Goal: Task Accomplishment & Management: Manage account settings

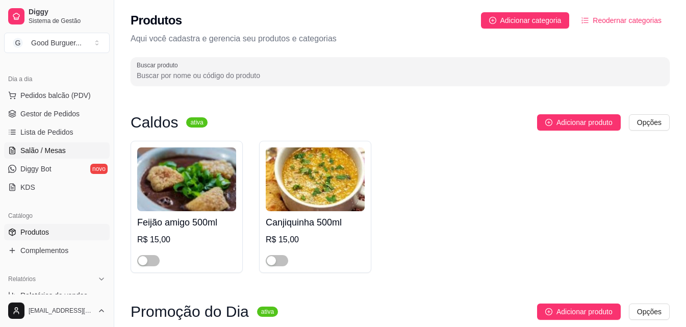
click at [46, 149] on span "Salão / Mesas" at bounding box center [42, 150] width 45 height 10
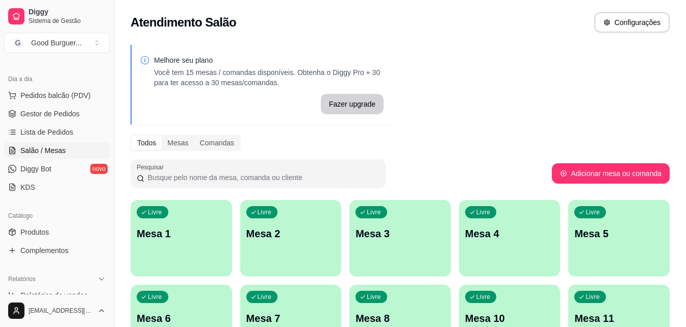
click at [187, 244] on div "Livre Mesa 1" at bounding box center [182, 232] width 102 height 64
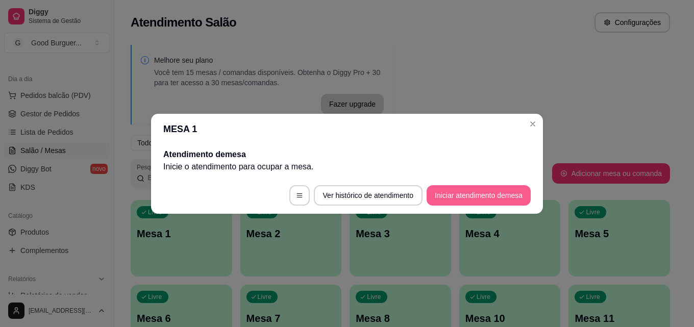
click at [491, 195] on button "Iniciar atendimento de mesa" at bounding box center [478, 195] width 104 height 20
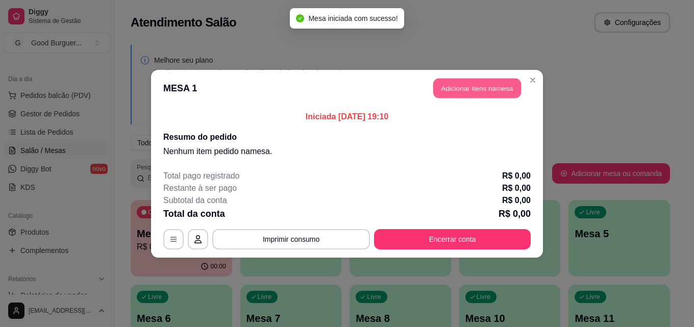
click at [458, 87] on button "Adicionar itens na mesa" at bounding box center [477, 88] width 88 height 20
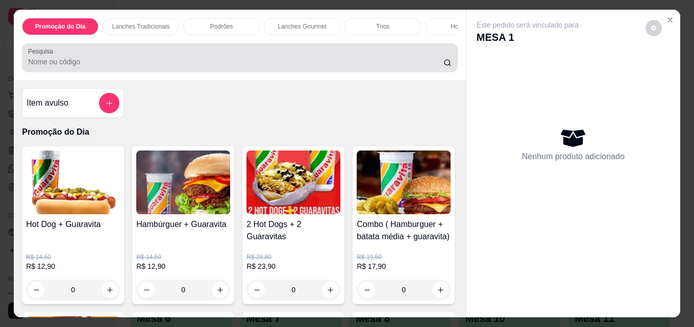
click at [186, 60] on div at bounding box center [239, 57] width 423 height 20
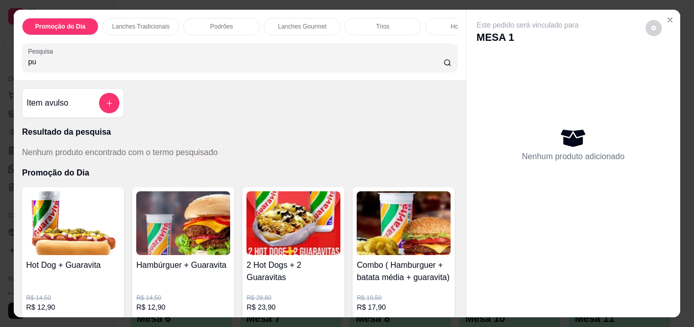
type input "p"
type input "grande"
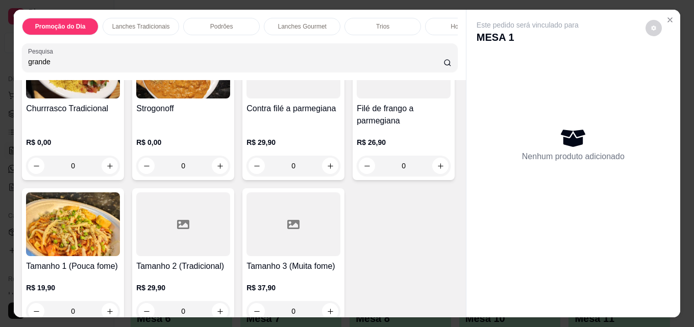
scroll to position [2251, 0]
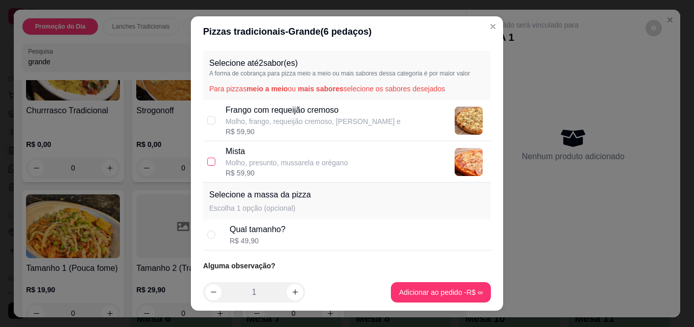
click at [207, 162] on input "checkbox" at bounding box center [211, 162] width 8 height 8
checkbox input "true"
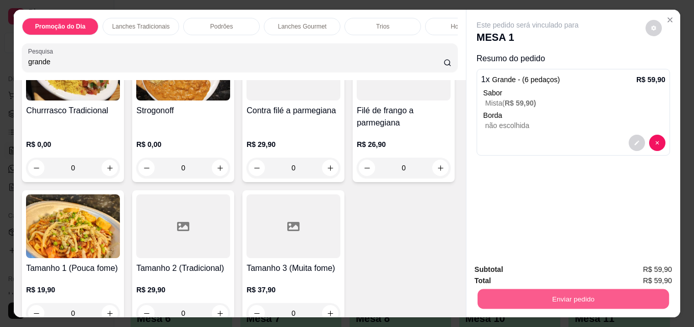
click at [544, 293] on button "Enviar pedido" at bounding box center [572, 299] width 191 height 20
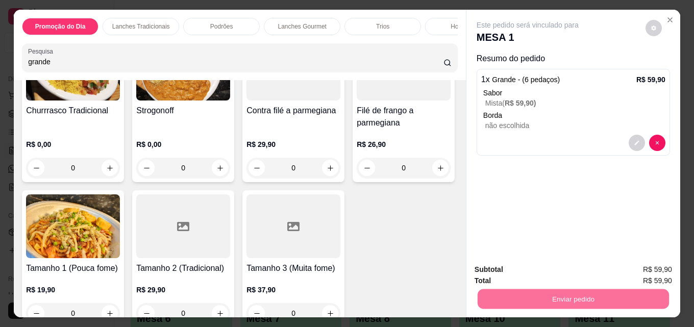
click at [639, 265] on button "Enviar pedido" at bounding box center [645, 269] width 58 height 19
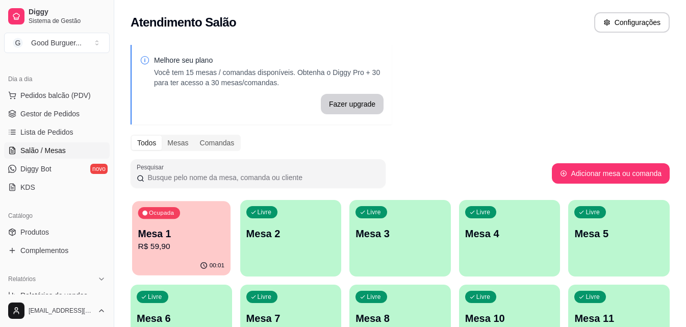
click at [182, 239] on p "Mesa 1" at bounding box center [181, 234] width 86 height 14
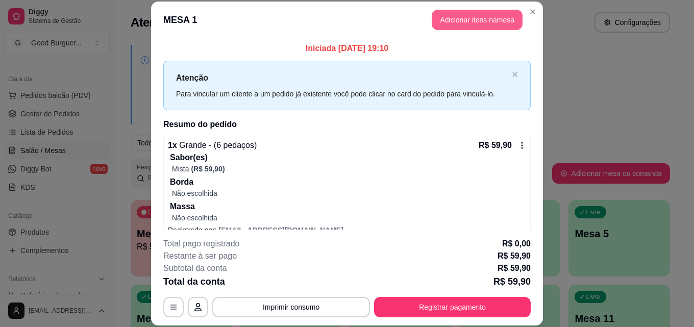
click at [472, 18] on button "Adicionar itens na mesa" at bounding box center [477, 20] width 91 height 20
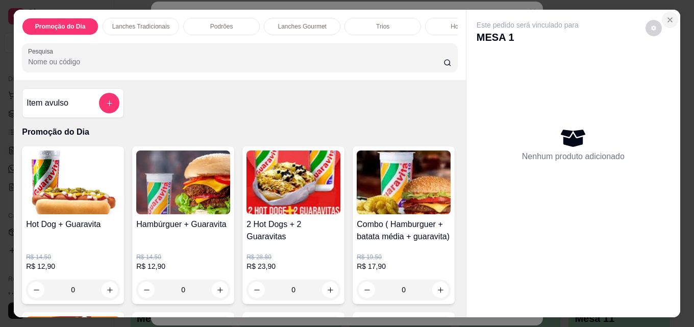
click at [666, 16] on icon "Close" at bounding box center [670, 20] width 8 height 8
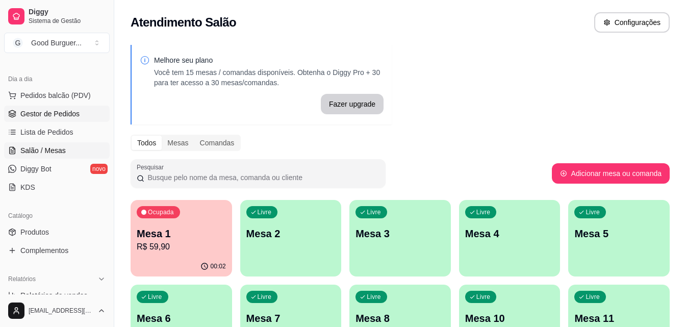
click at [56, 111] on span "Gestor de Pedidos" at bounding box center [49, 114] width 59 height 10
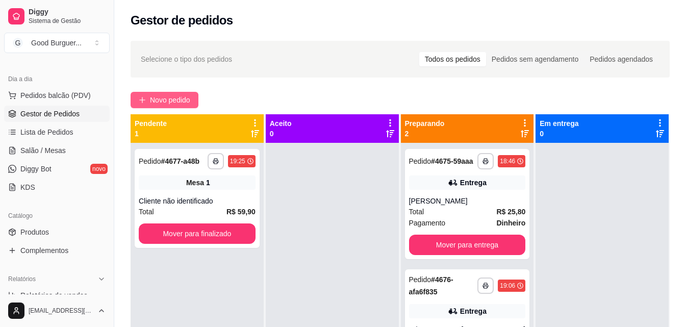
click at [163, 95] on span "Novo pedido" at bounding box center [170, 99] width 40 height 11
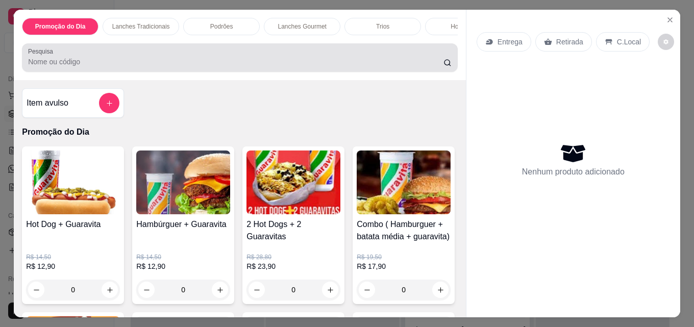
click at [140, 58] on div at bounding box center [239, 57] width 423 height 20
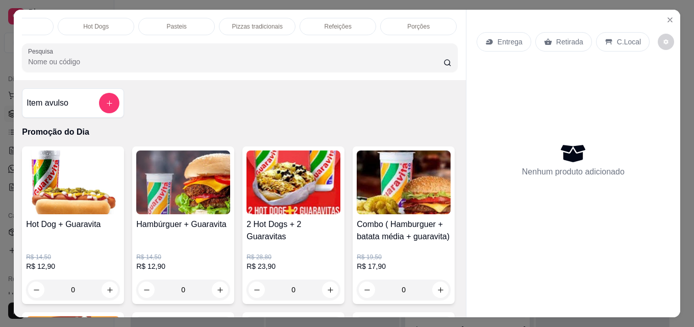
scroll to position [0, 447]
click at [419, 24] on p "Bebidas" at bounding box center [420, 26] width 22 height 8
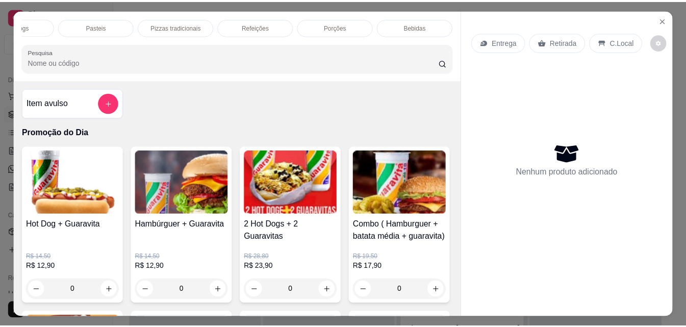
scroll to position [27, 0]
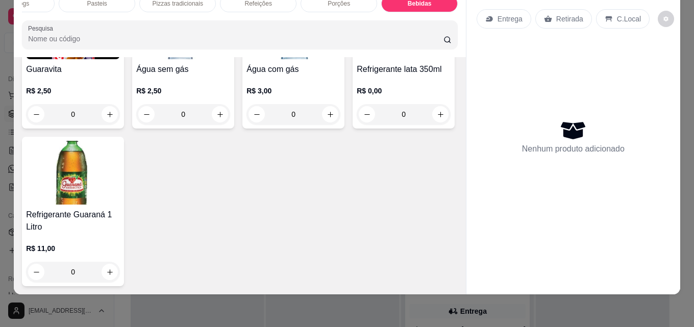
click at [120, 205] on img at bounding box center [73, 173] width 94 height 64
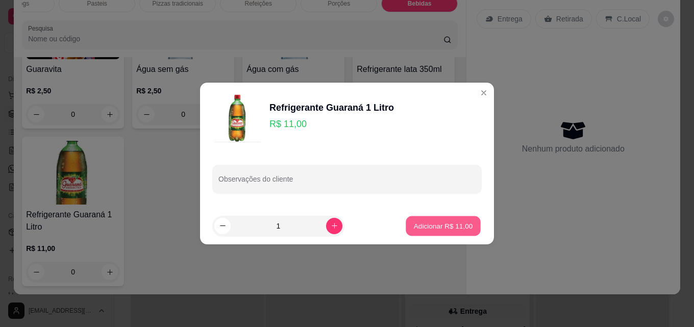
click at [454, 222] on p "Adicionar R$ 11,00" at bounding box center [443, 226] width 59 height 10
type input "1"
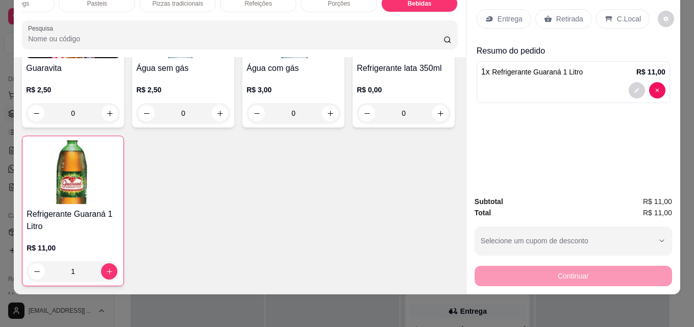
click at [556, 14] on p "Retirada" at bounding box center [569, 19] width 27 height 10
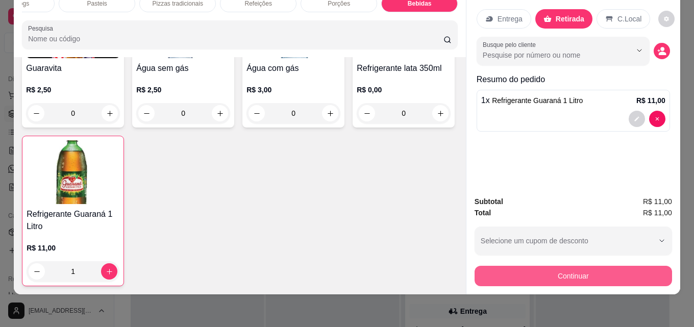
click at [565, 268] on button "Continuar" at bounding box center [572, 276] width 197 height 20
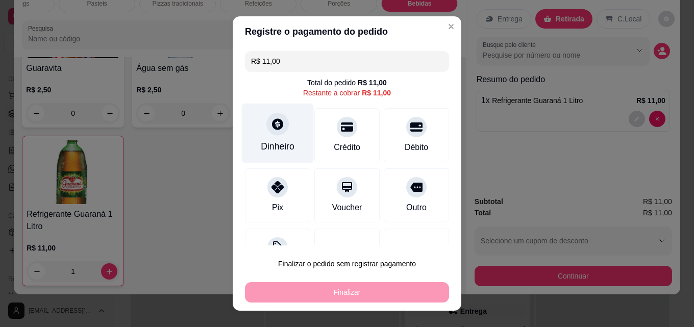
click at [271, 123] on icon at bounding box center [277, 123] width 13 height 13
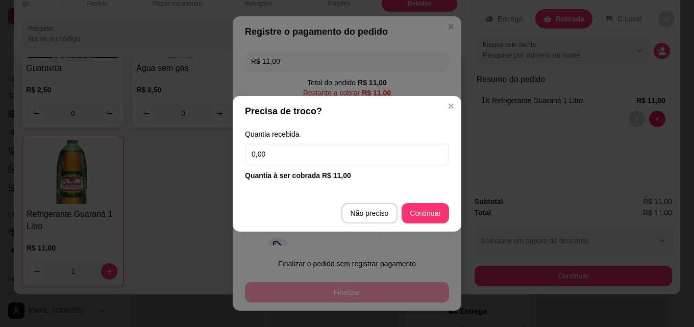
click at [309, 158] on input "0,00" at bounding box center [347, 154] width 204 height 20
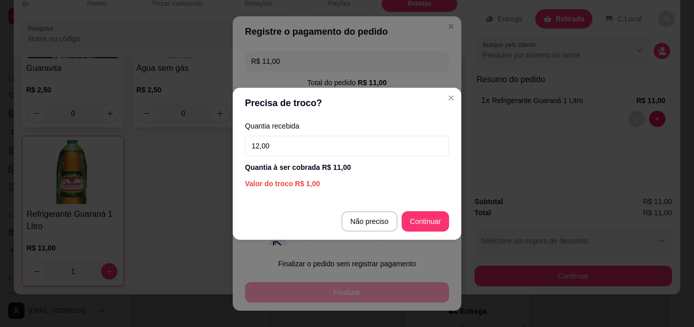
type input "12,00"
type input "R$ 0,00"
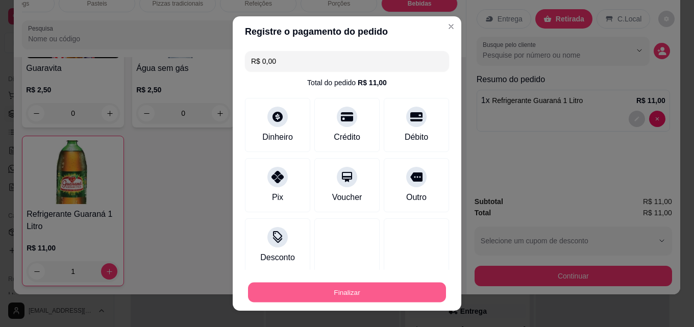
click at [380, 291] on button "Finalizar" at bounding box center [347, 293] width 198 height 20
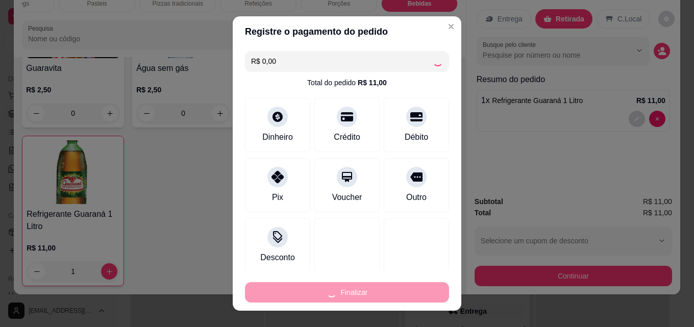
type input "0"
type input "-R$ 11,00"
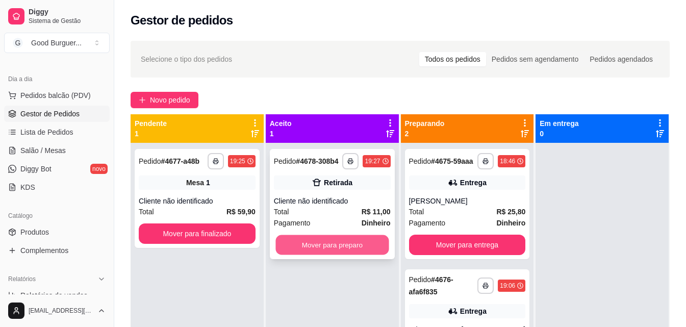
click at [326, 247] on button "Mover para preparo" at bounding box center [331, 245] width 113 height 20
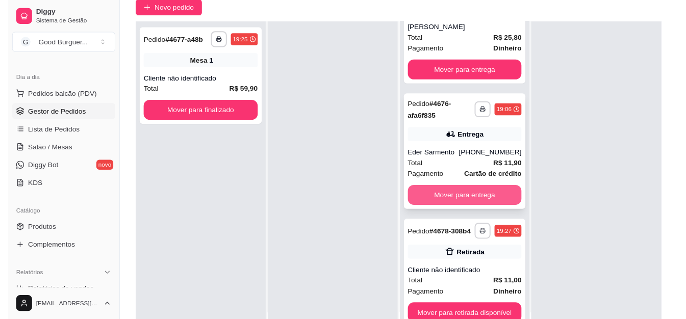
scroll to position [153, 0]
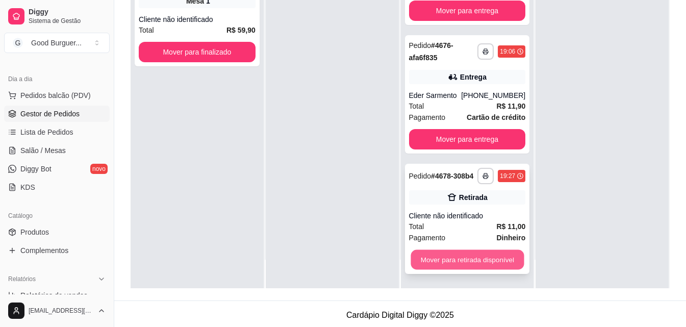
click at [450, 260] on button "Mover para retirada disponível" at bounding box center [467, 260] width 113 height 20
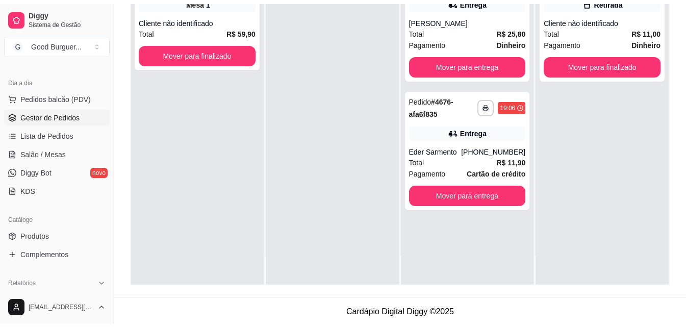
scroll to position [0, 0]
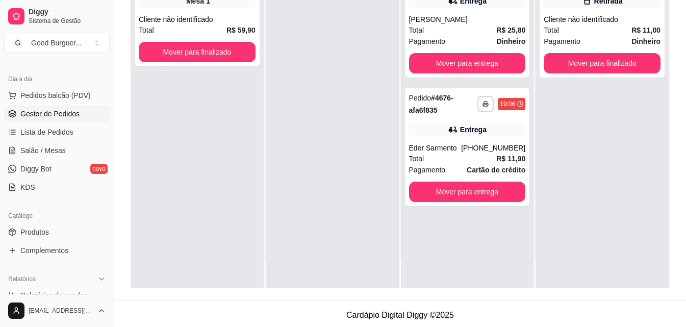
click at [54, 109] on span "Gestor de Pedidos" at bounding box center [49, 114] width 59 height 10
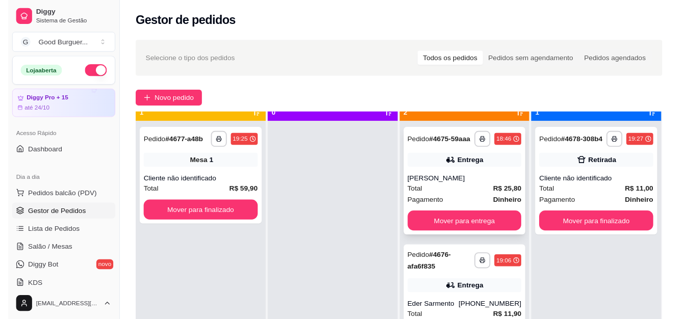
scroll to position [29, 0]
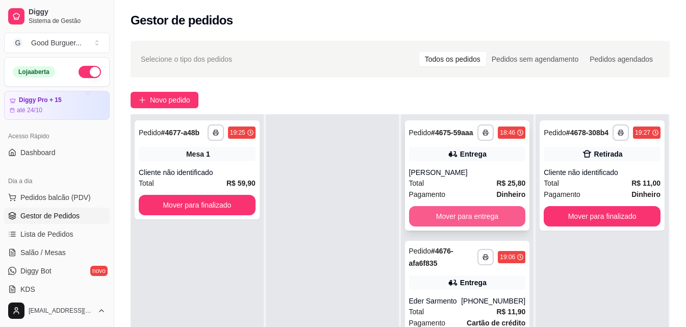
click at [475, 217] on button "Mover para entrega" at bounding box center [467, 216] width 117 height 20
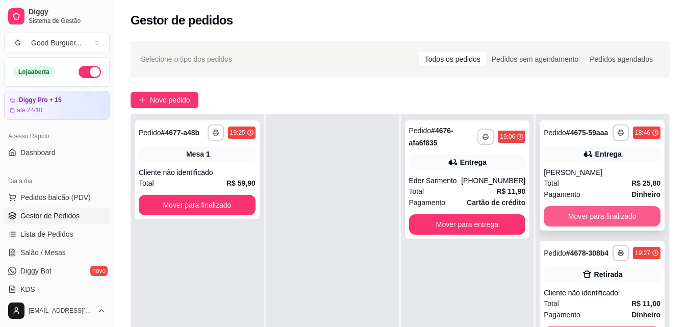
click at [590, 213] on button "Mover para finalizado" at bounding box center [602, 216] width 117 height 20
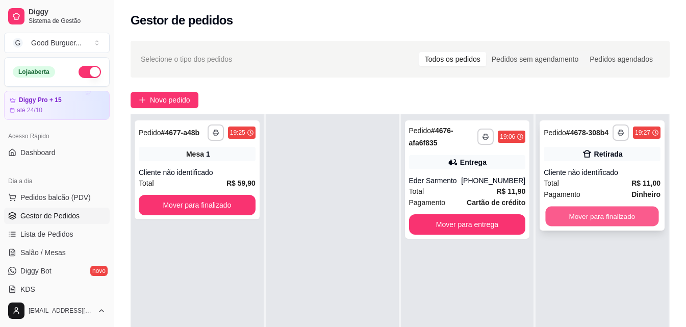
click at [594, 216] on button "Mover para finalizado" at bounding box center [602, 217] width 113 height 20
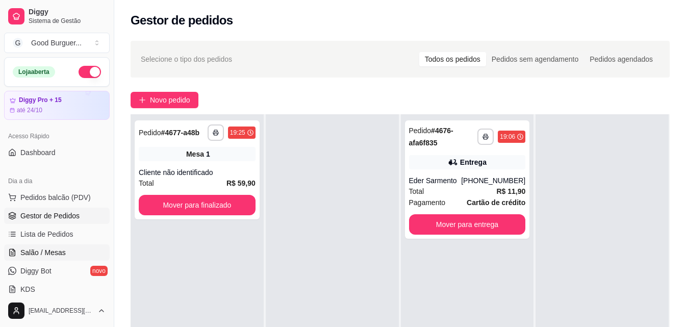
click at [52, 253] on span "Salão / Mesas" at bounding box center [42, 252] width 45 height 10
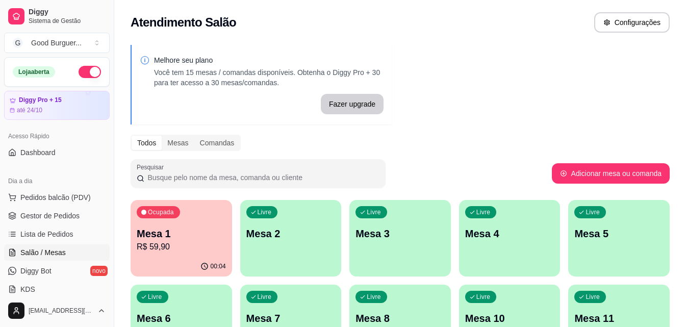
click at [171, 248] on p "R$ 59,90" at bounding box center [181, 247] width 89 height 12
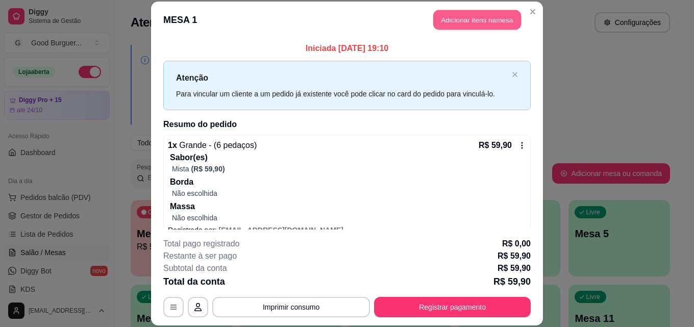
click at [477, 21] on button "Adicionar itens na mesa" at bounding box center [477, 20] width 88 height 20
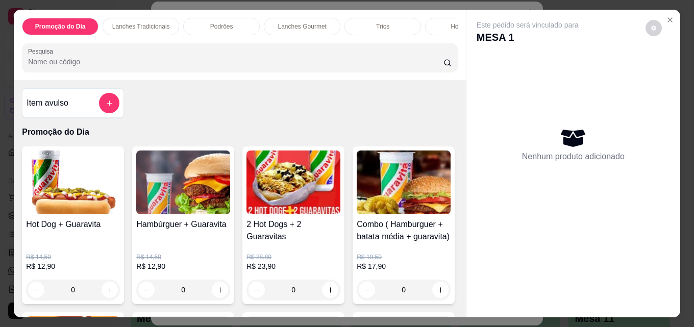
click at [185, 67] on input "Pesquisa" at bounding box center [235, 62] width 415 height 10
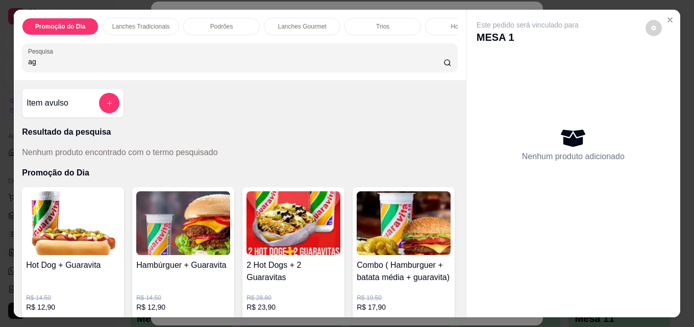
type input "a"
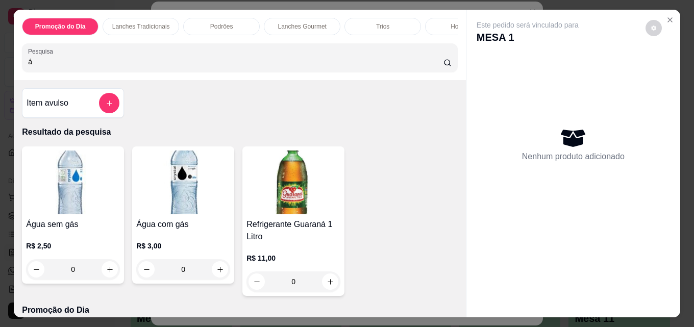
type input "á"
click at [184, 192] on img at bounding box center [183, 182] width 94 height 64
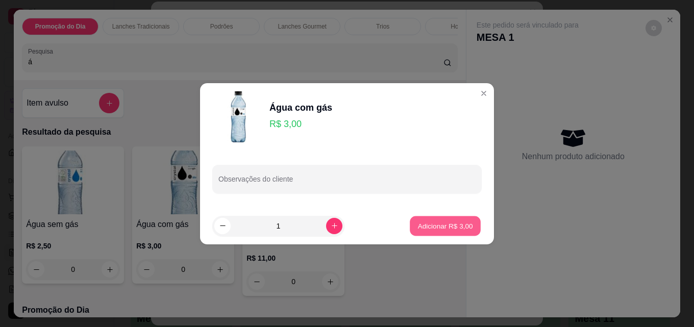
click at [451, 225] on p "Adicionar R$ 3,00" at bounding box center [444, 226] width 55 height 10
type input "1"
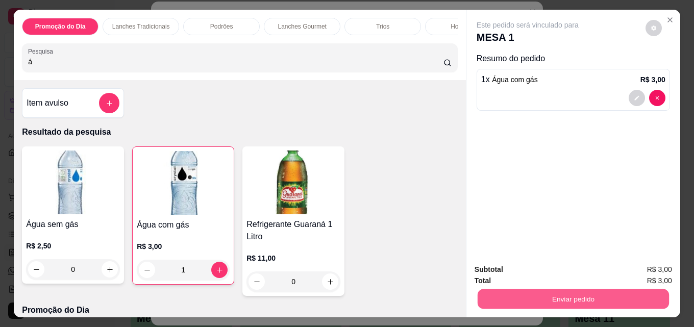
click at [565, 295] on button "Enviar pedido" at bounding box center [572, 299] width 191 height 20
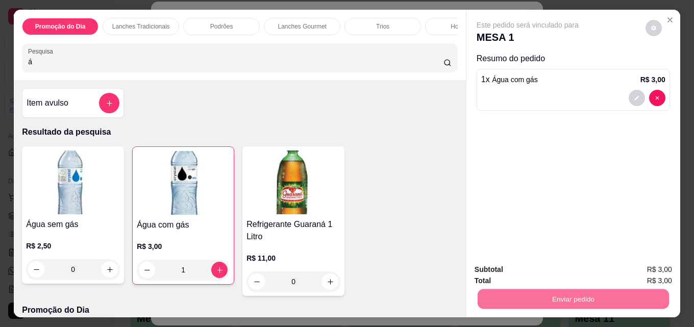
click at [657, 266] on button "Enviar pedido" at bounding box center [645, 269] width 56 height 19
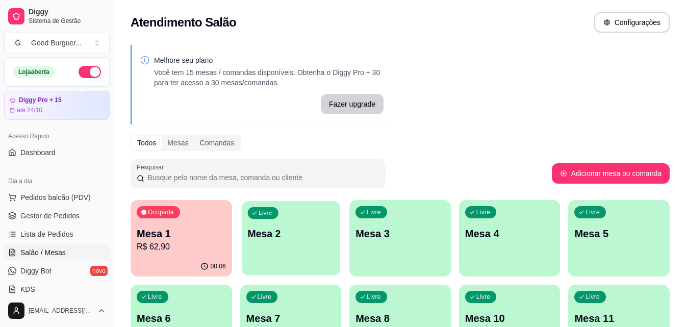
click at [285, 249] on div "Livre Mesa 2" at bounding box center [291, 232] width 98 height 62
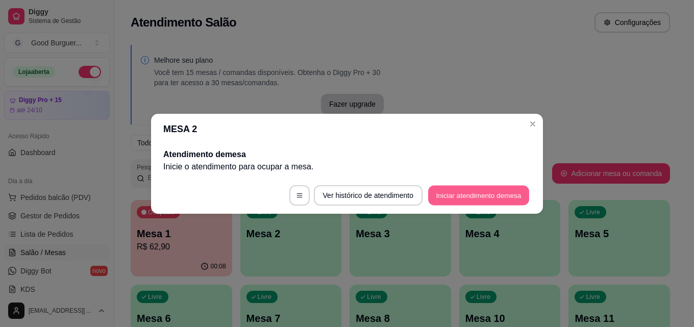
click at [463, 194] on button "Iniciar atendimento de mesa" at bounding box center [478, 195] width 101 height 20
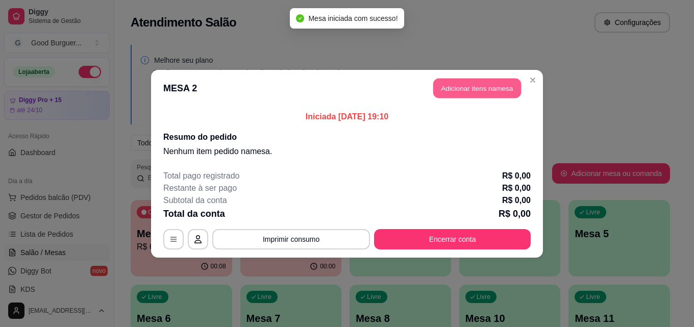
click at [477, 88] on button "Adicionar itens na mesa" at bounding box center [477, 88] width 88 height 20
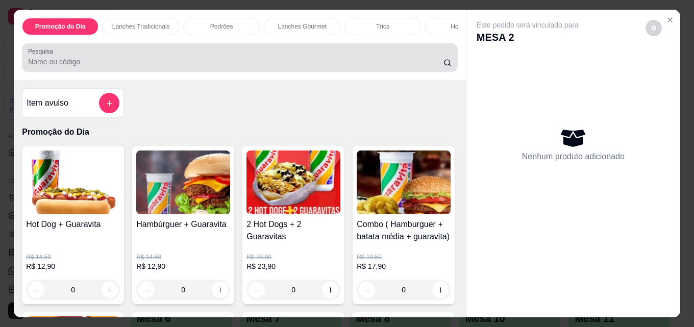
click at [237, 65] on input "Pesquisa" at bounding box center [235, 62] width 415 height 10
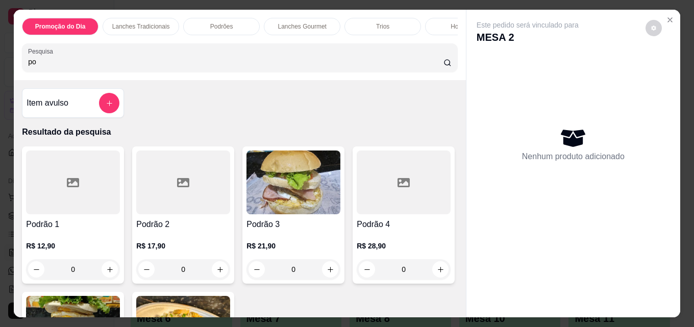
type input "po"
click at [305, 192] on img at bounding box center [293, 182] width 94 height 64
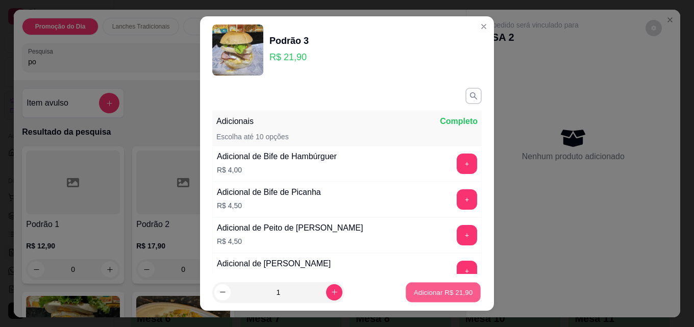
click at [431, 292] on p "Adicionar R$ 21,90" at bounding box center [443, 292] width 59 height 10
type input "1"
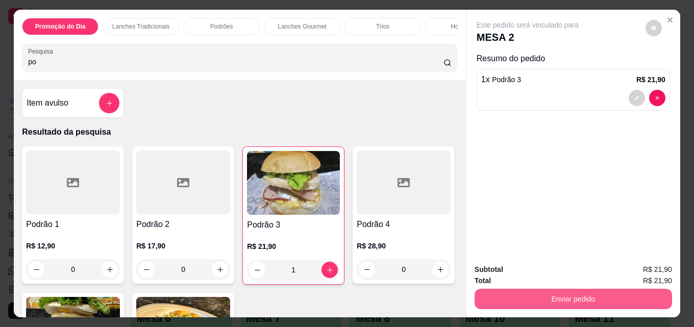
click at [573, 292] on button "Enviar pedido" at bounding box center [572, 299] width 197 height 20
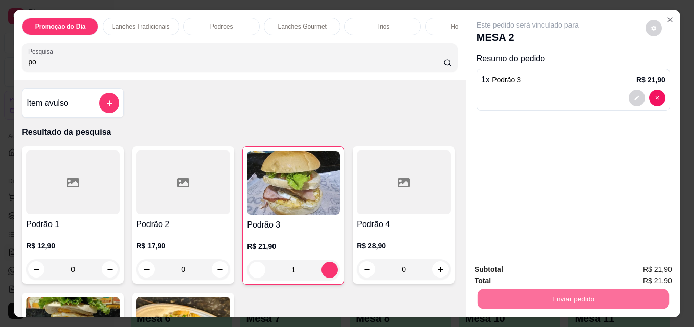
click at [646, 268] on button "Enviar pedido" at bounding box center [645, 269] width 56 height 19
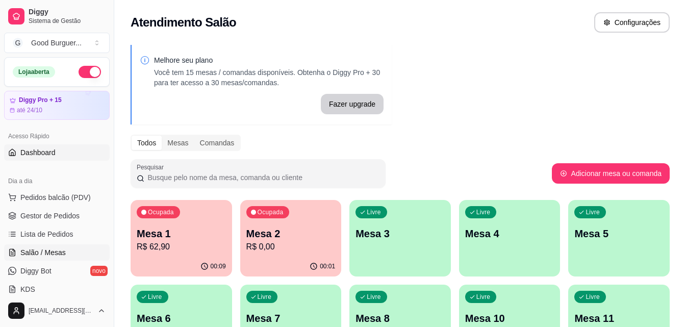
click at [63, 149] on link "Dashboard" at bounding box center [57, 152] width 106 height 16
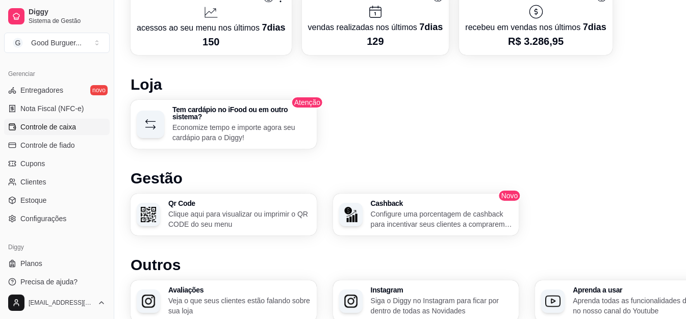
scroll to position [545, 0]
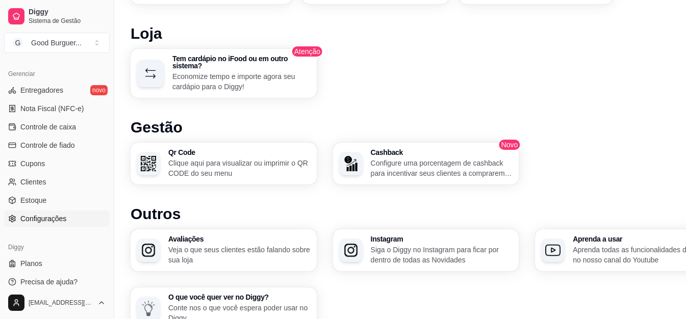
click at [58, 219] on span "Configurações" at bounding box center [43, 219] width 46 height 10
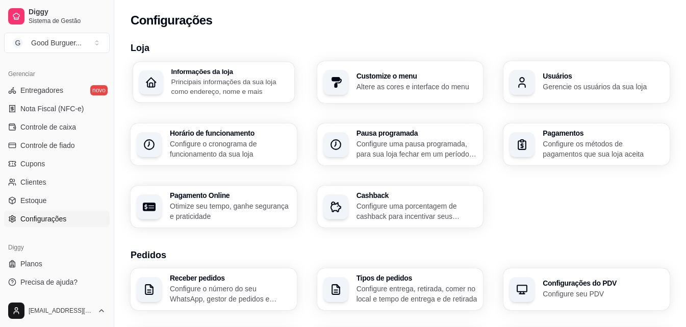
click at [218, 78] on p "Principais informações da sua loja como endereço, nome e mais" at bounding box center [229, 87] width 117 height 20
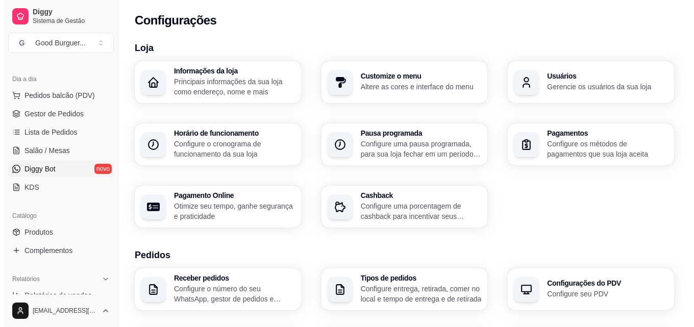
scroll to position [101, 0]
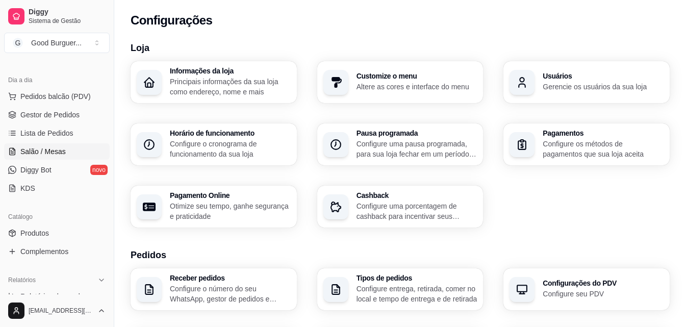
click at [47, 148] on span "Salão / Mesas" at bounding box center [42, 151] width 45 height 10
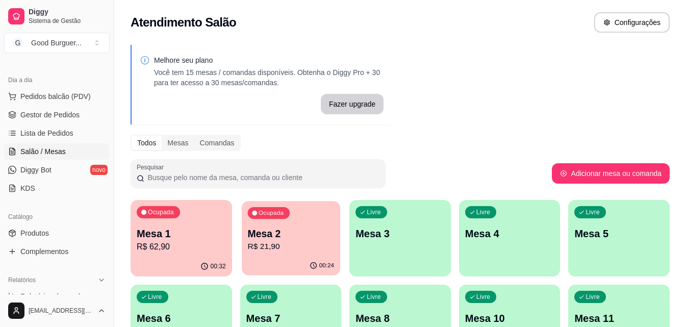
click at [289, 247] on p "R$ 21,90" at bounding box center [290, 247] width 86 height 12
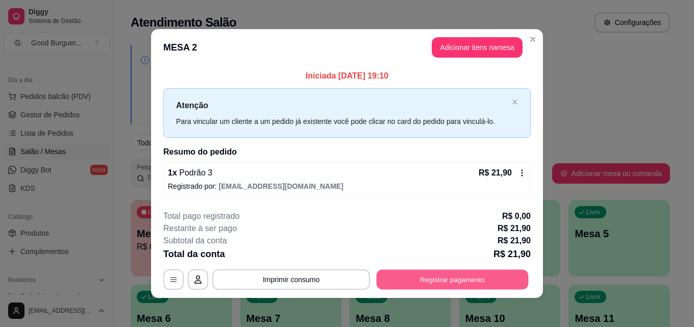
click at [447, 282] on button "Registrar pagamento" at bounding box center [452, 280] width 152 height 20
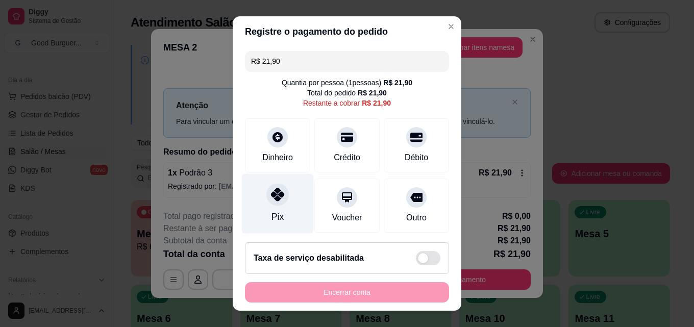
click at [271, 199] on icon at bounding box center [277, 194] width 13 height 13
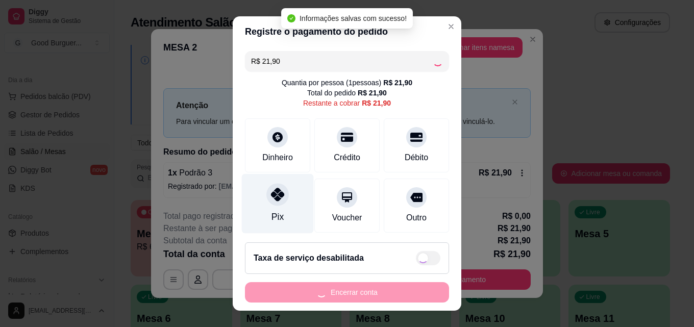
type input "R$ 0,00"
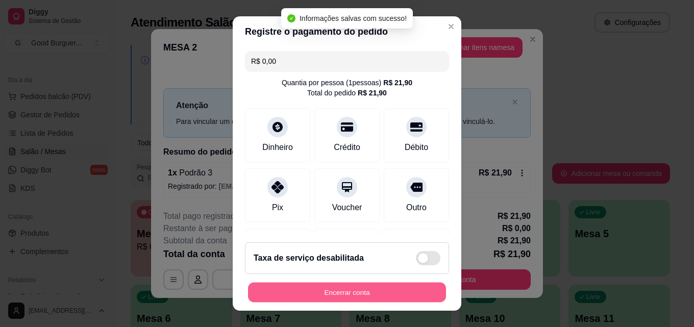
click at [365, 286] on button "Encerrar conta" at bounding box center [347, 293] width 198 height 20
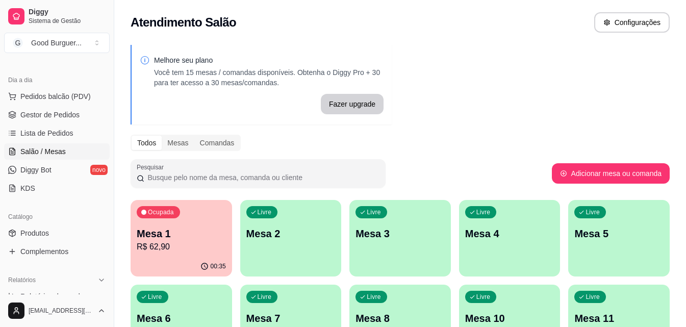
click at [287, 240] on p "Mesa 2" at bounding box center [290, 233] width 89 height 14
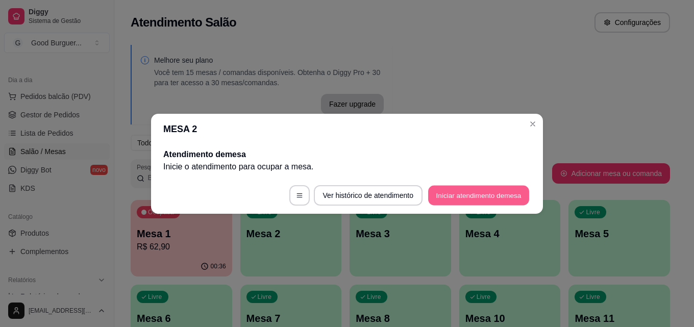
click at [480, 194] on button "Iniciar atendimento de mesa" at bounding box center [478, 195] width 101 height 20
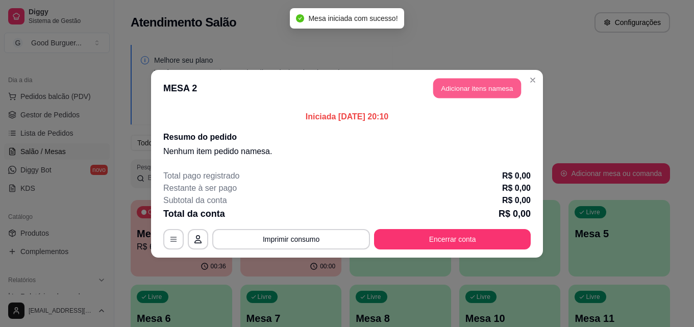
click at [466, 83] on button "Adicionar itens na mesa" at bounding box center [477, 88] width 88 height 20
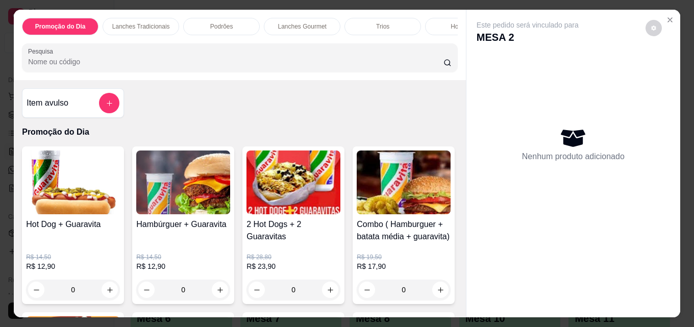
click at [136, 67] on input "Pesquisa" at bounding box center [235, 62] width 415 height 10
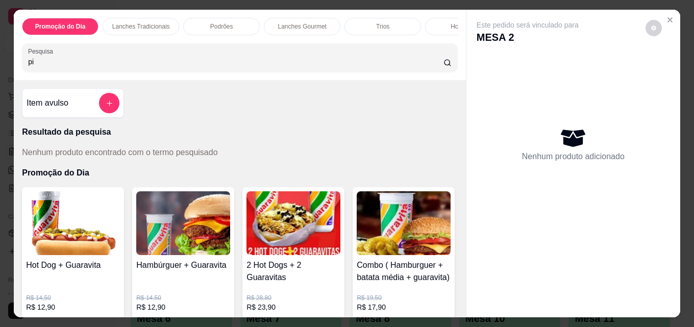
type input "p"
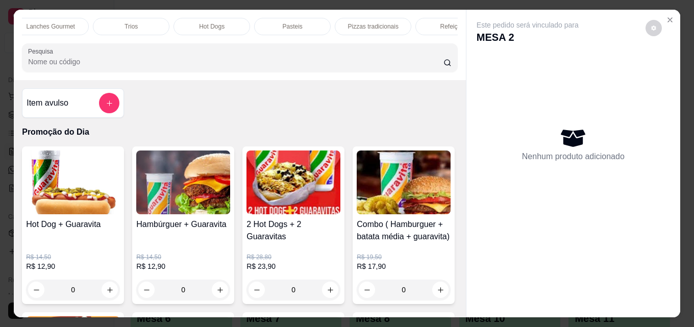
scroll to position [0, 286]
click at [328, 24] on p "Pizzas tradicionais" at bounding box center [339, 26] width 51 height 8
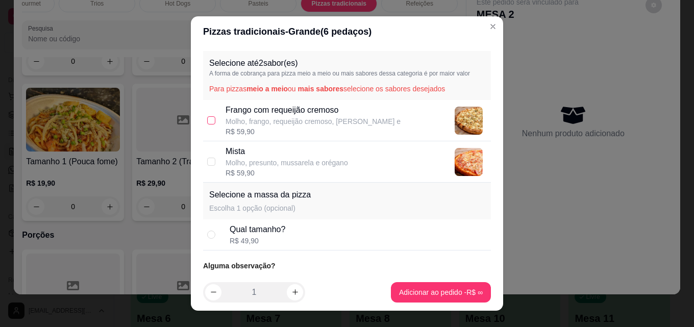
click at [210, 115] on label at bounding box center [211, 120] width 8 height 11
click at [210, 116] on input "checkbox" at bounding box center [211, 120] width 8 height 8
click at [207, 120] on input "checkbox" at bounding box center [211, 120] width 8 height 8
checkbox input "true"
click at [207, 154] on div "Mista Molho, presunto, mussarela e orégano R$ 59,90" at bounding box center [347, 161] width 288 height 41
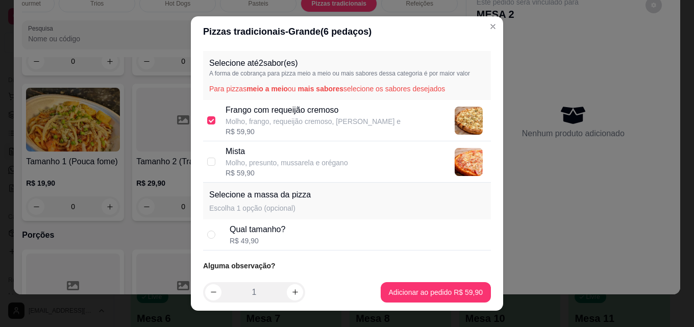
checkbox input "true"
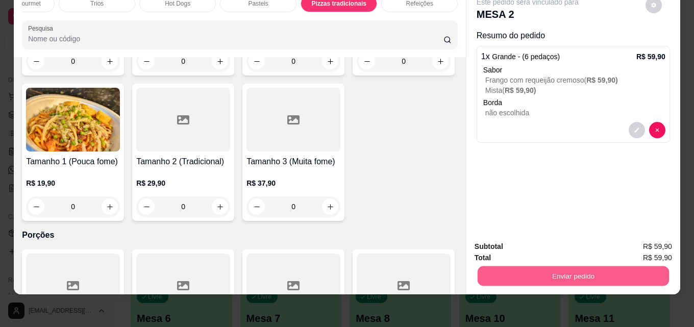
click at [559, 267] on button "Enviar pedido" at bounding box center [572, 276] width 191 height 20
click at [648, 242] on button "Enviar pedido" at bounding box center [645, 243] width 56 height 19
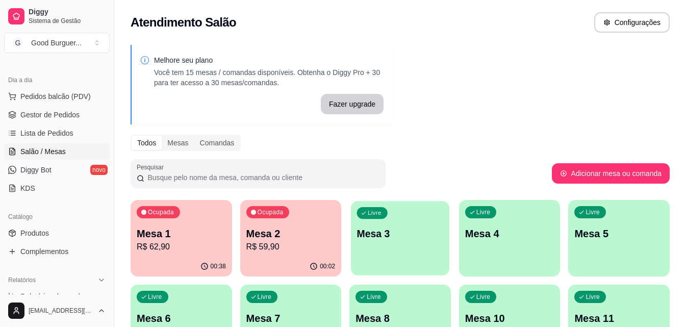
click at [393, 235] on p "Mesa 3" at bounding box center [400, 234] width 86 height 14
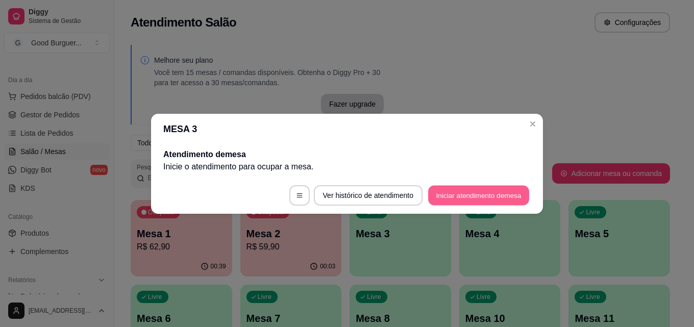
click at [483, 193] on button "Iniciar atendimento de mesa" at bounding box center [478, 195] width 101 height 20
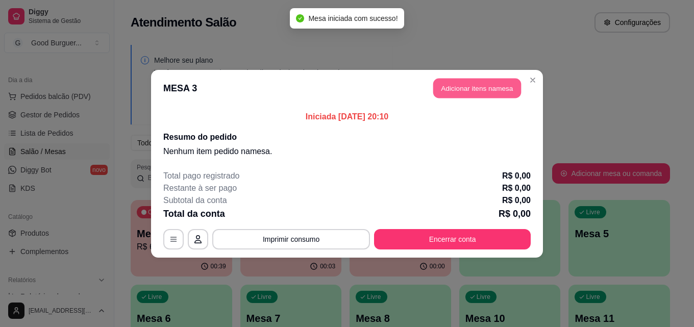
click at [467, 84] on button "Adicionar itens na mesa" at bounding box center [477, 88] width 88 height 20
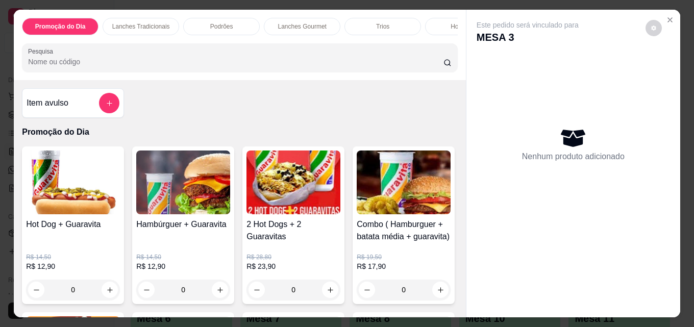
click at [107, 67] on input "Pesquisa" at bounding box center [235, 62] width 415 height 10
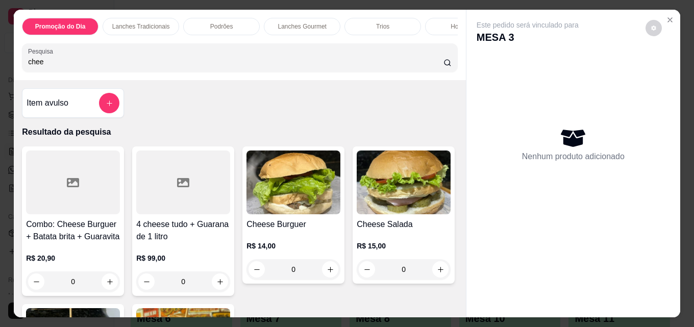
type input "chee"
click at [280, 186] on img at bounding box center [293, 182] width 94 height 64
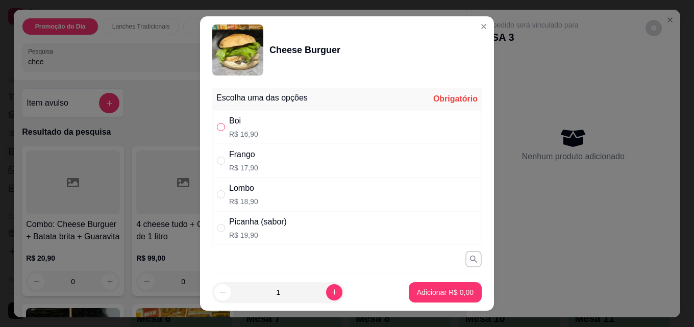
click at [217, 122] on label "" at bounding box center [221, 126] width 8 height 11
click at [217, 123] on input "" at bounding box center [221, 127] width 8 height 8
click at [217, 125] on input "" at bounding box center [221, 127] width 8 height 8
radio input "true"
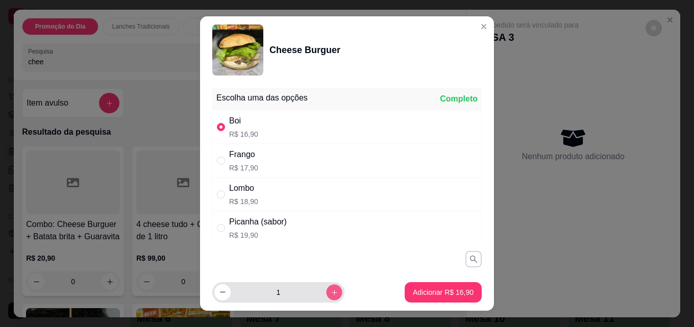
click at [331, 290] on icon "increase-product-quantity" at bounding box center [335, 293] width 8 height 8
click at [331, 289] on icon "increase-product-quantity" at bounding box center [335, 293] width 8 height 8
type input "3"
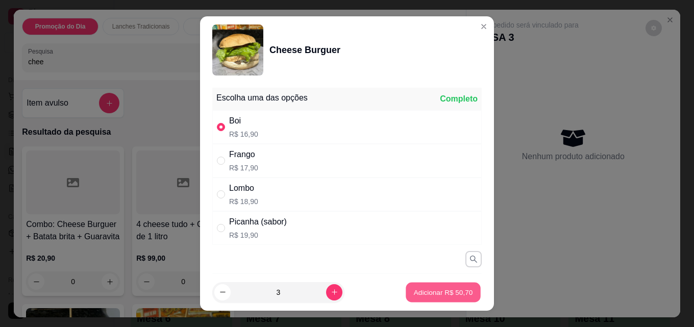
click at [439, 288] on p "Adicionar R$ 50,70" at bounding box center [443, 292] width 59 height 10
type input "3"
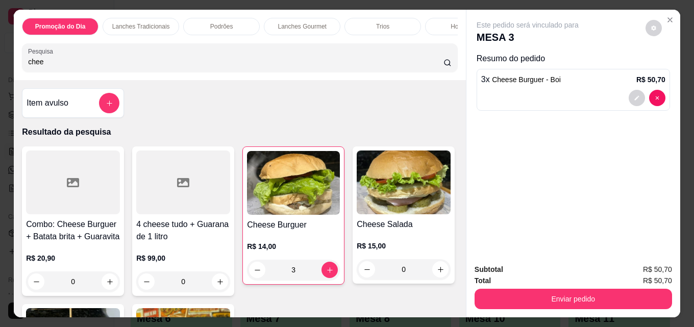
click at [147, 65] on input "chee" at bounding box center [235, 62] width 415 height 10
type input "c"
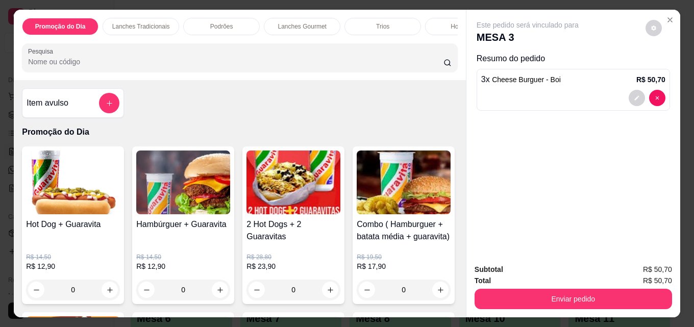
click at [107, 67] on input "Pesquisa" at bounding box center [235, 62] width 415 height 10
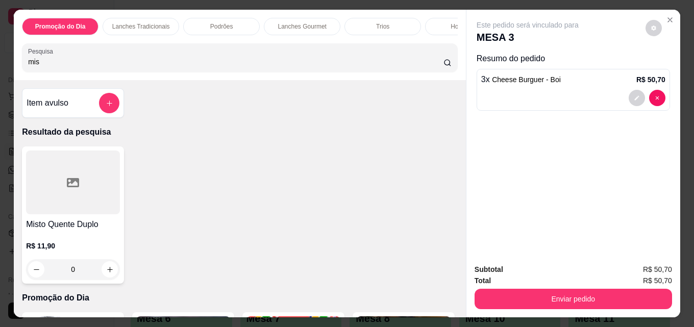
type input "mis"
click at [79, 209] on div at bounding box center [73, 182] width 94 height 64
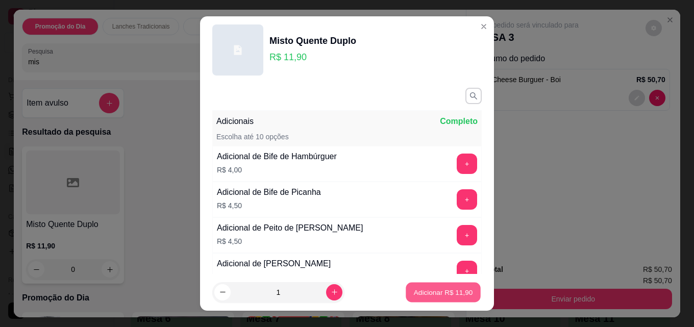
click at [437, 290] on p "Adicionar R$ 11,90" at bounding box center [443, 292] width 59 height 10
type input "1"
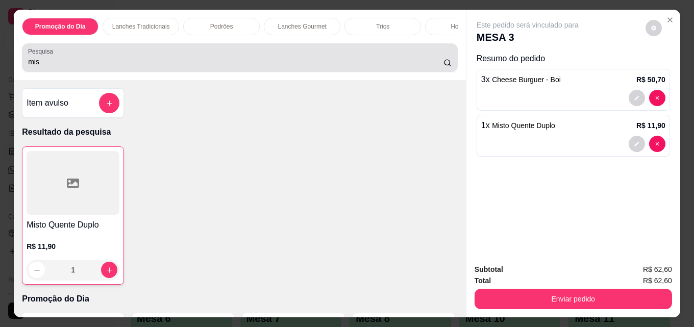
click at [125, 68] on div "mis" at bounding box center [239, 57] width 423 height 20
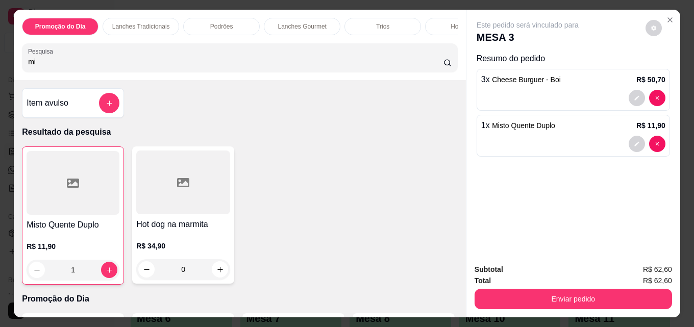
type input "m"
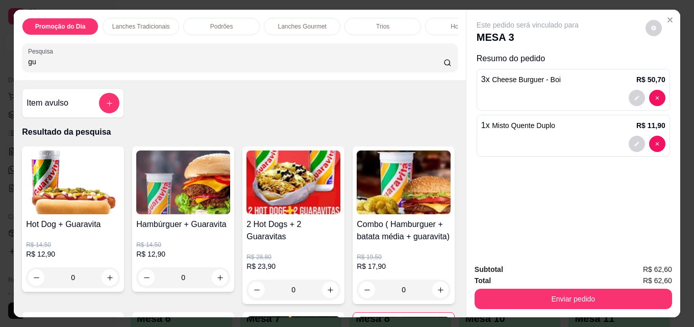
type input "g"
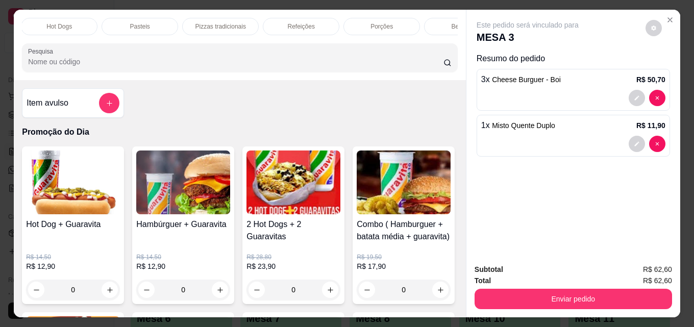
scroll to position [0, 408]
click at [447, 23] on p "Bebidas" at bounding box center [458, 26] width 22 height 8
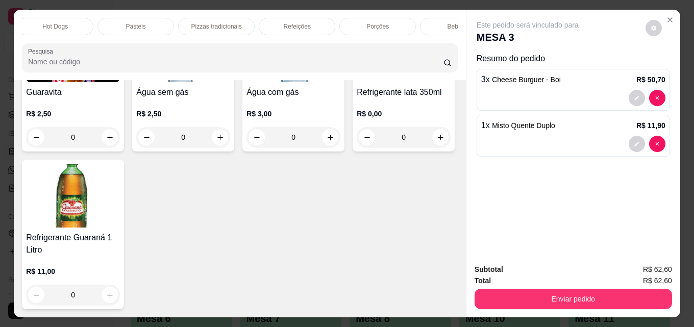
scroll to position [27, 0]
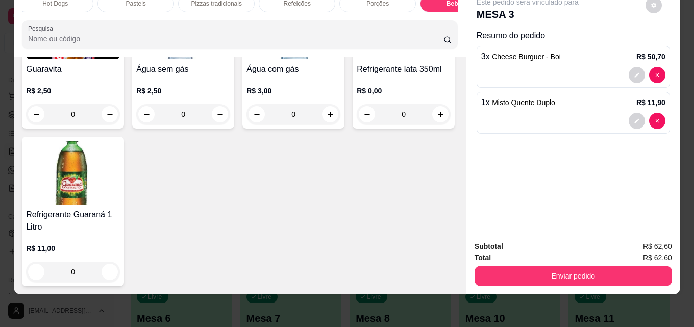
click at [120, 205] on img at bounding box center [73, 173] width 94 height 64
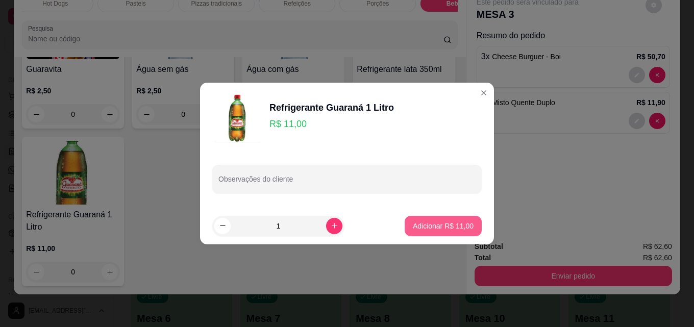
click at [436, 221] on p "Adicionar R$ 11,00" at bounding box center [443, 226] width 61 height 10
type input "1"
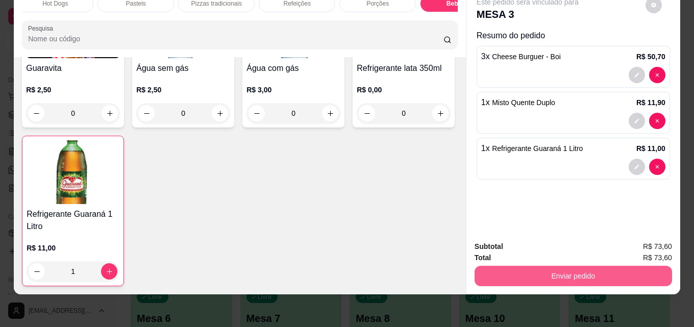
click at [584, 267] on button "Enviar pedido" at bounding box center [572, 276] width 197 height 20
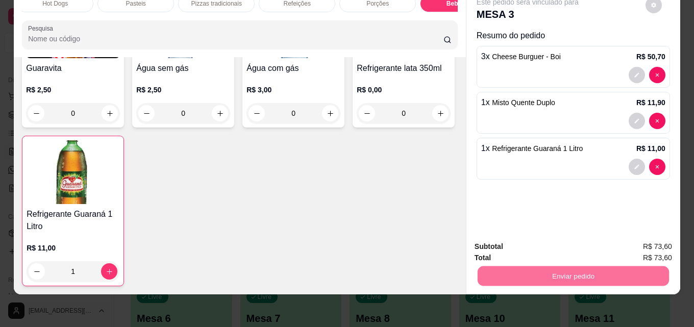
click at [644, 239] on button "Enviar pedido" at bounding box center [645, 243] width 58 height 19
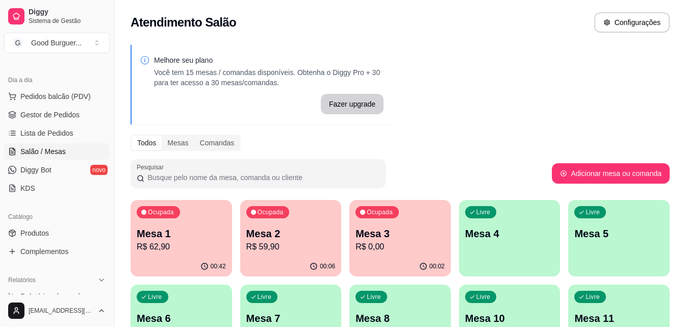
click at [177, 246] on p "R$ 62,90" at bounding box center [181, 247] width 89 height 12
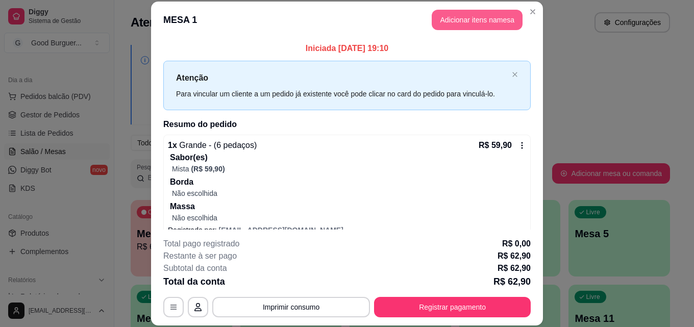
click at [464, 20] on button "Adicionar itens na mesa" at bounding box center [477, 20] width 91 height 20
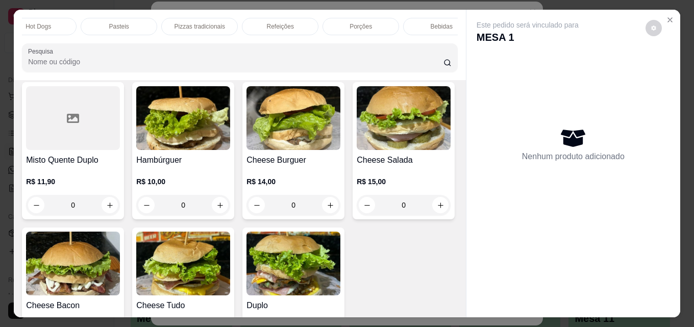
scroll to position [0, 447]
click at [411, 22] on p "Bebidas" at bounding box center [420, 26] width 22 height 8
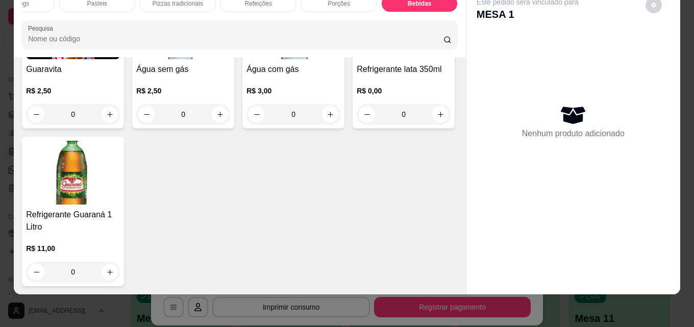
click at [275, 59] on img at bounding box center [293, 27] width 94 height 64
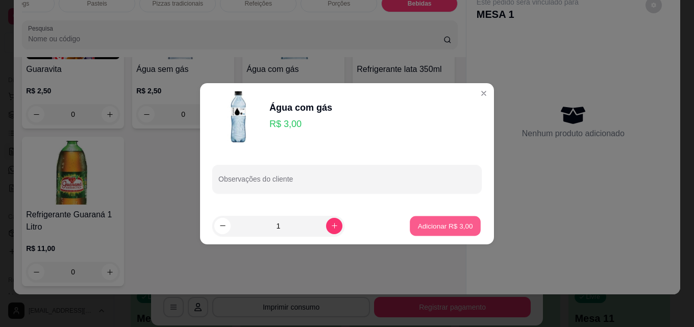
click at [458, 222] on p "Adicionar R$ 3,00" at bounding box center [444, 226] width 55 height 10
type input "1"
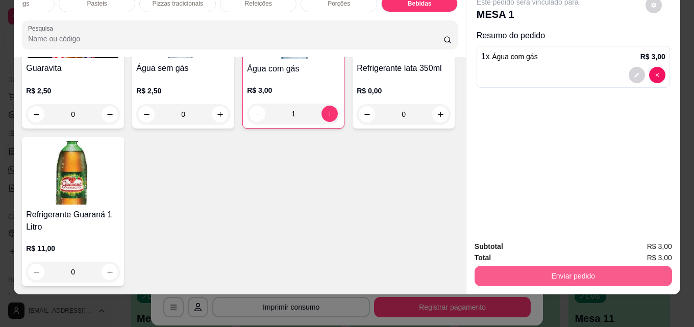
click at [583, 268] on button "Enviar pedido" at bounding box center [572, 276] width 197 height 20
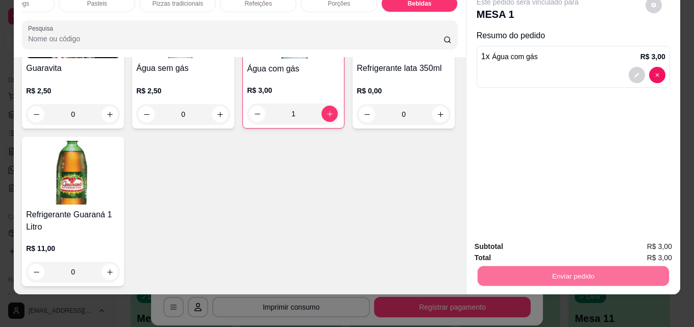
click at [631, 244] on button "Enviar pedido" at bounding box center [645, 243] width 56 height 19
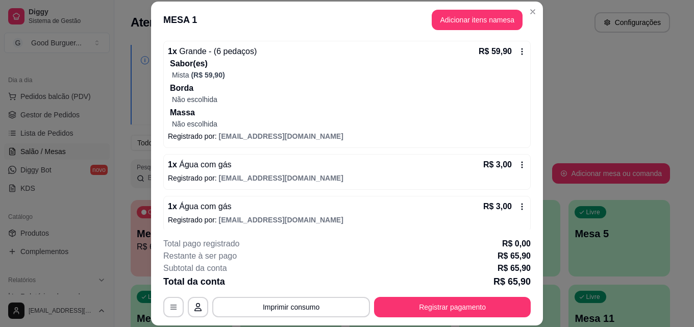
scroll to position [100, 0]
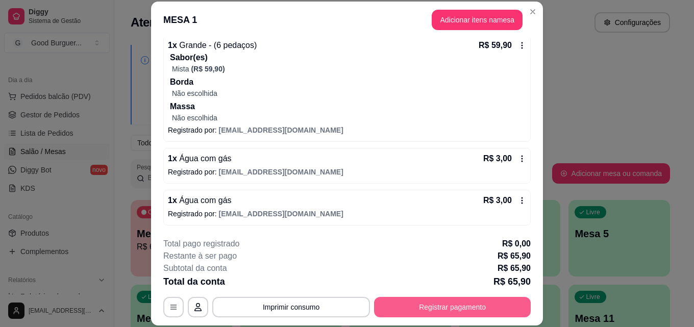
click at [460, 307] on button "Registrar pagamento" at bounding box center [452, 307] width 157 height 20
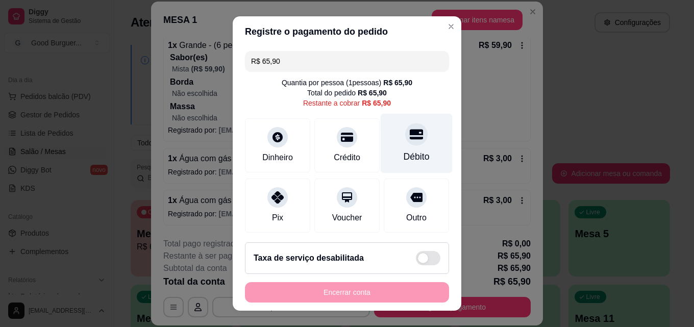
click at [410, 133] on icon at bounding box center [416, 134] width 13 height 13
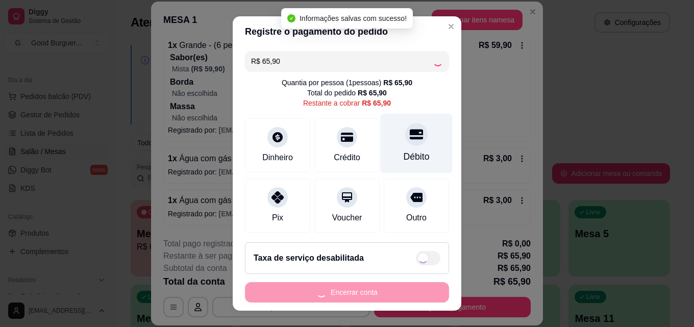
type input "R$ 0,00"
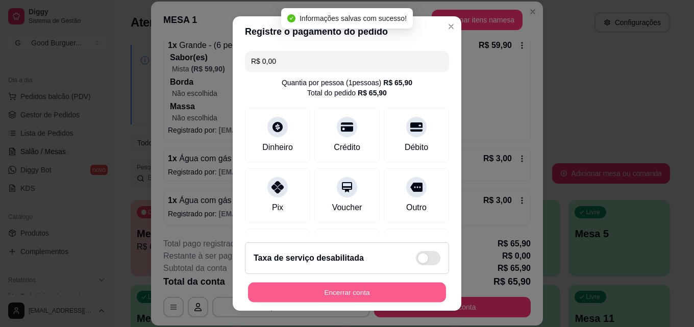
click at [366, 289] on button "Encerrar conta" at bounding box center [347, 293] width 198 height 20
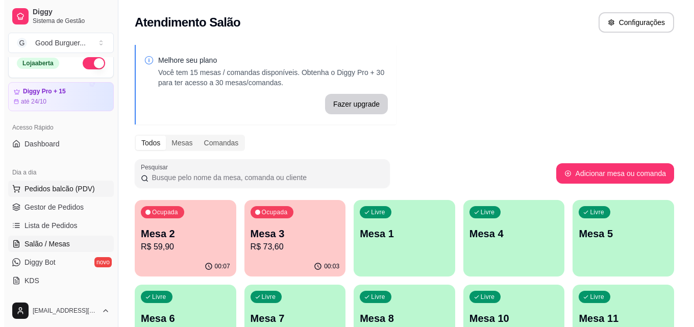
scroll to position [0, 0]
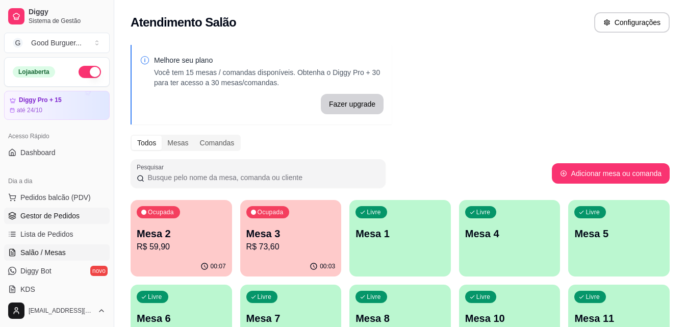
click at [66, 214] on span "Gestor de Pedidos" at bounding box center [49, 216] width 59 height 10
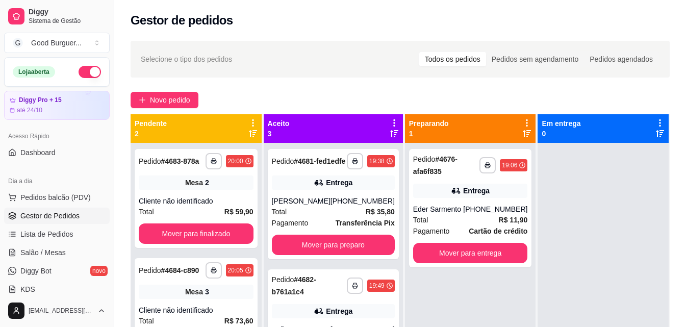
click at [171, 89] on div "**********" at bounding box center [400, 244] width 572 height 419
click at [171, 96] on span "Novo pedido" at bounding box center [170, 99] width 40 height 11
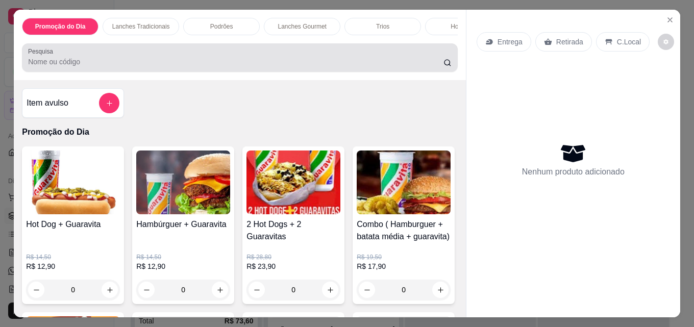
click at [182, 65] on input "Pesquisa" at bounding box center [235, 62] width 415 height 10
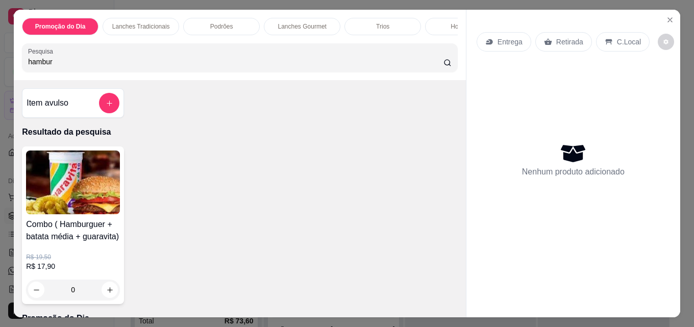
click at [75, 66] on input "hambur" at bounding box center [235, 62] width 415 height 10
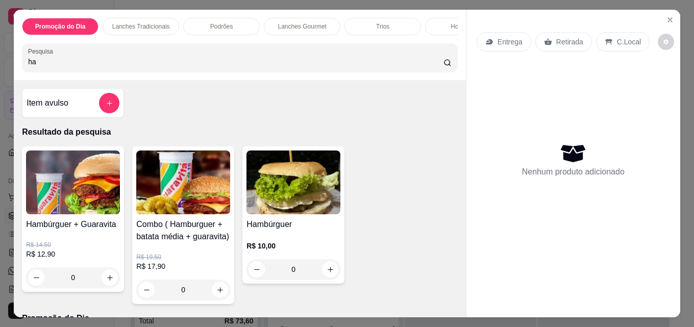
type input "h"
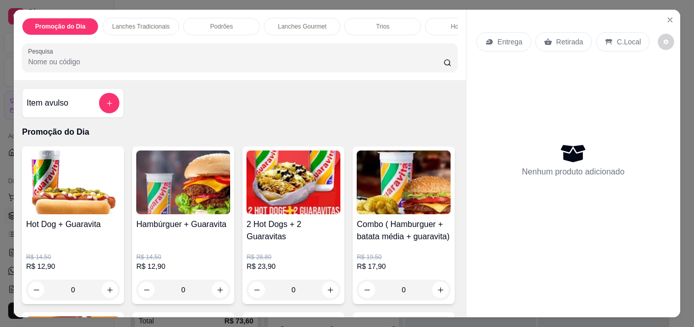
click at [181, 208] on img at bounding box center [183, 182] width 94 height 64
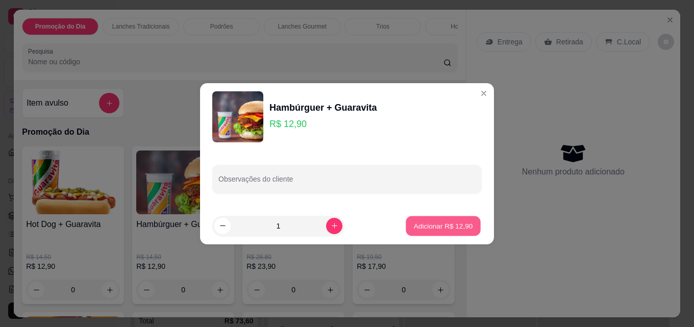
click at [439, 229] on p "Adicionar R$ 12,90" at bounding box center [443, 226] width 59 height 10
type input "1"
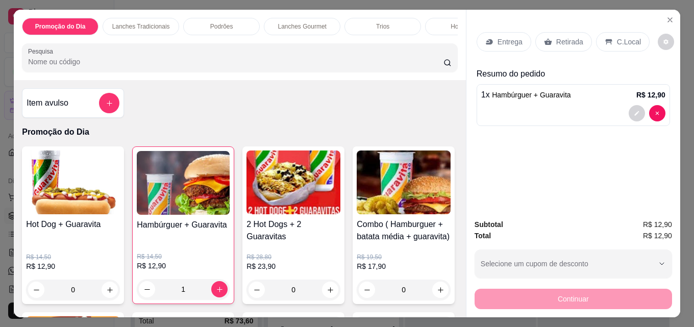
click at [100, 66] on input "Pesquisa" at bounding box center [235, 62] width 415 height 10
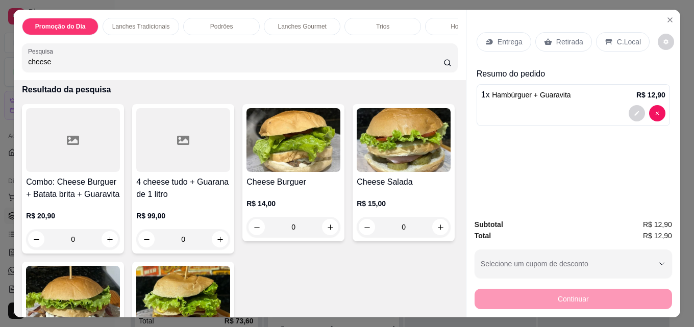
scroll to position [153, 0]
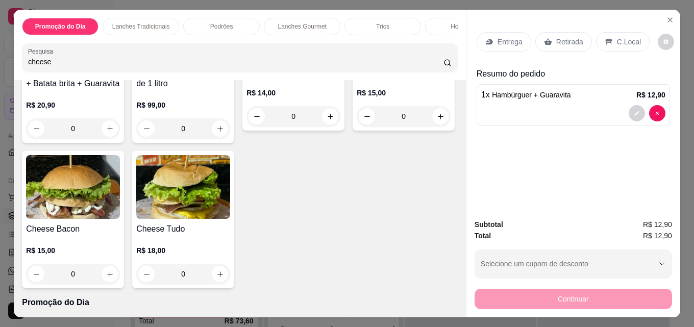
type input "cheese"
click at [120, 209] on img at bounding box center [73, 187] width 94 height 64
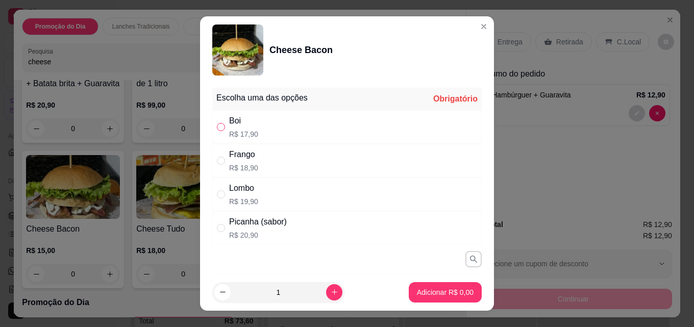
click at [219, 124] on input "" at bounding box center [221, 127] width 8 height 8
radio input "true"
click at [423, 291] on p "Adicionar R$ 17,90" at bounding box center [443, 292] width 59 height 10
type input "1"
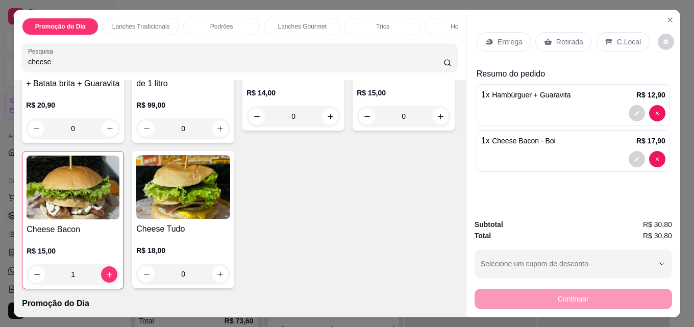
click at [559, 39] on p "Retirada" at bounding box center [569, 42] width 27 height 10
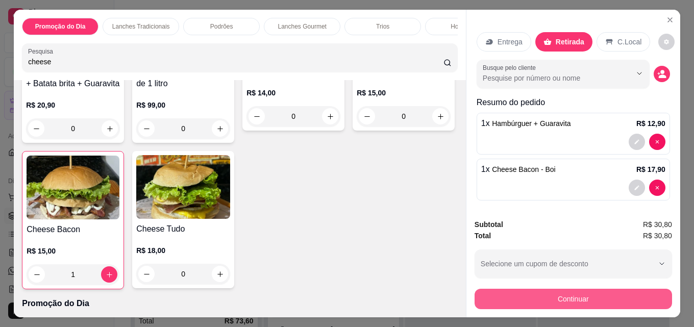
click at [569, 292] on button "Continuar" at bounding box center [572, 299] width 197 height 20
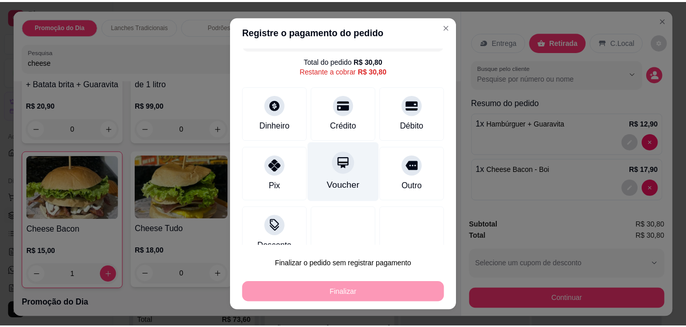
scroll to position [41, 0]
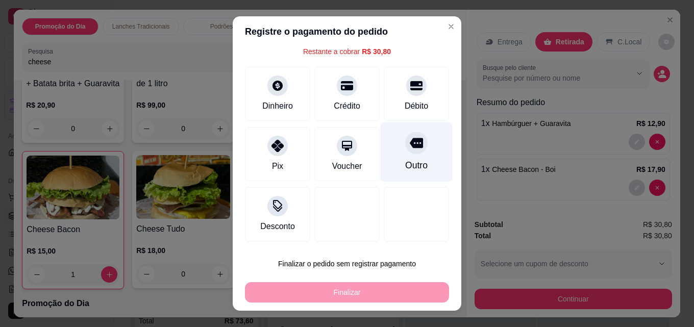
click at [410, 147] on icon at bounding box center [416, 143] width 13 height 10
type input "R$ 0,00"
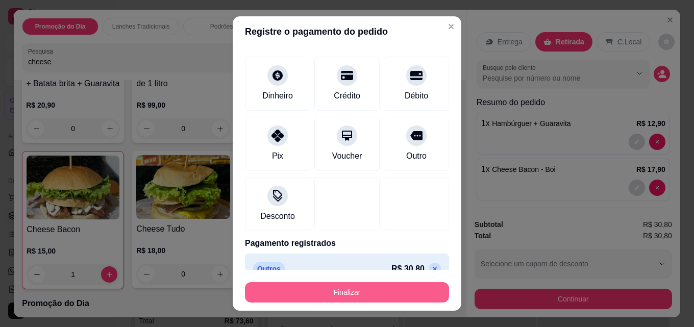
click at [362, 290] on button "Finalizar" at bounding box center [347, 292] width 204 height 20
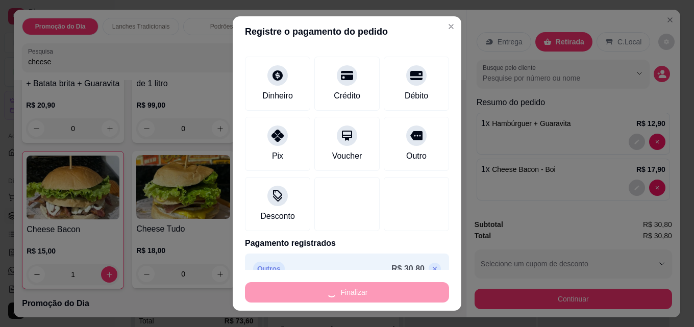
type input "0"
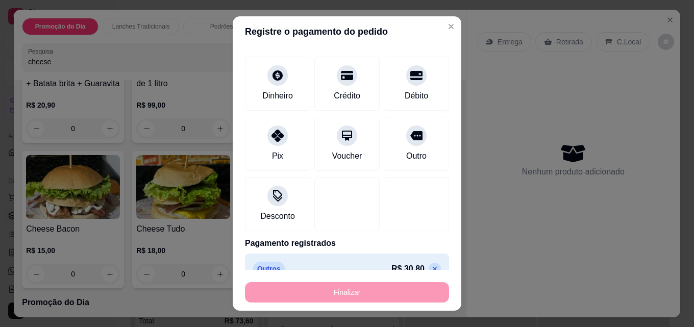
type input "-R$ 30,80"
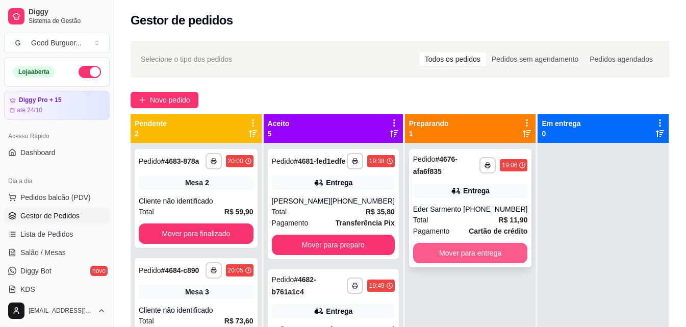
click at [459, 254] on button "Mover para entrega" at bounding box center [470, 253] width 115 height 20
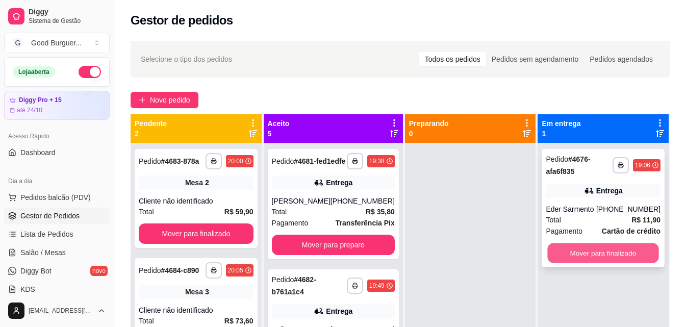
click at [605, 257] on button "Mover para finalizado" at bounding box center [603, 253] width 111 height 20
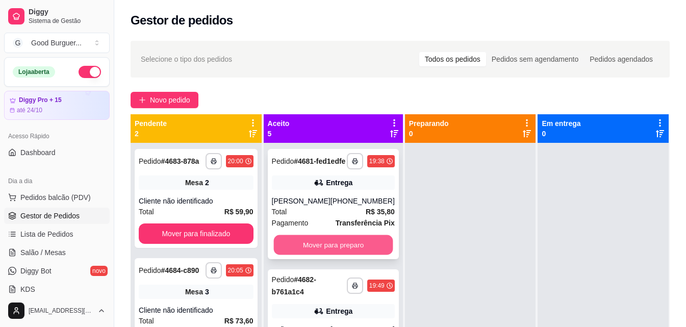
click at [306, 255] on button "Mover para preparo" at bounding box center [332, 245] width 119 height 20
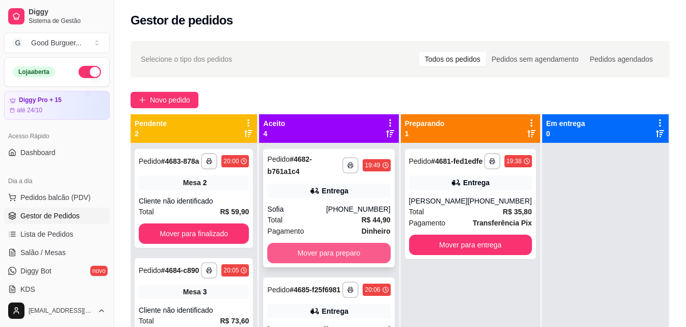
click at [323, 249] on button "Mover para preparo" at bounding box center [328, 253] width 123 height 20
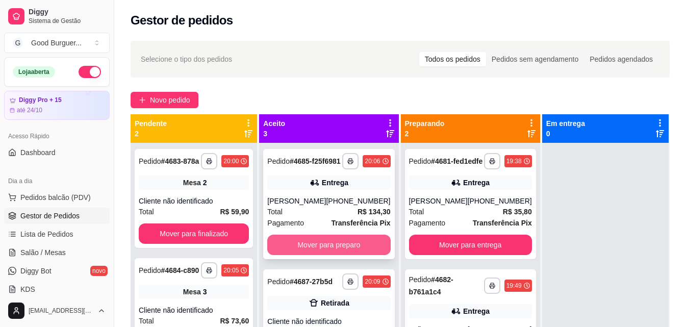
click at [323, 251] on button "Mover para preparo" at bounding box center [328, 245] width 123 height 20
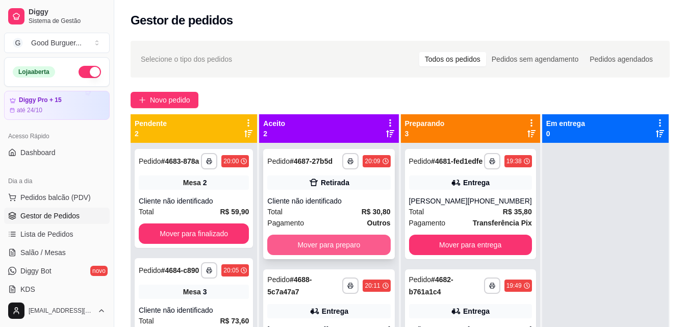
click at [330, 240] on button "Mover para preparo" at bounding box center [328, 245] width 123 height 20
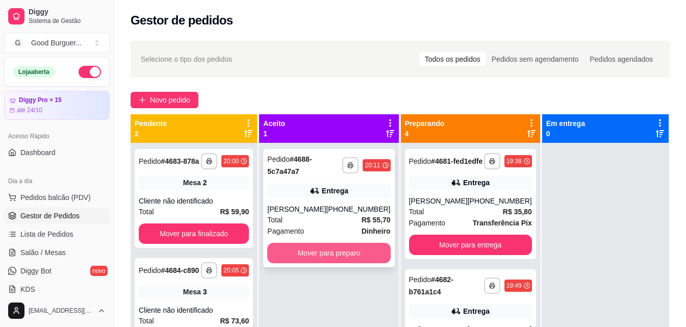
click at [329, 246] on button "Mover para preparo" at bounding box center [328, 253] width 123 height 20
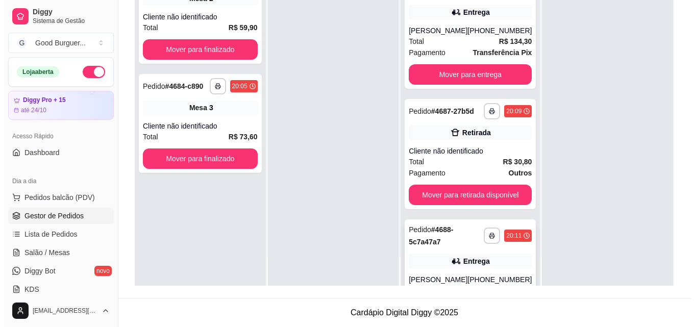
scroll to position [234, 0]
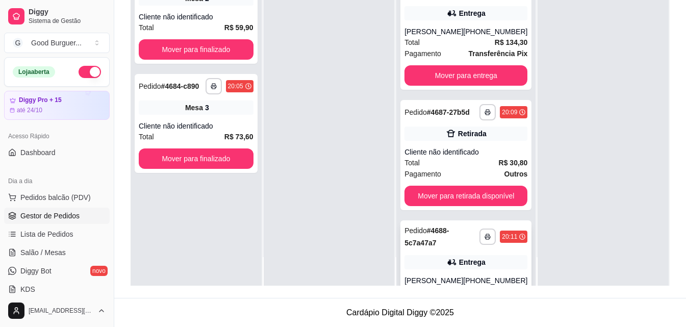
click at [463, 180] on div "**********" at bounding box center [465, 155] width 131 height 110
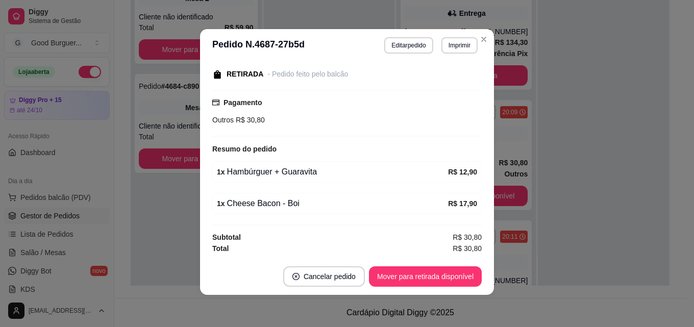
scroll to position [2, 0]
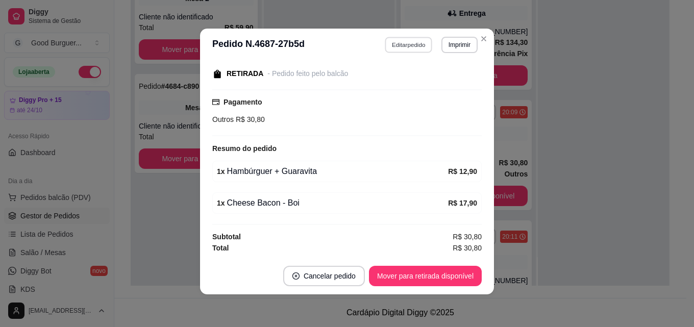
click at [406, 45] on button "Editar pedido" at bounding box center [408, 45] width 47 height 16
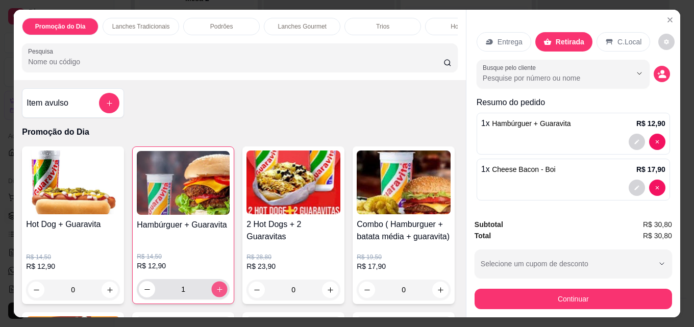
click at [217, 293] on icon "increase-product-quantity" at bounding box center [220, 290] width 8 height 8
type input "2"
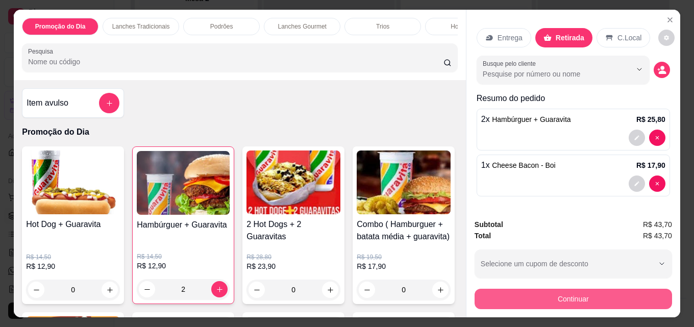
click at [570, 295] on button "Continuar" at bounding box center [572, 299] width 197 height 20
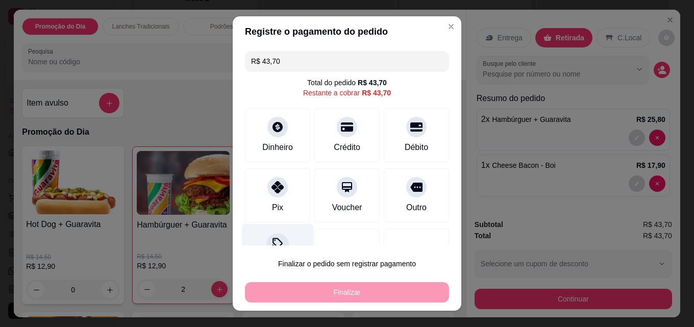
click at [273, 241] on icon at bounding box center [277, 243] width 10 height 10
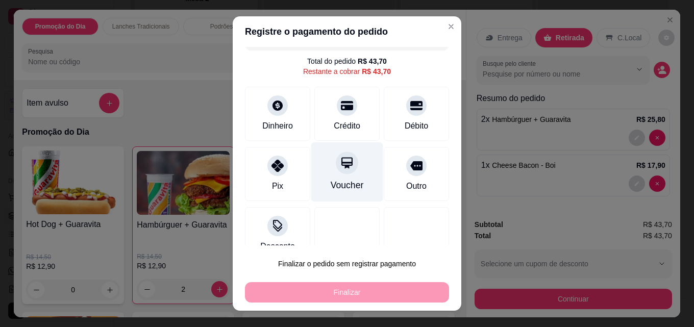
scroll to position [41, 0]
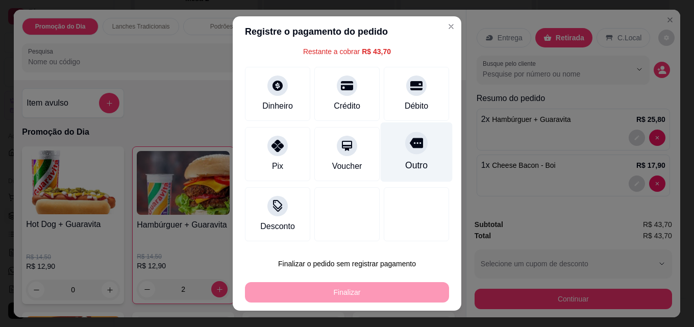
click at [405, 161] on div "Outro" at bounding box center [416, 165] width 22 height 13
type input "R$ 0,00"
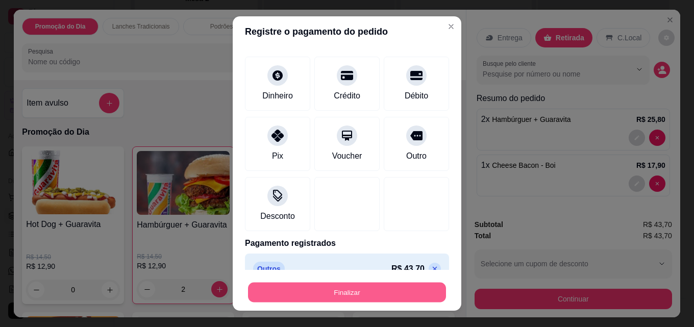
click at [381, 286] on button "Finalizar" at bounding box center [347, 293] width 198 height 20
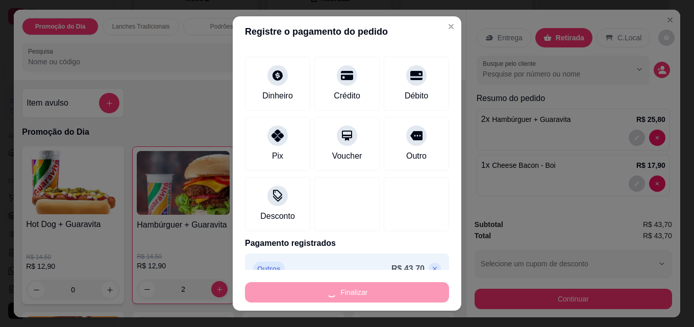
type input "0"
type input "-R$ 43,70"
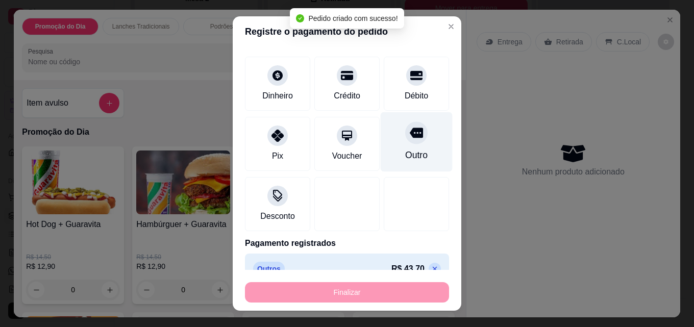
scroll to position [130, 0]
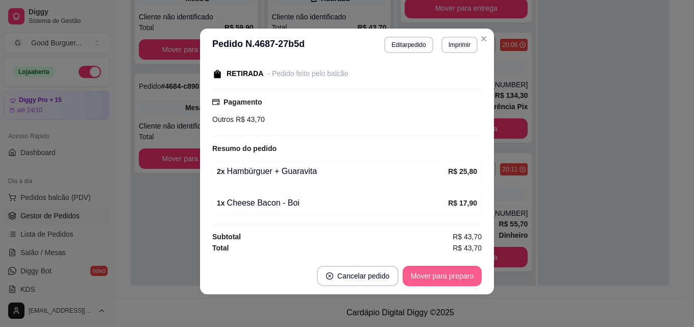
click at [459, 272] on button "Mover para preparo" at bounding box center [441, 276] width 79 height 20
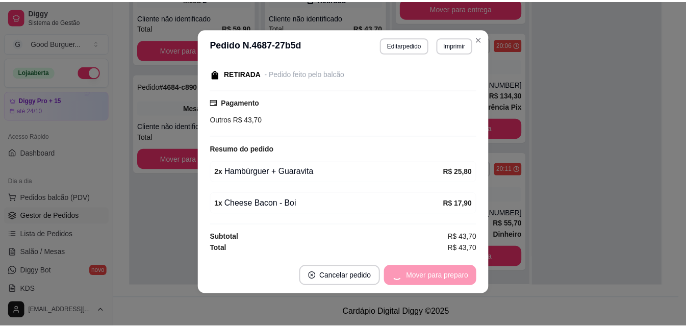
scroll to position [234, 0]
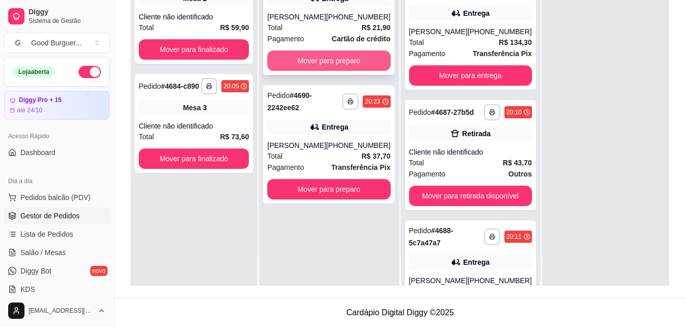
click at [335, 65] on button "Mover para preparo" at bounding box center [328, 61] width 123 height 20
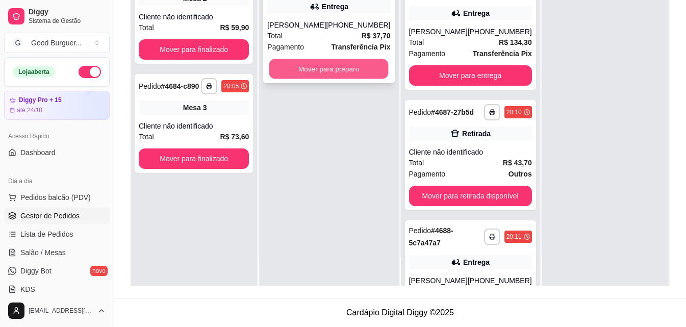
click at [332, 68] on button "Mover para preparo" at bounding box center [328, 69] width 119 height 20
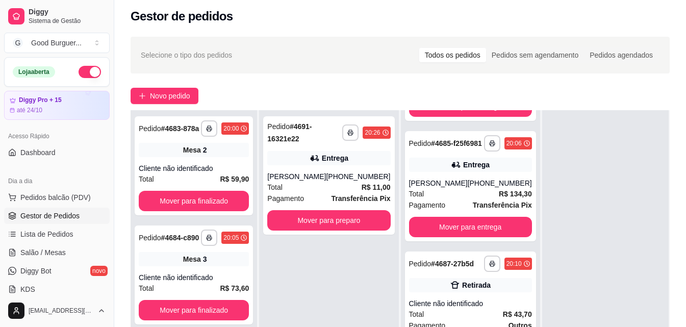
scroll to position [3, 0]
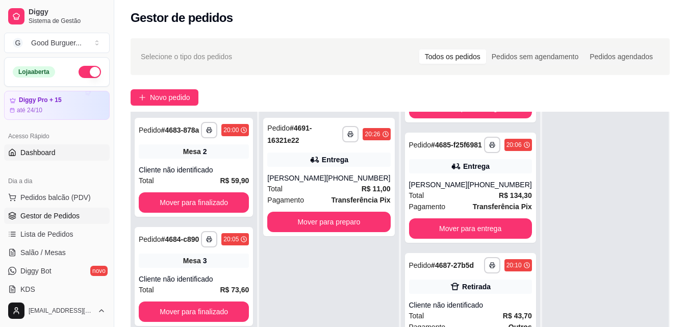
click at [48, 151] on span "Dashboard" at bounding box center [37, 152] width 35 height 10
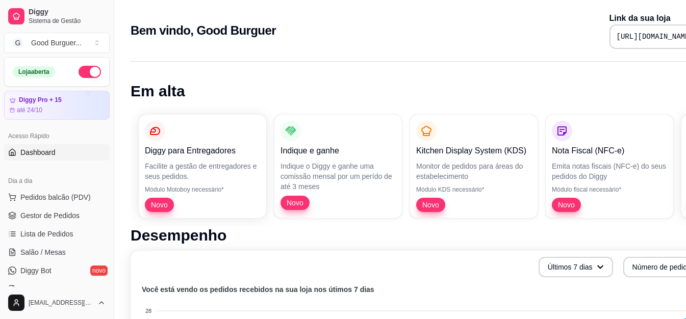
scroll to position [0, 49]
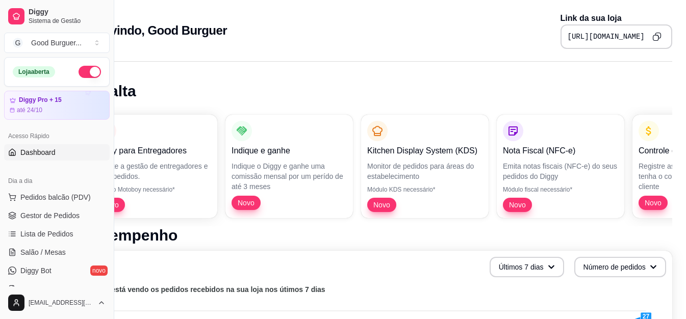
drag, startPoint x: 552, startPoint y: 35, endPoint x: 693, endPoint y: 48, distance: 141.9
click at [637, 48] on html "Diggy Sistema de Gestão G Good Burguer ... Loja aberta Diggy Pro + 15 até 24/10…" at bounding box center [294, 159] width 686 height 319
click at [654, 35] on icon "Copy to clipboard" at bounding box center [656, 36] width 9 height 9
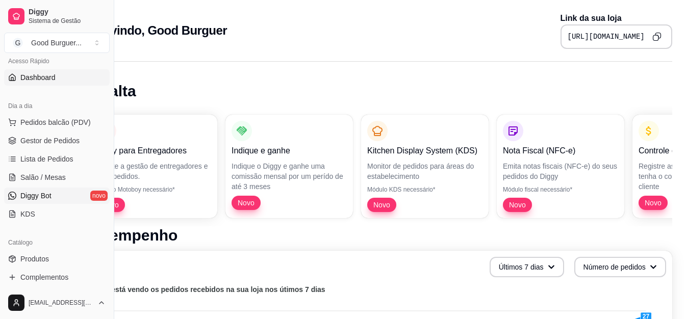
scroll to position [102, 0]
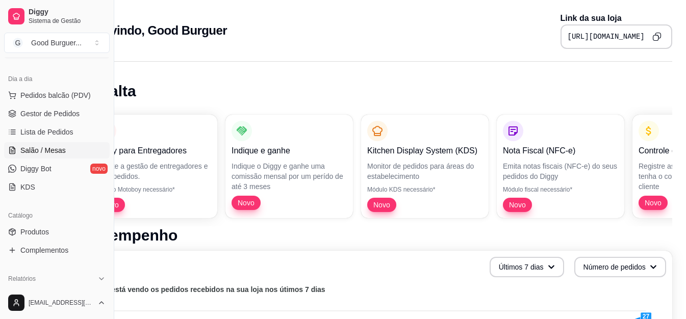
click at [60, 149] on span "Salão / Mesas" at bounding box center [42, 150] width 45 height 10
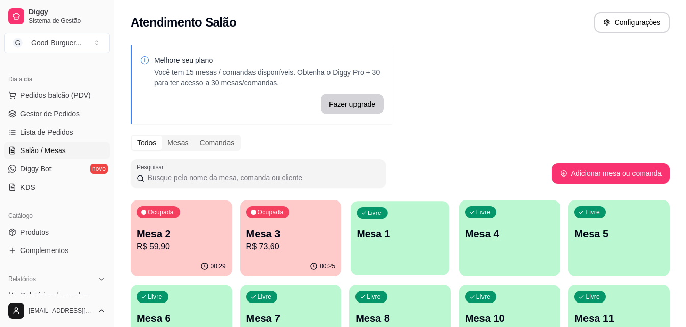
click at [404, 243] on div "Livre Mesa 1" at bounding box center [400, 232] width 98 height 62
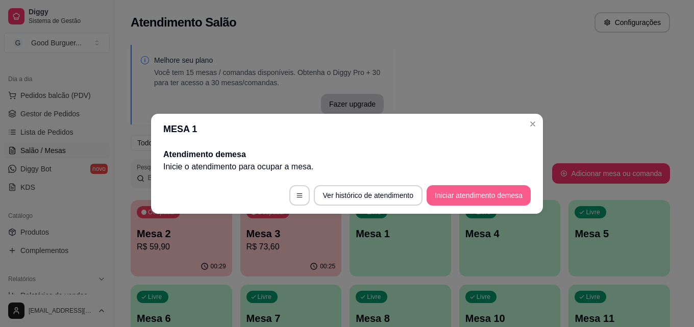
click at [498, 193] on button "Iniciar atendimento de mesa" at bounding box center [478, 195] width 104 height 20
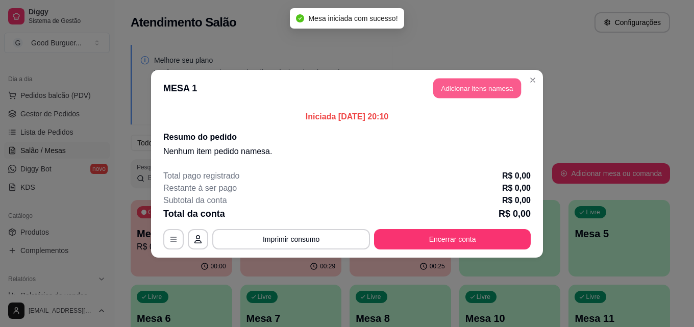
click at [473, 85] on button "Adicionar itens na mesa" at bounding box center [477, 88] width 88 height 20
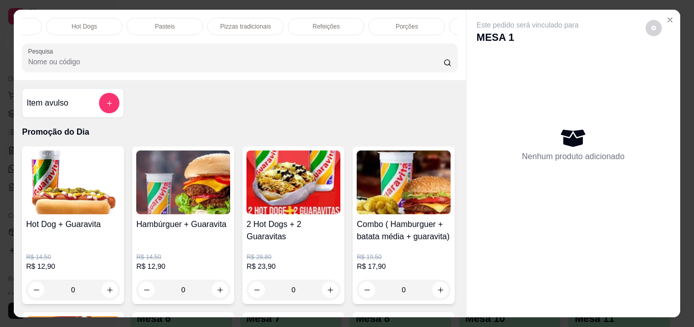
scroll to position [0, 381]
click at [155, 22] on p "Pasteis" at bounding box center [163, 26] width 20 height 8
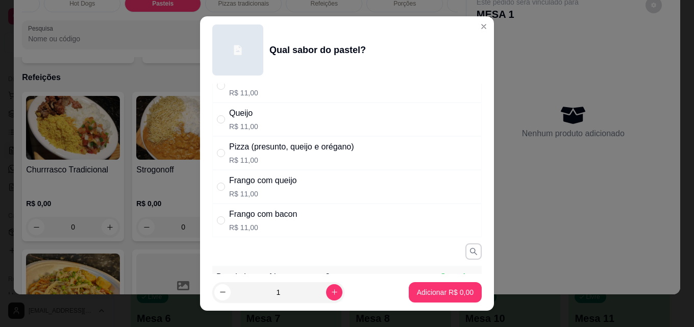
scroll to position [255, 0]
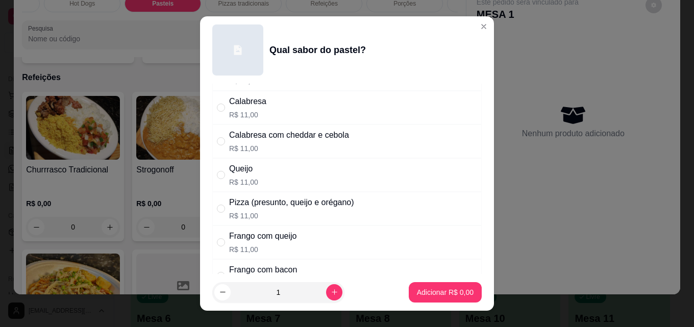
click at [260, 171] on div "Queijo R$ 11,00" at bounding box center [346, 175] width 269 height 34
radio input "true"
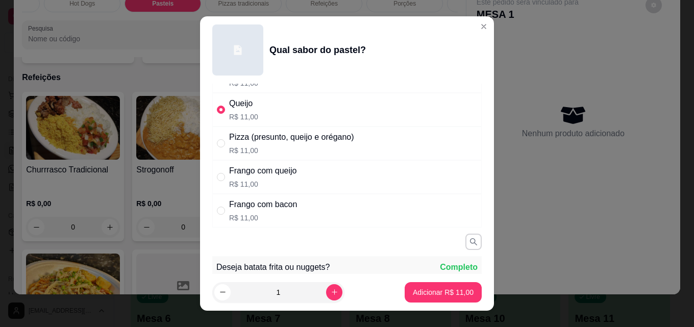
scroll to position [510, 0]
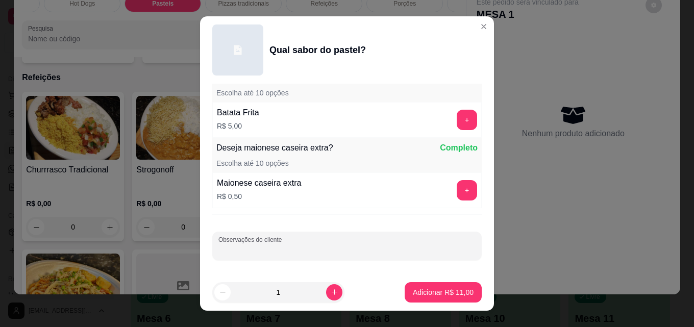
click at [316, 246] on input "Observações do cliente" at bounding box center [346, 250] width 257 height 10
type input "QUEIJO COM [PERSON_NAME]"
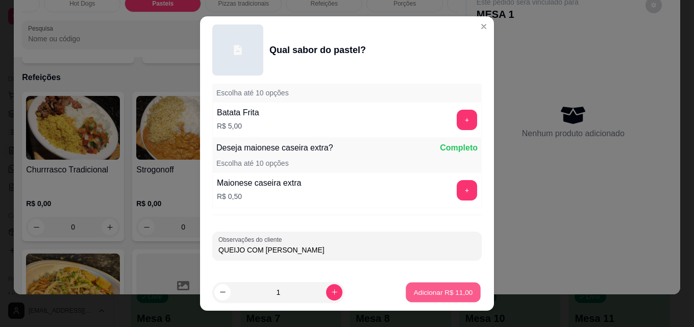
click at [439, 291] on p "Adicionar R$ 11,00" at bounding box center [443, 292] width 59 height 10
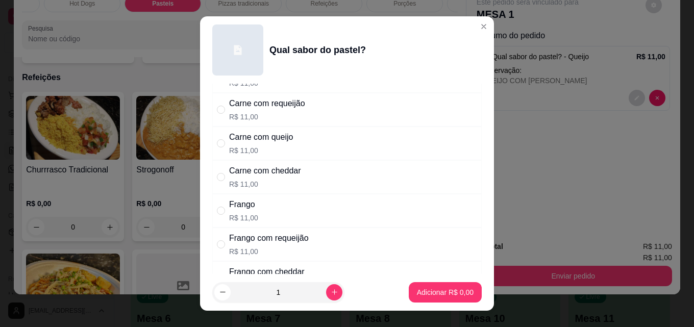
scroll to position [0, 0]
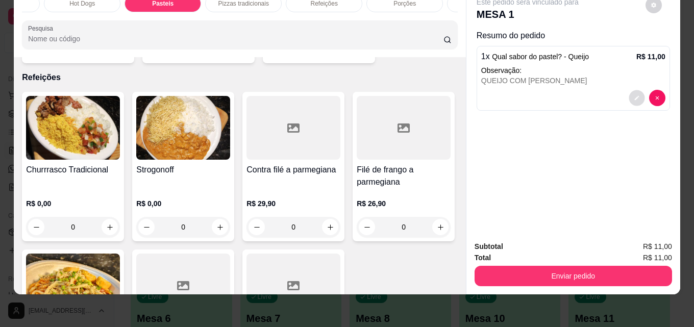
click at [634, 95] on icon "decrease-product-quantity" at bounding box center [637, 98] width 6 height 6
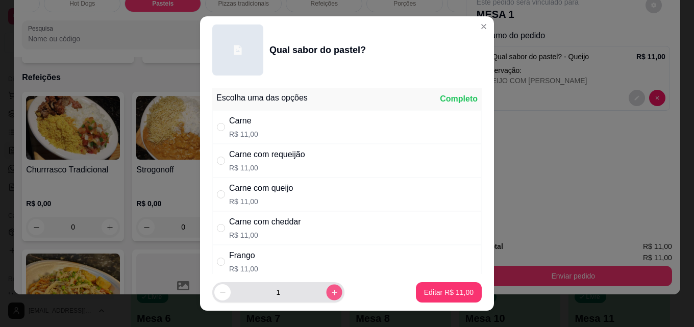
click at [331, 294] on icon "increase-product-quantity" at bounding box center [335, 293] width 8 height 8
type input "2"
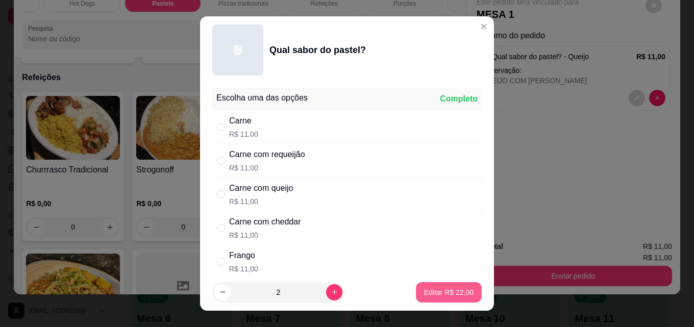
click at [441, 291] on p "Editar R$ 22,00" at bounding box center [448, 292] width 49 height 10
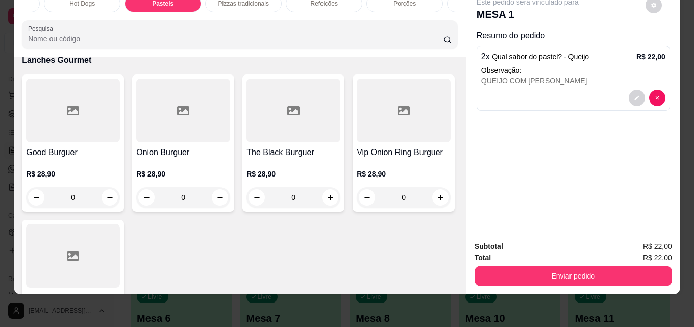
scroll to position [1005, 0]
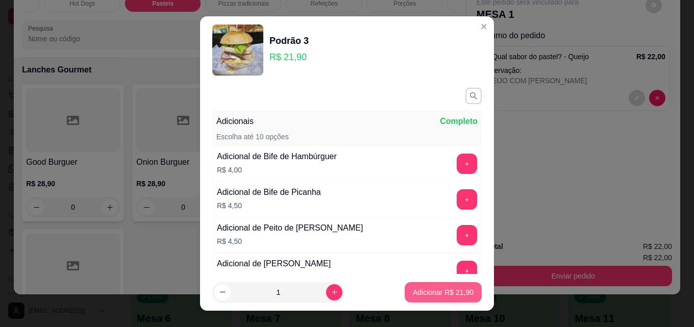
click at [435, 294] on p "Adicionar R$ 21,90" at bounding box center [443, 292] width 61 height 10
type input "1"
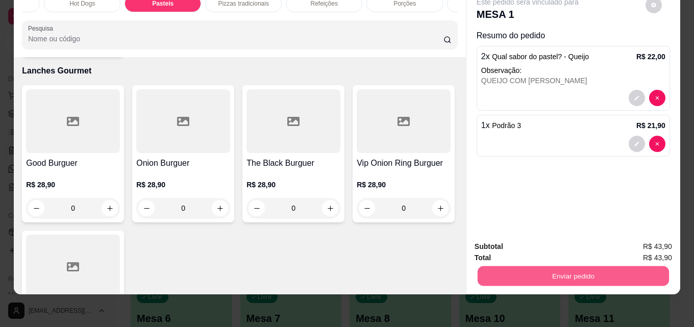
click at [561, 266] on button "Enviar pedido" at bounding box center [572, 276] width 191 height 20
click at [581, 241] on button "Registrar cliente" at bounding box center [576, 243] width 65 height 19
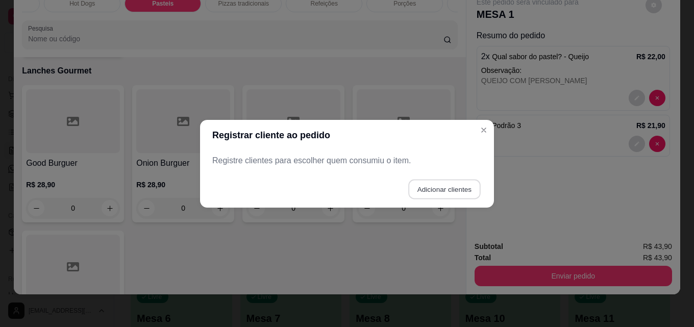
click at [442, 184] on button "Adicionar clientes" at bounding box center [444, 189] width 72 height 20
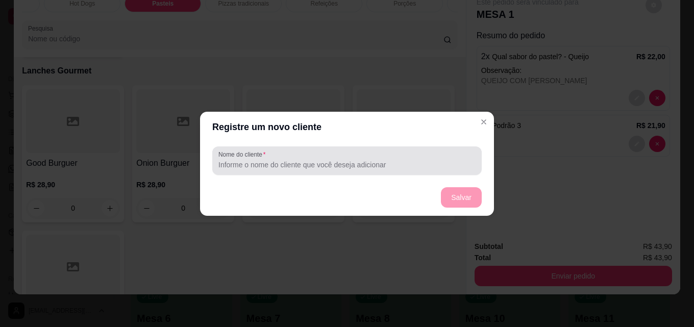
click at [355, 162] on input "Nome do cliente" at bounding box center [346, 165] width 257 height 10
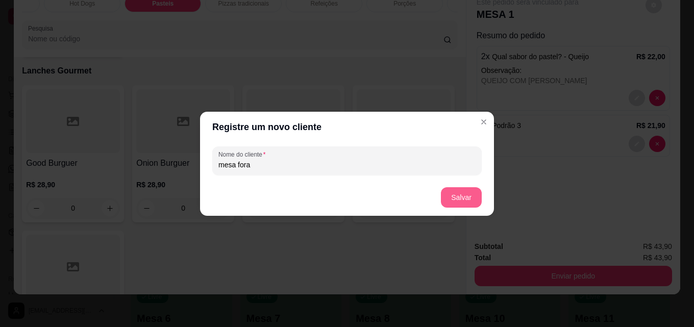
type input "mesa fora"
click at [460, 193] on button "Salvar" at bounding box center [461, 197] width 41 height 20
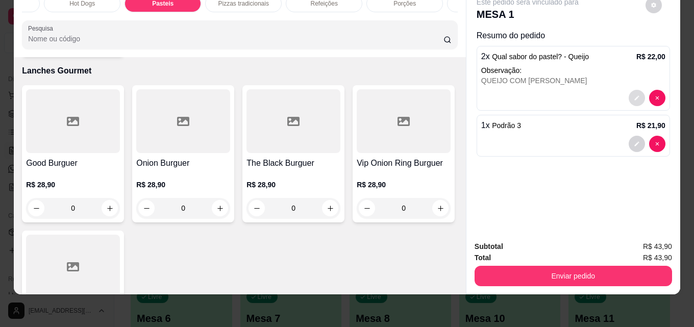
click at [634, 95] on icon "decrease-product-quantity" at bounding box center [637, 98] width 6 height 6
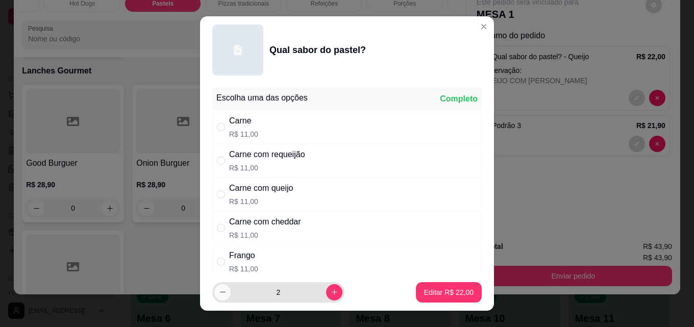
click at [219, 291] on icon "decrease-product-quantity" at bounding box center [223, 292] width 8 height 8
type input "1"
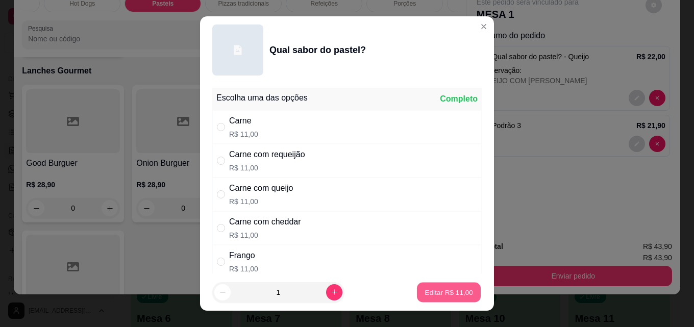
click at [432, 291] on p "Editar R$ 11,00" at bounding box center [448, 292] width 48 height 10
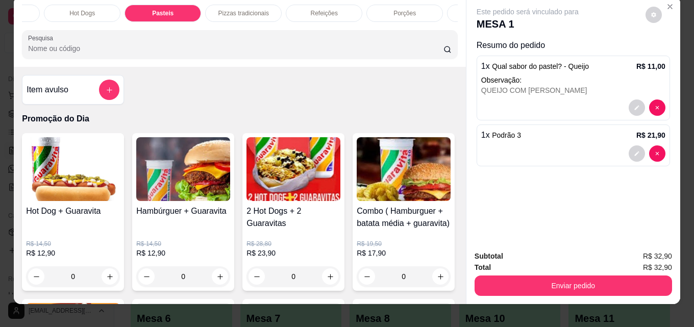
scroll to position [0, 0]
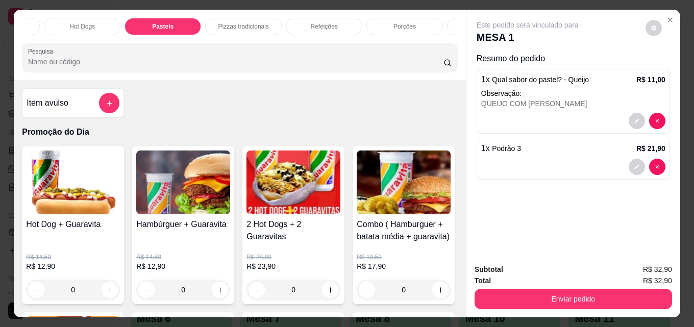
click at [164, 22] on p "Pasteis" at bounding box center [162, 26] width 21 height 8
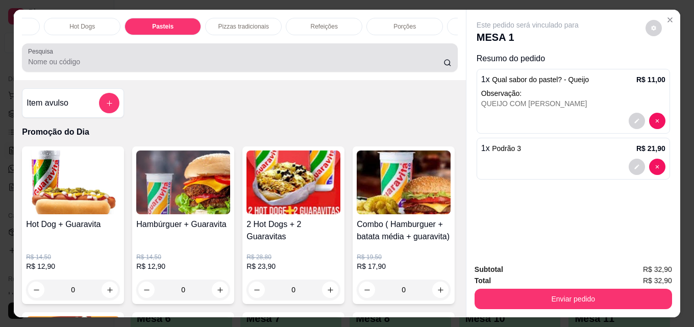
scroll to position [27, 0]
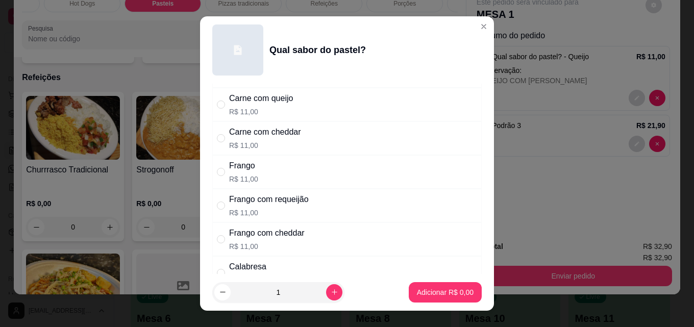
scroll to position [153, 0]
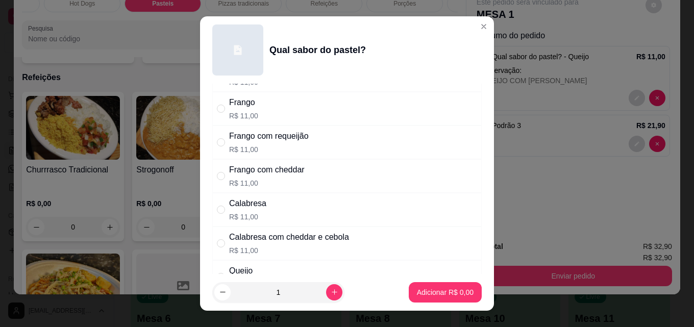
click at [237, 104] on div "Frango" at bounding box center [243, 102] width 29 height 12
radio input "true"
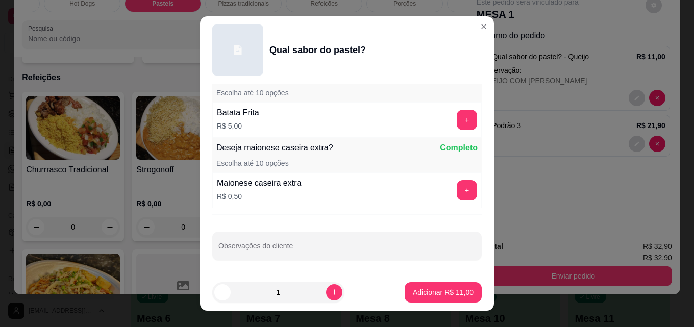
scroll to position [511, 0]
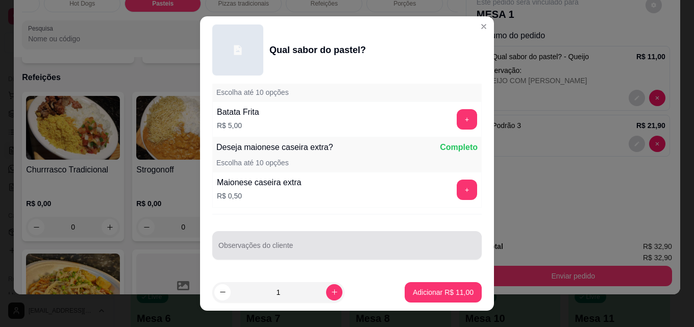
click at [315, 244] on div at bounding box center [346, 245] width 257 height 20
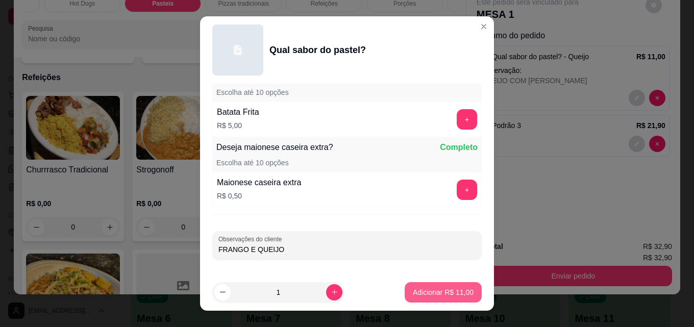
type input "FRANGO E QUEIJO"
click at [446, 294] on p "Adicionar R$ 11,00" at bounding box center [443, 292] width 59 height 10
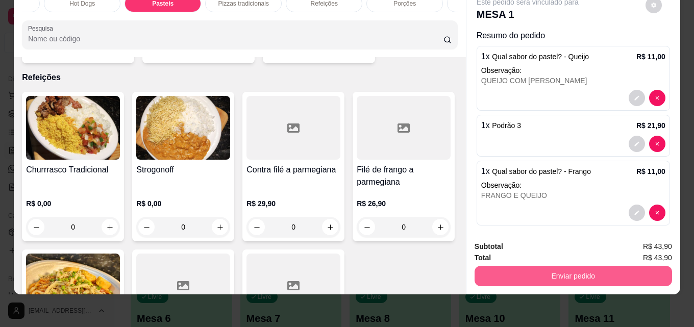
click at [556, 267] on button "Enviar pedido" at bounding box center [572, 276] width 197 height 20
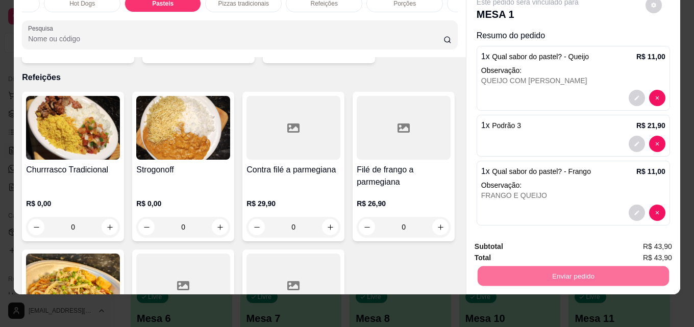
click at [649, 243] on button "Enviar pedido" at bounding box center [645, 243] width 56 height 19
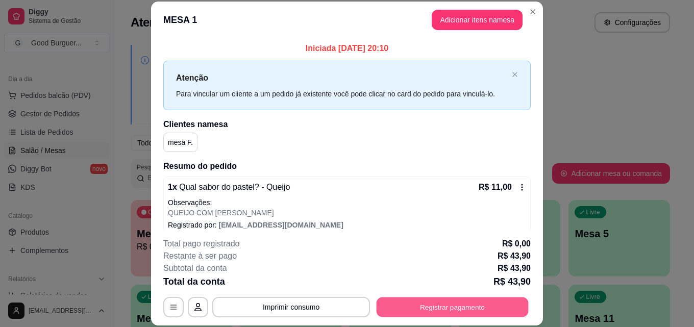
click at [441, 304] on button "Registrar pagamento" at bounding box center [452, 307] width 152 height 20
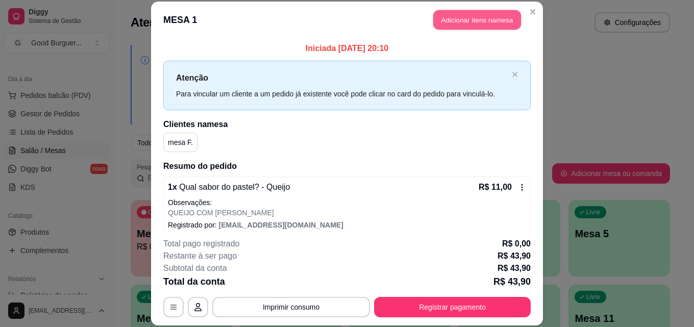
click at [487, 16] on button "Adicionar itens na mesa" at bounding box center [477, 20] width 88 height 20
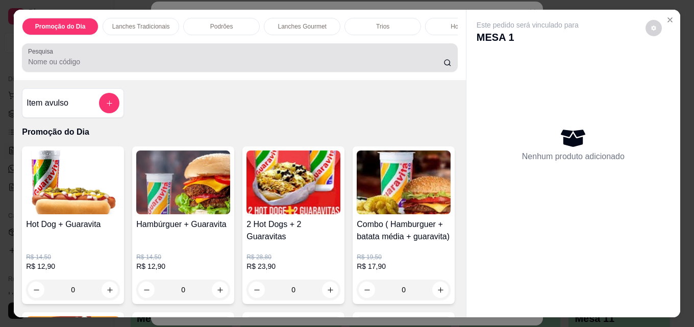
click at [162, 64] on input "Pesquisa" at bounding box center [235, 62] width 415 height 10
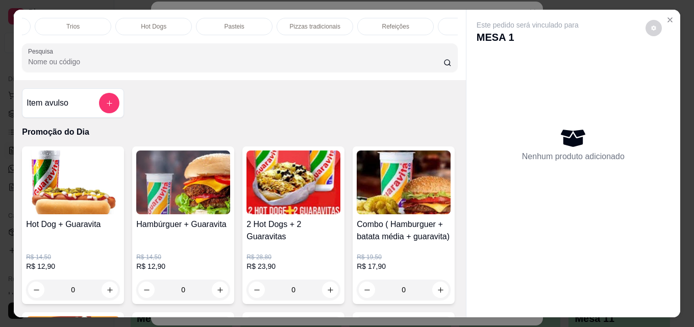
scroll to position [0, 315]
click at [225, 22] on p "Pasteis" at bounding box center [229, 26] width 20 height 8
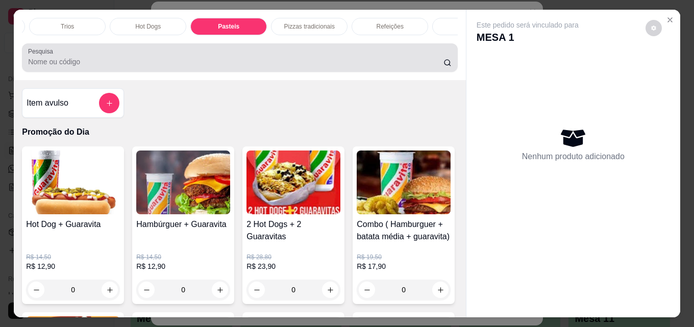
scroll to position [27, 0]
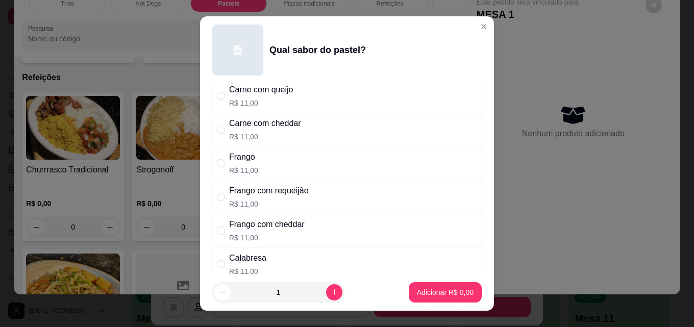
scroll to position [102, 0]
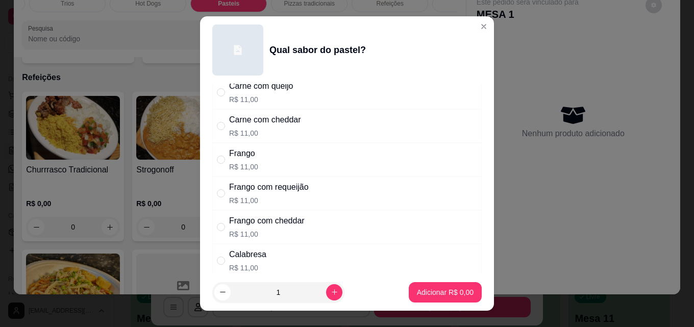
click at [253, 153] on div "Frango R$ 11,00" at bounding box center [346, 160] width 269 height 34
radio input "true"
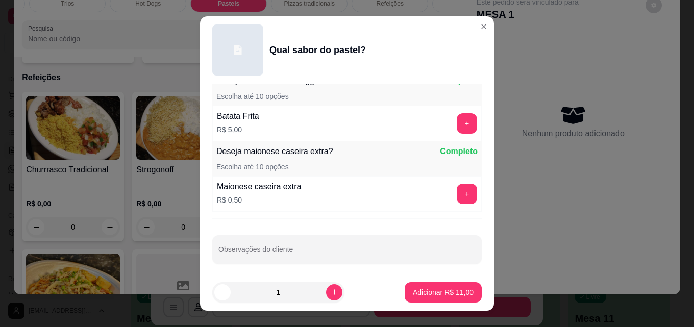
scroll to position [511, 0]
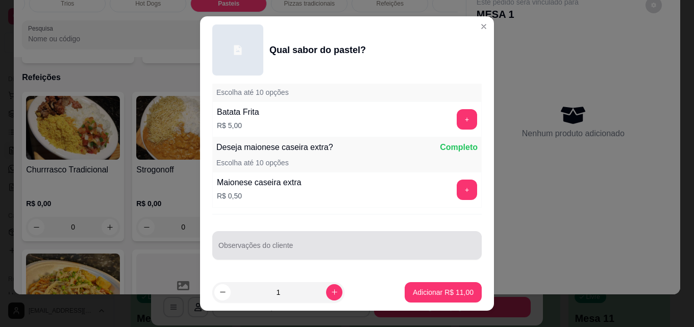
click at [326, 241] on div at bounding box center [346, 245] width 257 height 20
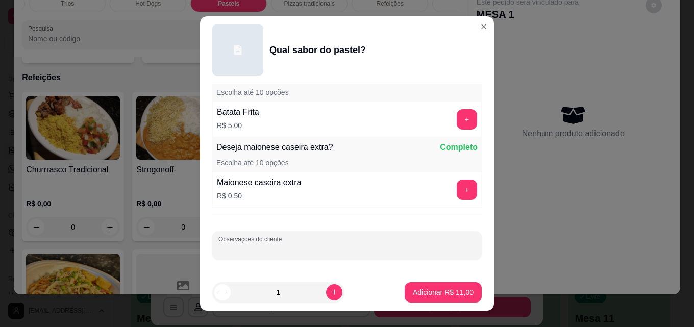
type input "f"
type input "FRANGO COM [PERSON_NAME]"
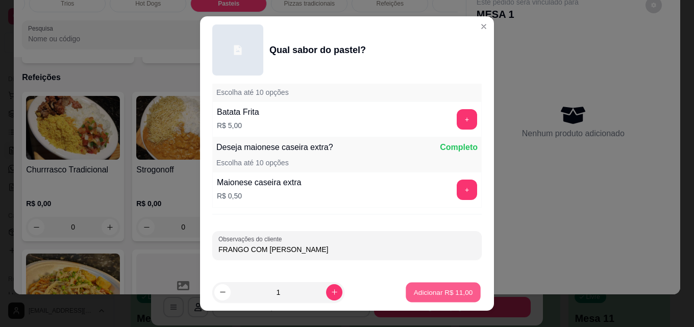
click at [437, 294] on p "Adicionar R$ 11,00" at bounding box center [443, 292] width 59 height 10
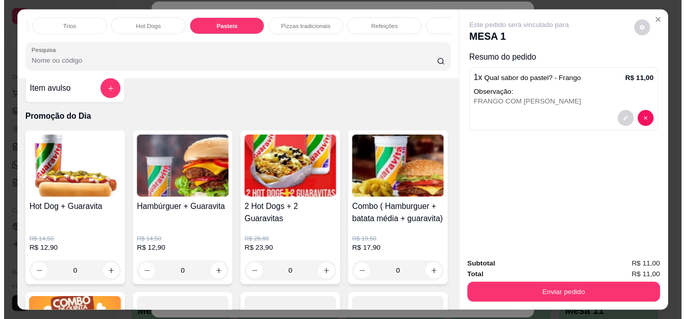
scroll to position [0, 0]
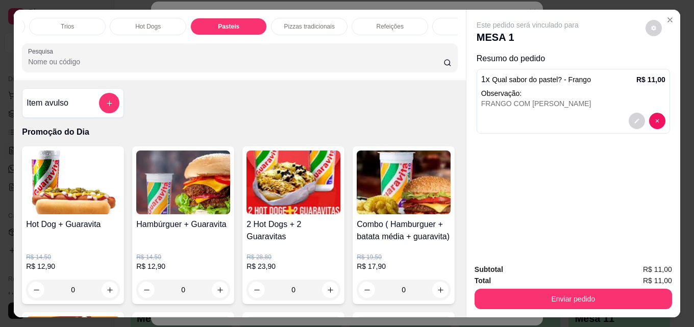
click at [278, 192] on img at bounding box center [293, 182] width 94 height 64
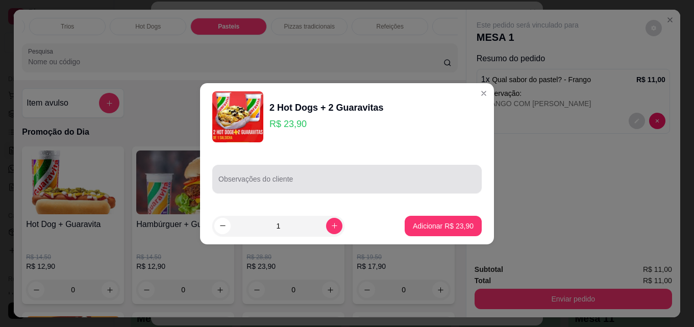
click at [288, 182] on input "Observações do cliente" at bounding box center [346, 183] width 257 height 10
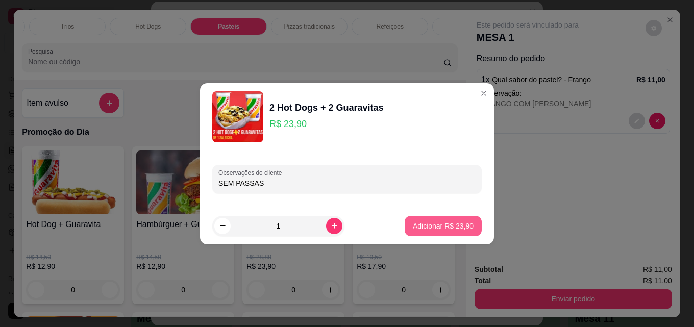
type input "SEM PASSAS"
click at [436, 220] on button "Adicionar R$ 23,90" at bounding box center [443, 226] width 77 height 20
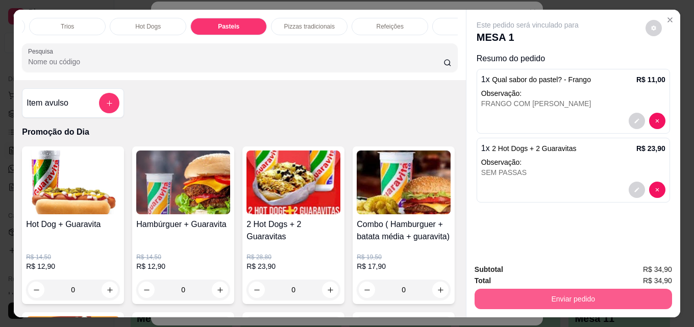
click at [562, 295] on button "Enviar pedido" at bounding box center [572, 299] width 197 height 20
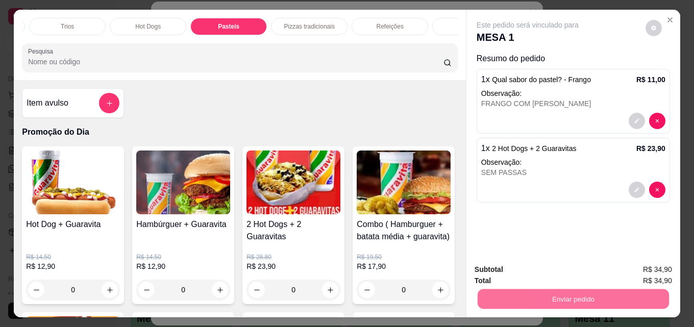
click at [640, 269] on button "Enviar pedido" at bounding box center [645, 269] width 56 height 19
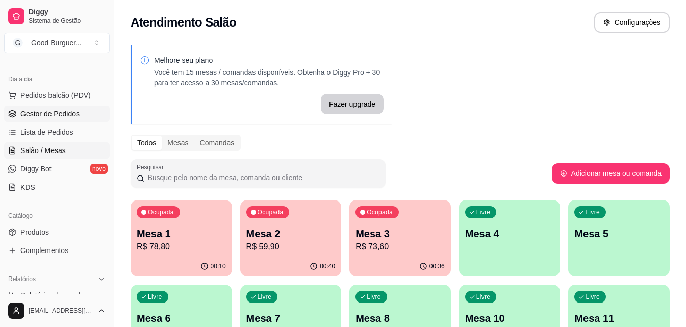
click at [50, 113] on span "Gestor de Pedidos" at bounding box center [49, 114] width 59 height 10
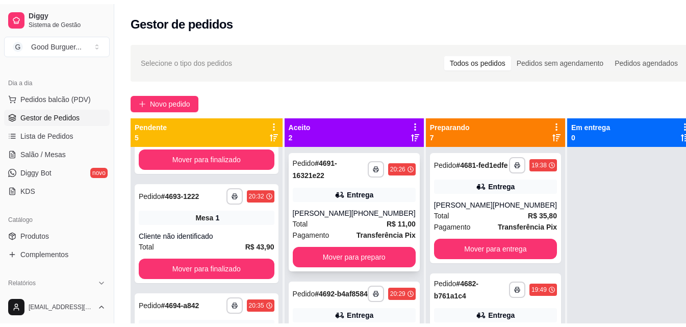
scroll to position [204, 0]
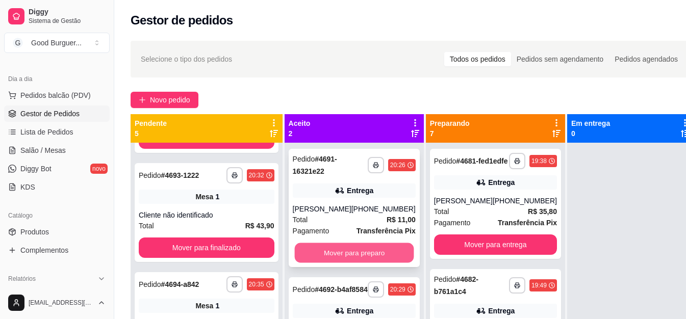
click at [356, 248] on button "Mover para preparo" at bounding box center [353, 253] width 119 height 20
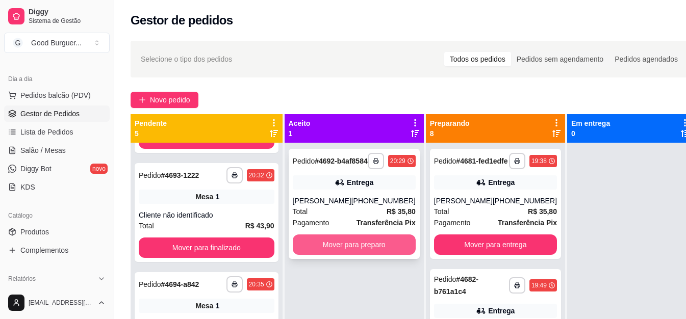
click at [356, 251] on button "Mover para preparo" at bounding box center [354, 245] width 123 height 20
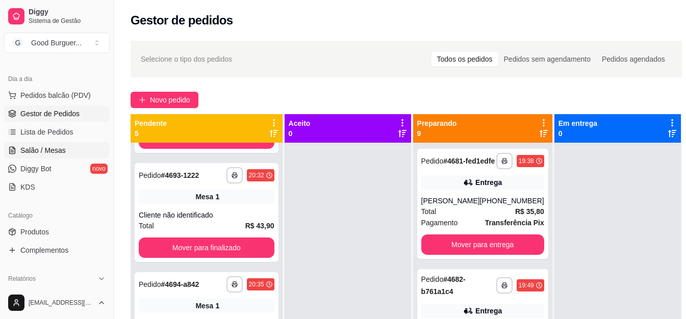
click at [54, 150] on span "Salão / Mesas" at bounding box center [42, 150] width 45 height 10
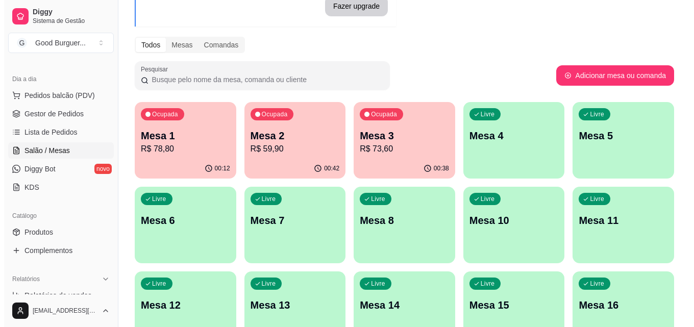
scroll to position [102, 0]
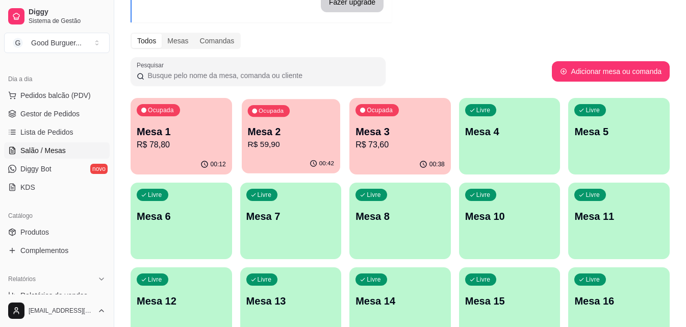
click at [291, 142] on p "R$ 59,90" at bounding box center [290, 145] width 86 height 12
click at [171, 146] on p "R$ 78,80" at bounding box center [181, 145] width 89 height 12
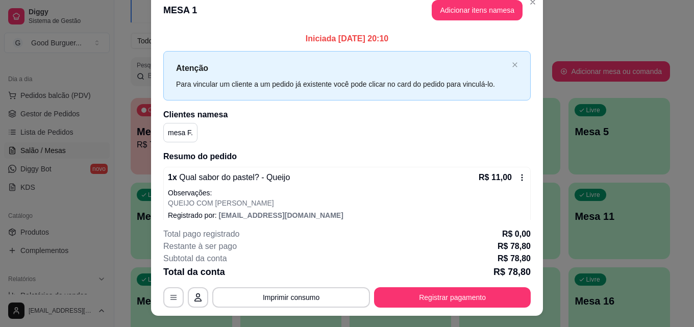
scroll to position [0, 0]
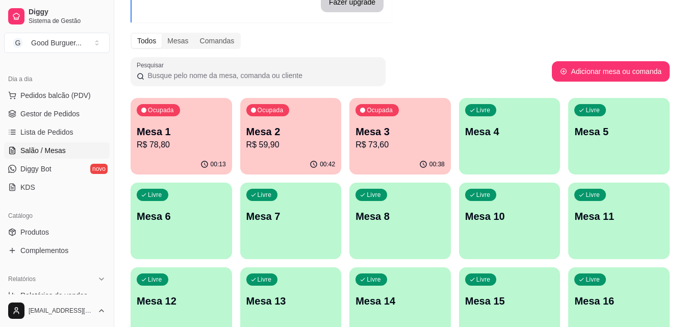
click at [396, 149] on p "R$ 73,60" at bounding box center [400, 145] width 89 height 12
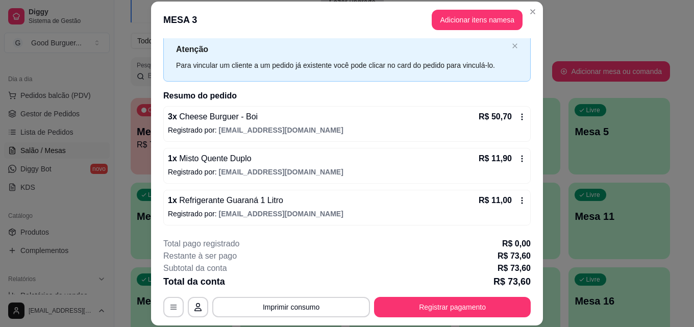
scroll to position [31, 0]
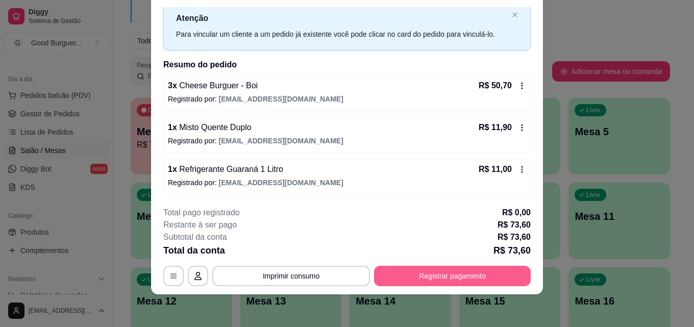
click at [457, 273] on button "Registrar pagamento" at bounding box center [452, 276] width 157 height 20
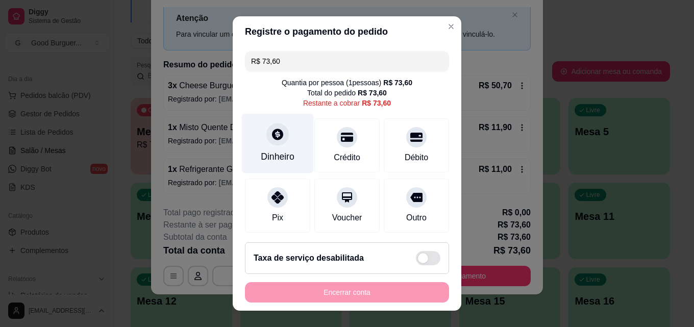
click at [276, 135] on icon at bounding box center [277, 134] width 11 height 11
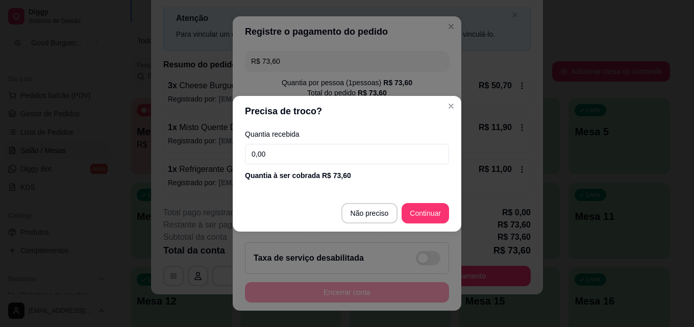
click at [343, 144] on input "0,00" at bounding box center [347, 154] width 204 height 20
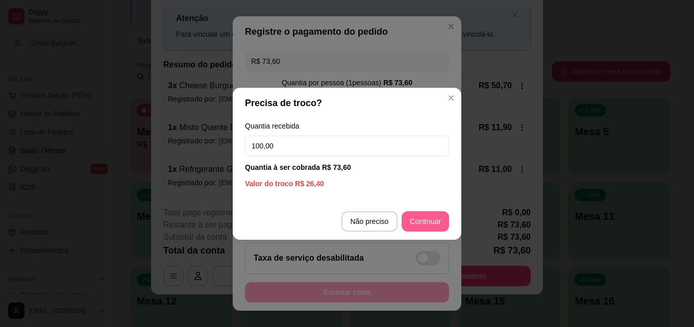
type input "100,00"
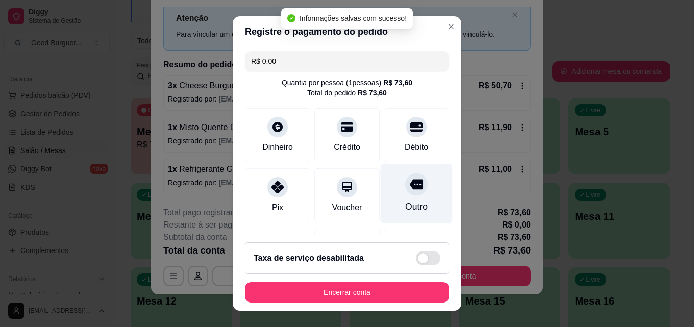
type input "R$ 0,00"
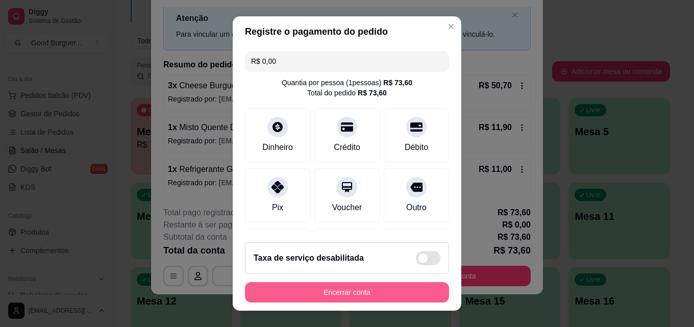
click at [352, 294] on button "Encerrar conta" at bounding box center [347, 292] width 204 height 20
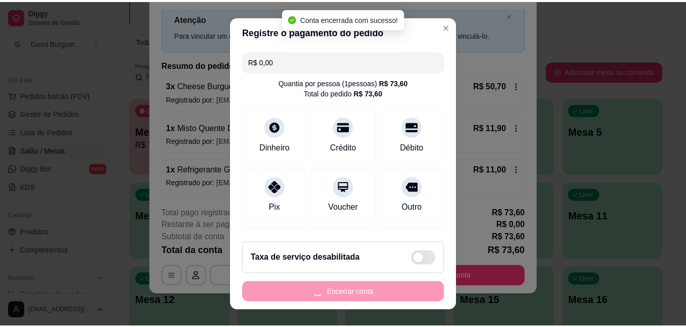
scroll to position [0, 0]
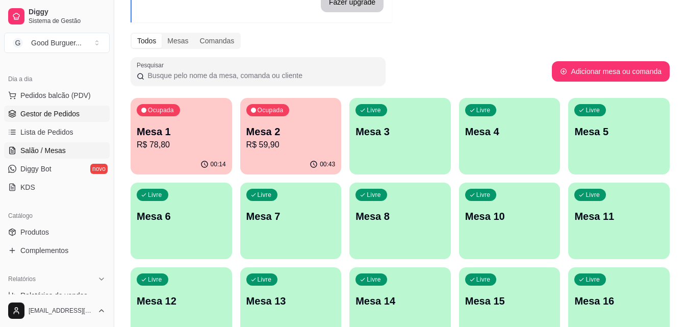
click at [52, 113] on span "Gestor de Pedidos" at bounding box center [49, 114] width 59 height 10
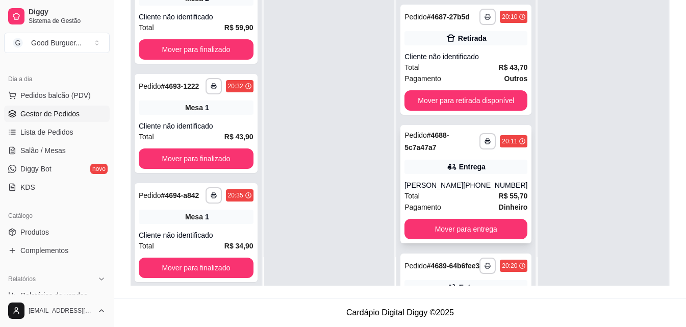
scroll to position [306, 0]
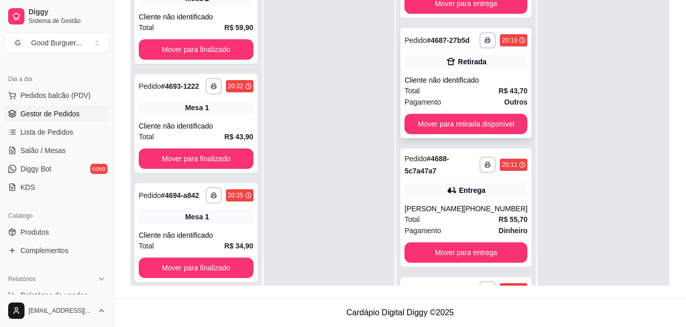
click at [467, 85] on div "Cliente não identificado" at bounding box center [466, 80] width 123 height 10
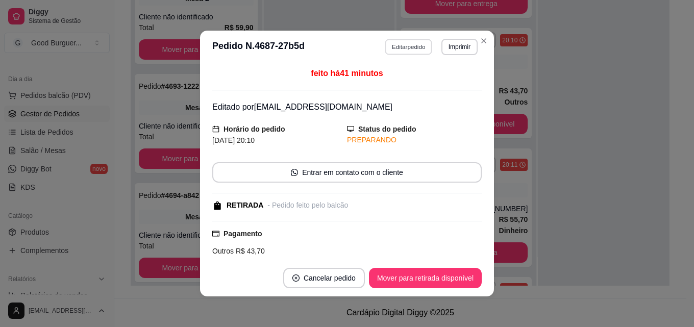
click at [407, 42] on button "Editar pedido" at bounding box center [408, 47] width 47 height 16
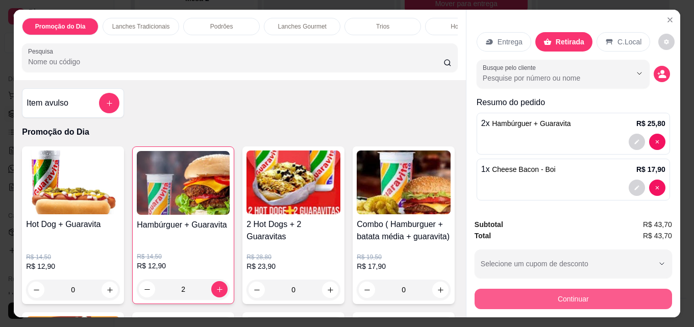
click at [577, 294] on button "Continuar" at bounding box center [572, 299] width 197 height 20
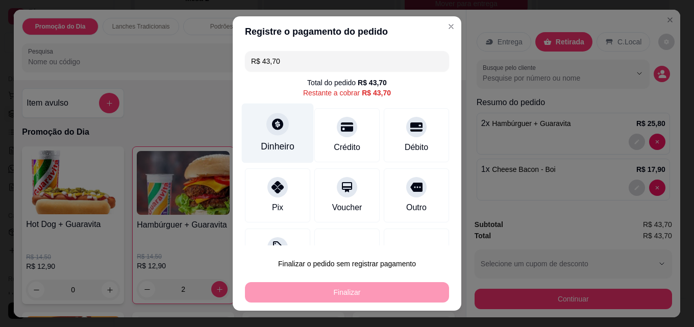
click at [272, 131] on icon at bounding box center [277, 123] width 13 height 13
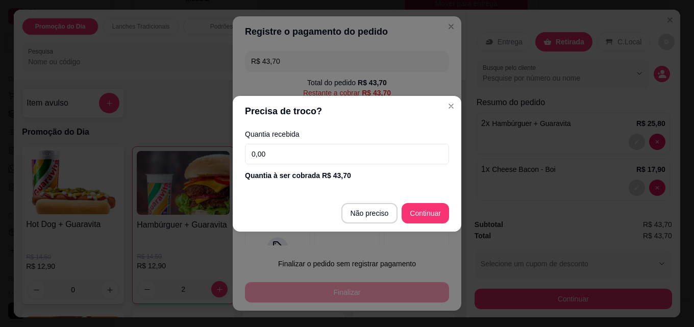
click at [308, 148] on input "0,00" at bounding box center [347, 154] width 204 height 20
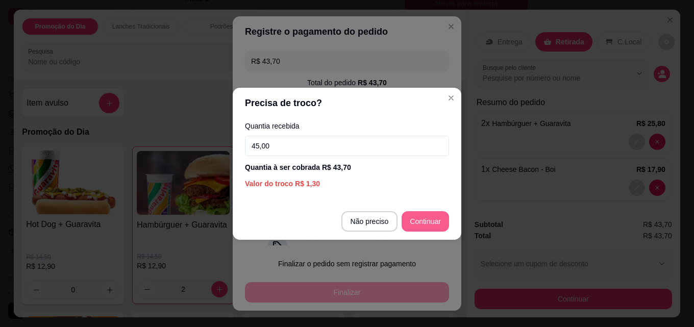
type input "45,00"
type input "R$ 0,00"
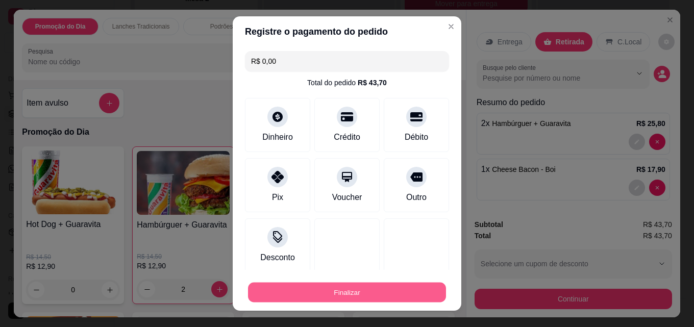
click at [385, 290] on button "Finalizar" at bounding box center [347, 293] width 198 height 20
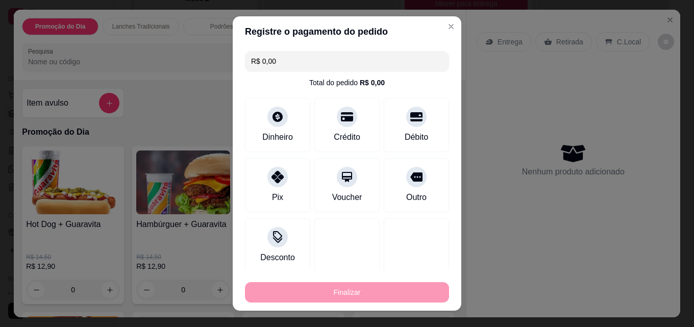
type input "0"
type input "-R$ 43,70"
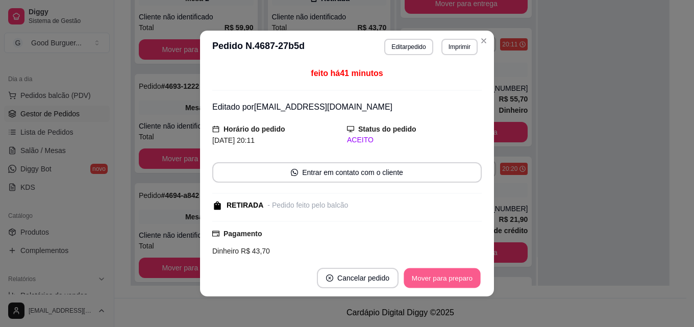
click at [436, 280] on button "Mover para preparo" at bounding box center [442, 278] width 77 height 20
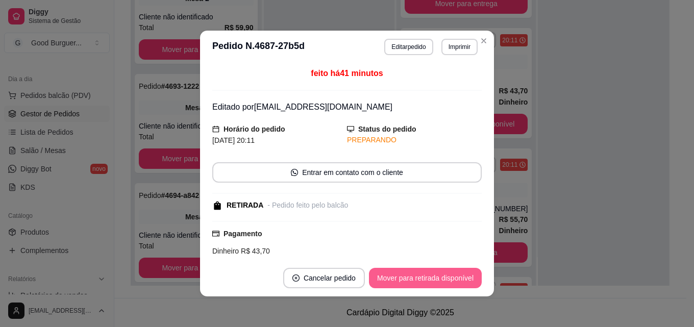
click at [436, 279] on button "Mover para retirada disponível" at bounding box center [425, 278] width 113 height 20
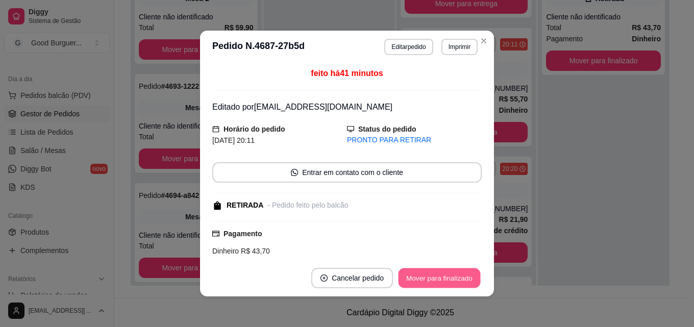
click at [436, 279] on button "Mover para finalizado" at bounding box center [439, 278] width 82 height 20
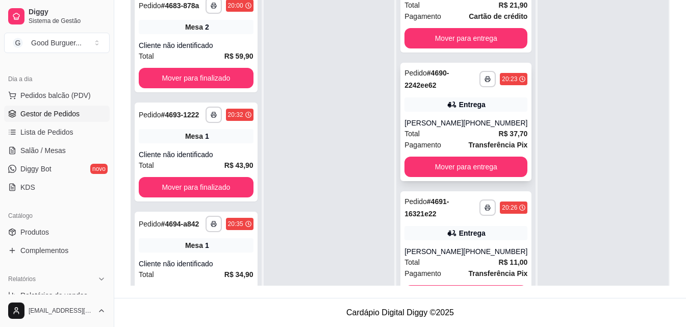
scroll to position [612, 0]
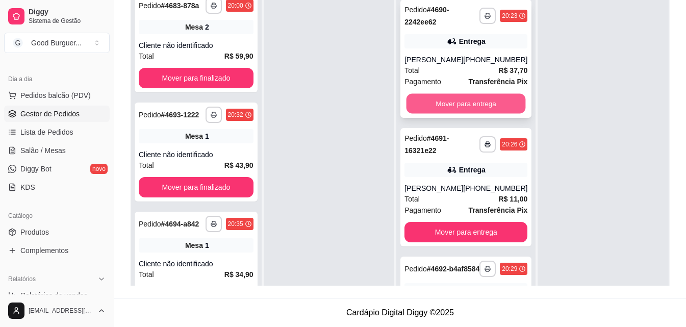
click at [451, 114] on button "Mover para entrega" at bounding box center [466, 104] width 119 height 20
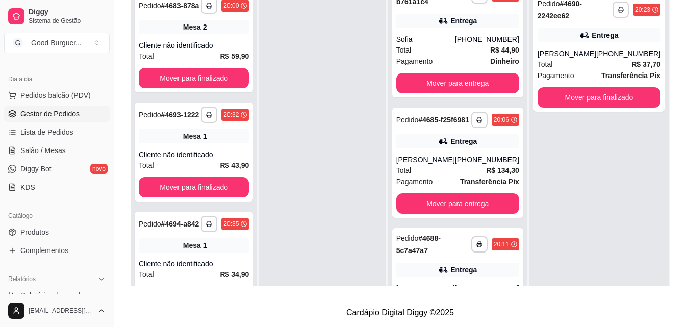
scroll to position [134, 0]
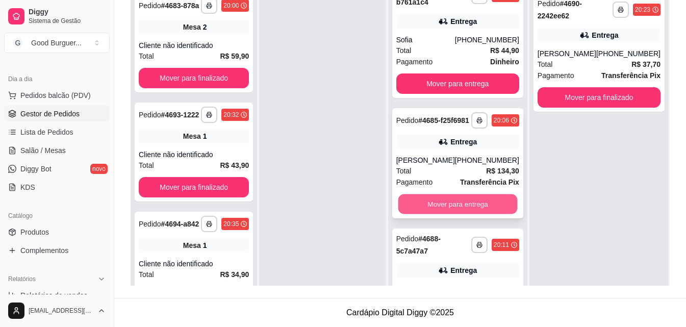
click at [449, 214] on button "Mover para entrega" at bounding box center [457, 204] width 119 height 20
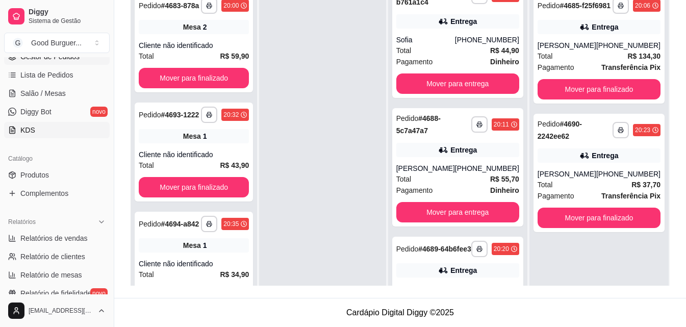
scroll to position [153, 0]
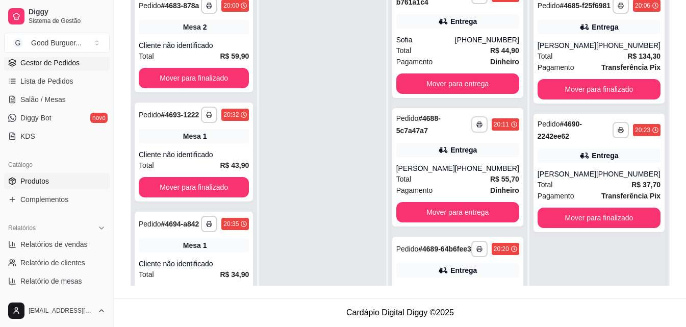
click at [57, 177] on link "Produtos" at bounding box center [57, 181] width 106 height 16
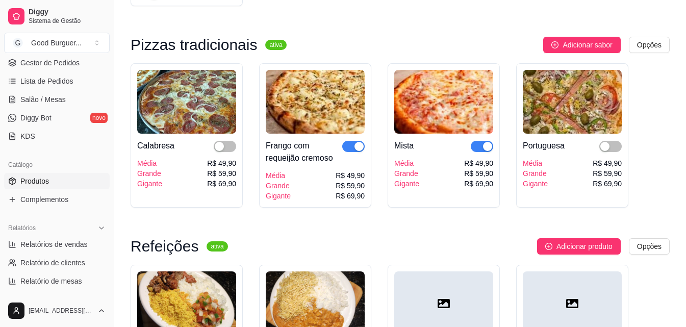
scroll to position [2806, 0]
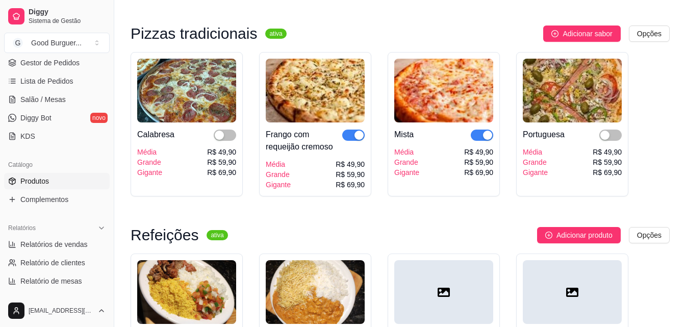
click at [347, 141] on span "button" at bounding box center [353, 135] width 22 height 11
click at [475, 141] on span "button" at bounding box center [482, 135] width 22 height 11
drag, startPoint x: 110, startPoint y: 132, endPoint x: 112, endPoint y: 92, distance: 39.8
click at [113, 94] on button "Toggle Sidebar" at bounding box center [114, 163] width 8 height 327
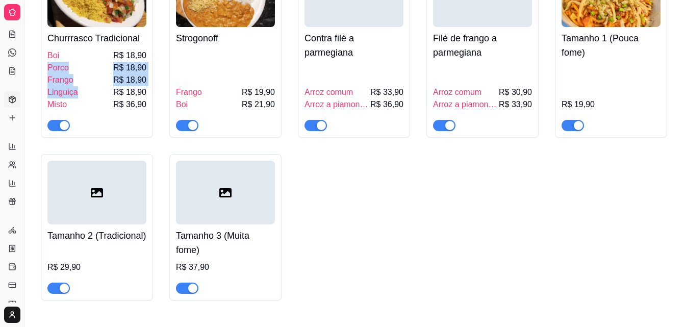
drag, startPoint x: 31, startPoint y: 89, endPoint x: 77, endPoint y: 112, distance: 50.6
click at [400, 269] on div "Churrrasco Tradicional Boi R$ 18,90 Porco R$ 18,90 Frango R$ 18,90 Linguiça R$ …" at bounding box center [355, 129] width 629 height 344
drag, startPoint x: 28, startPoint y: 85, endPoint x: 47, endPoint y: 92, distance: 20.7
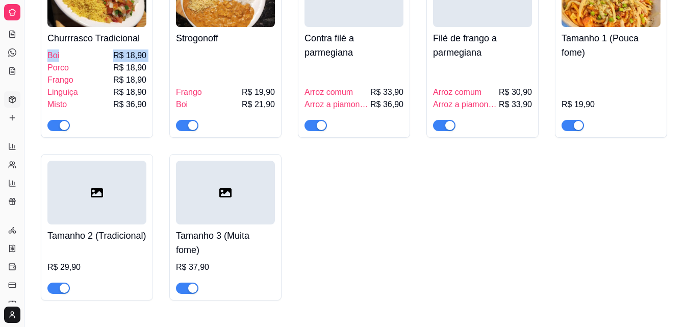
drag, startPoint x: 23, startPoint y: 79, endPoint x: 27, endPoint y: 84, distance: 6.5
drag, startPoint x: 22, startPoint y: 83, endPoint x: 33, endPoint y: 84, distance: 10.2
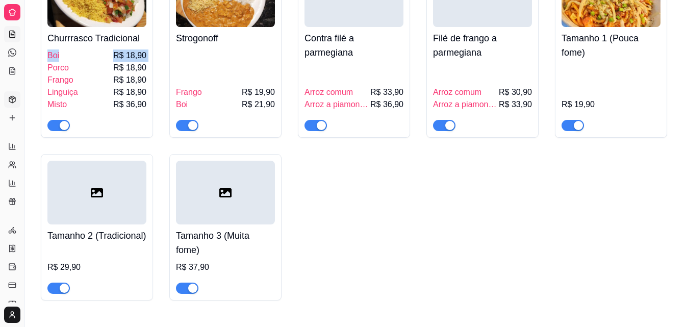
click at [11, 30] on icon at bounding box center [12, 34] width 8 height 8
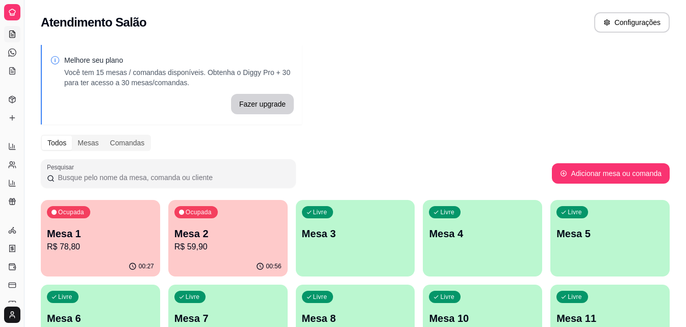
drag, startPoint x: 21, startPoint y: 110, endPoint x: 40, endPoint y: 113, distance: 18.5
click at [40, 114] on div "Diggy Sistema de Gestão G Good Burguer ... Loja aberta Diggy Pro + 15 até 24/10…" at bounding box center [343, 243] width 686 height 487
click at [35, 97] on div "Diggy Sistema de Gestão G Good Burguer ... Loja aberta Diggy Pro + 15 até 24/10…" at bounding box center [343, 243] width 686 height 487
drag, startPoint x: 23, startPoint y: 97, endPoint x: 16, endPoint y: 93, distance: 8.0
click at [15, 94] on div "Diggy Sistema de Gestão G Good Burguer ... Loja aberta Diggy Pro + 15 até 24/10…" at bounding box center [12, 163] width 24 height 327
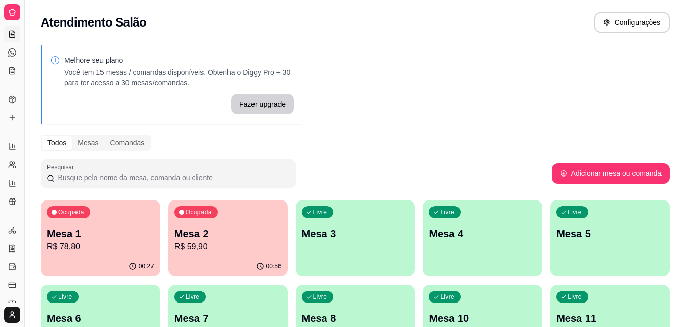
click at [32, 88] on div "Diggy Sistema de Gestão G Good Burguer ... Loja aberta Diggy Pro + 15 até 24/10…" at bounding box center [343, 243] width 686 height 487
drag, startPoint x: 22, startPoint y: 88, endPoint x: 35, endPoint y: 90, distance: 12.9
click at [35, 90] on div "Diggy Sistema de Gestão G Good Burguer ... Loja aberta Diggy Pro + 15 até 24/10…" at bounding box center [343, 243] width 686 height 487
click at [41, 88] on div "Diggy Sistema de Gestão G Good Burguer ... Loja aberta Diggy Pro + 15 até 24/10…" at bounding box center [343, 243] width 686 height 487
drag, startPoint x: 26, startPoint y: 88, endPoint x: 48, endPoint y: 89, distance: 22.5
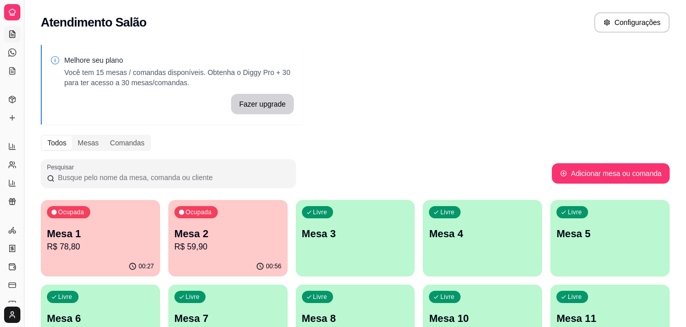
click at [48, 89] on div "Diggy Sistema de Gestão G Good Burguer ... Loja aberta Diggy Pro + 15 até 24/10…" at bounding box center [343, 243] width 686 height 487
click at [15, 162] on icon at bounding box center [12, 165] width 8 height 8
select select "30"
select select "HIGHEST_TOTAL_SPENT_WITH_ORDERS"
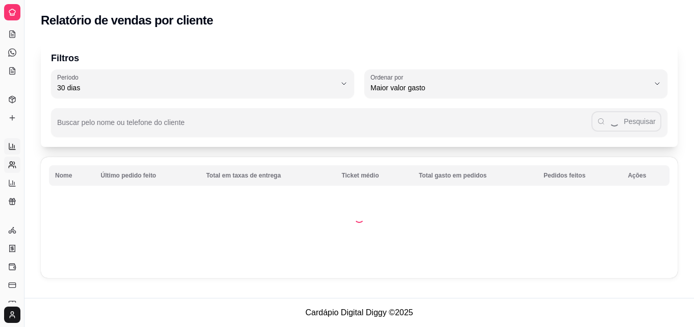
click at [12, 143] on icon at bounding box center [12, 146] width 8 height 8
select select "ALL"
select select "0"
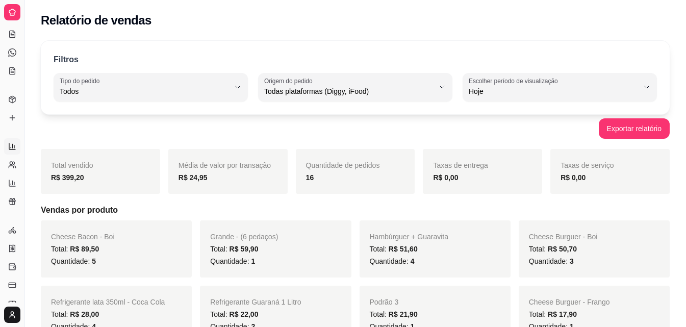
drag, startPoint x: 25, startPoint y: 126, endPoint x: 30, endPoint y: 129, distance: 5.5
drag, startPoint x: 27, startPoint y: 128, endPoint x: 38, endPoint y: 128, distance: 11.7
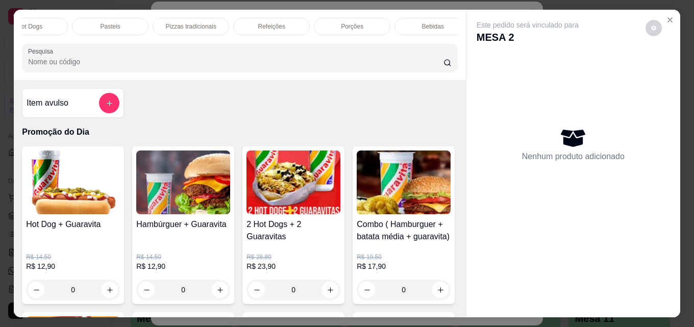
scroll to position [0, 447]
click at [409, 22] on p "Bebidas" at bounding box center [420, 26] width 22 height 8
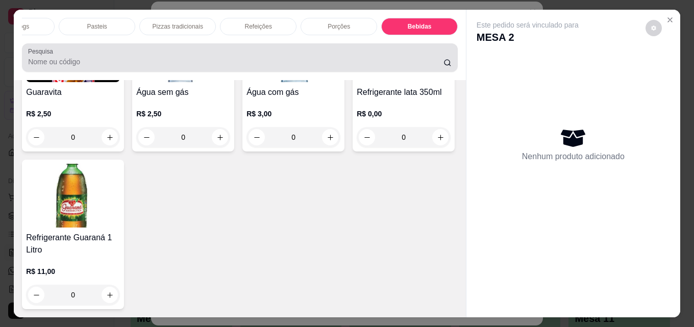
scroll to position [27, 0]
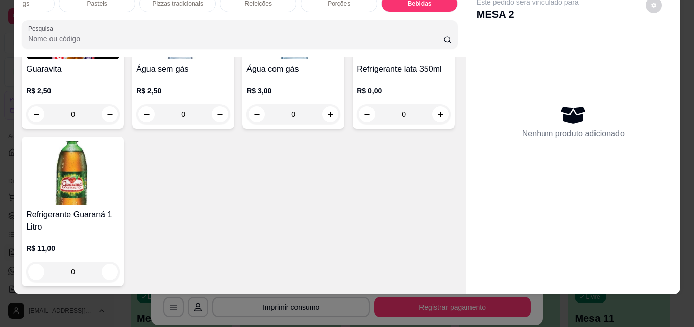
click at [120, 205] on img at bounding box center [73, 173] width 94 height 64
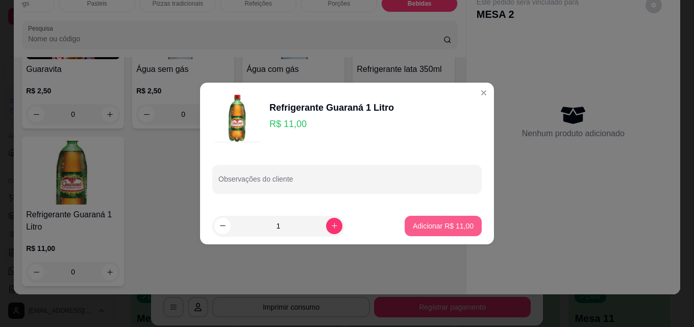
click at [443, 216] on button "Adicionar R$ 11,00" at bounding box center [443, 226] width 77 height 20
type input "1"
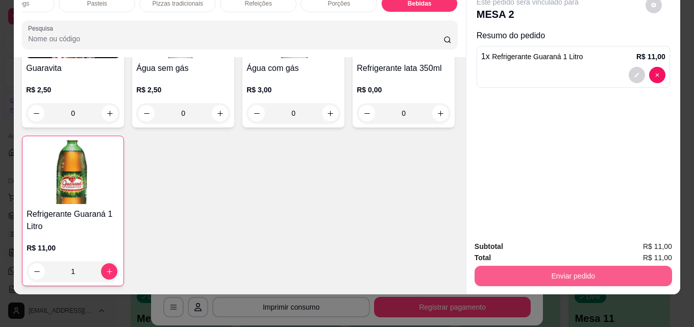
click at [550, 268] on button "Enviar pedido" at bounding box center [572, 276] width 197 height 20
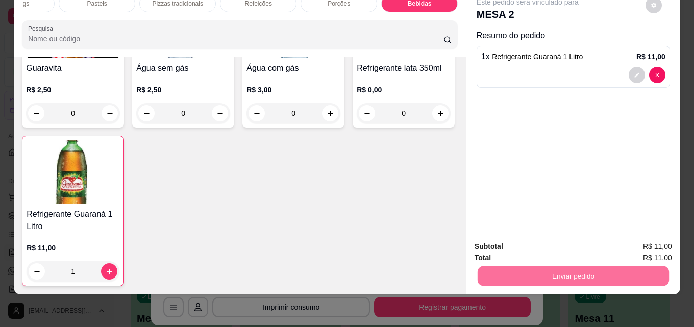
click at [638, 238] on button "Enviar pedido" at bounding box center [645, 243] width 58 height 19
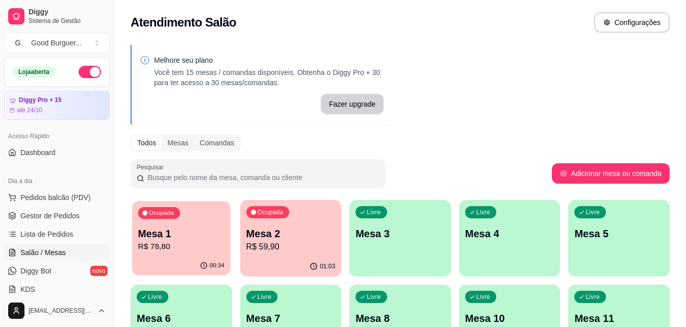
click at [193, 245] on p "R$ 78,80" at bounding box center [181, 247] width 86 height 12
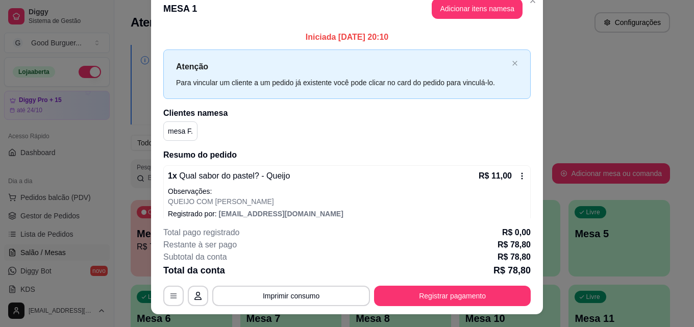
scroll to position [0, 0]
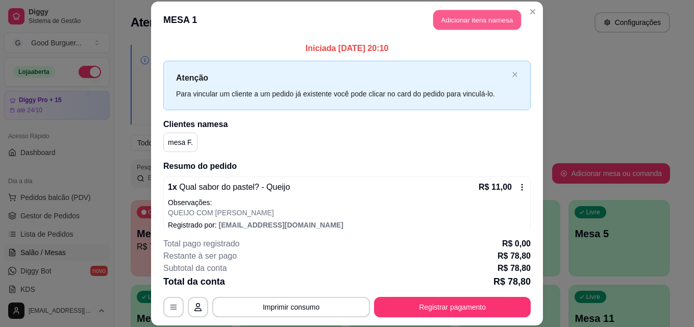
click at [461, 17] on button "Adicionar itens na mesa" at bounding box center [477, 20] width 88 height 20
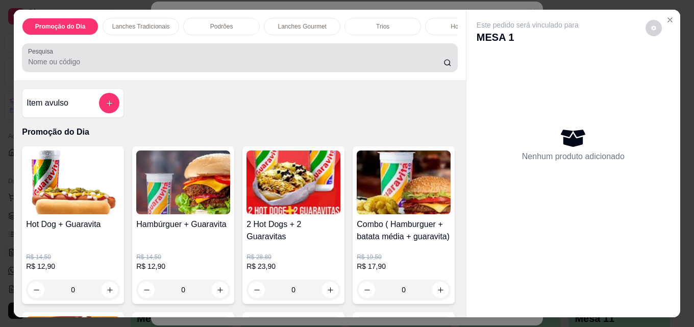
click at [153, 62] on input "Pesquisa" at bounding box center [235, 62] width 415 height 10
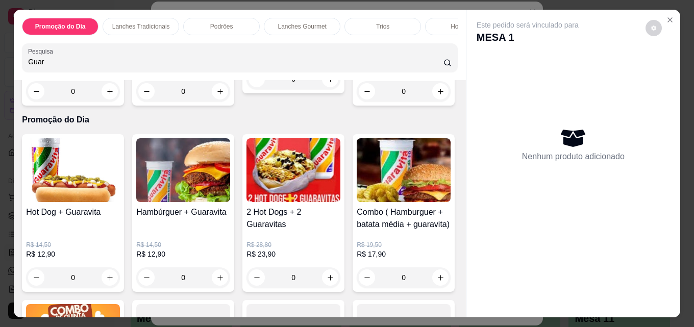
scroll to position [357, 0]
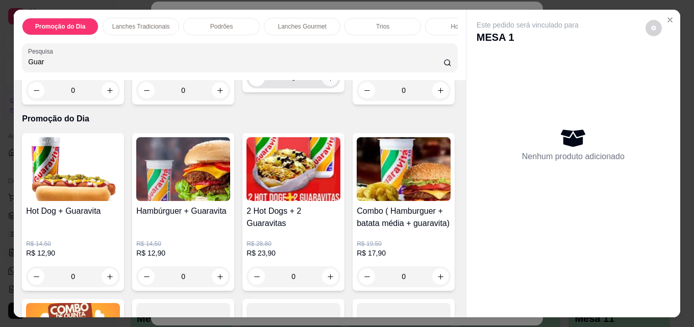
type input "Guar"
click at [326, 82] on icon "increase-product-quantity" at bounding box center [330, 78] width 8 height 8
type input "1"
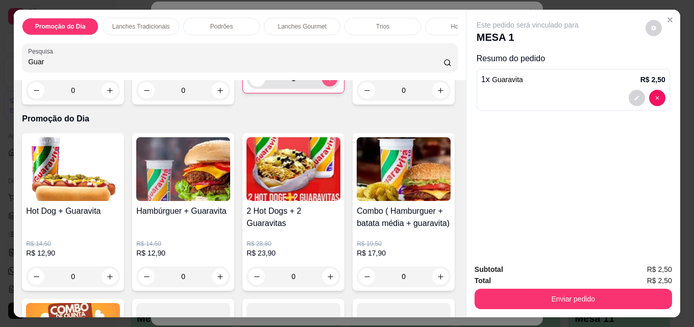
click at [326, 83] on icon "increase-product-quantity" at bounding box center [330, 79] width 8 height 8
type input "2"
click at [326, 83] on icon "increase-product-quantity" at bounding box center [330, 79] width 8 height 8
type input "3"
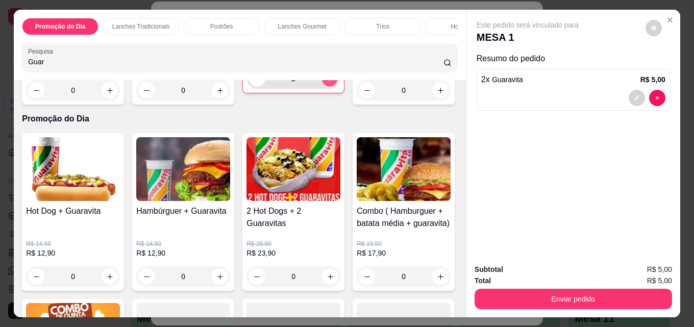
type input "3"
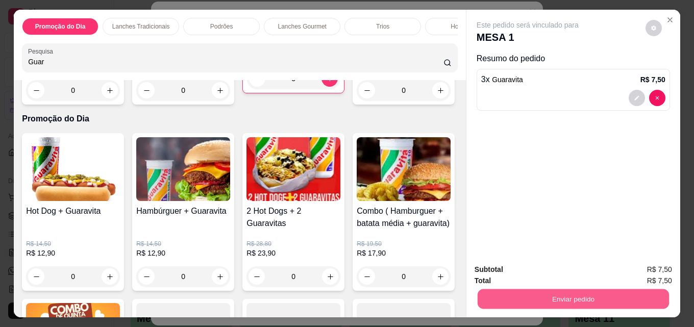
click at [560, 296] on button "Enviar pedido" at bounding box center [572, 299] width 191 height 20
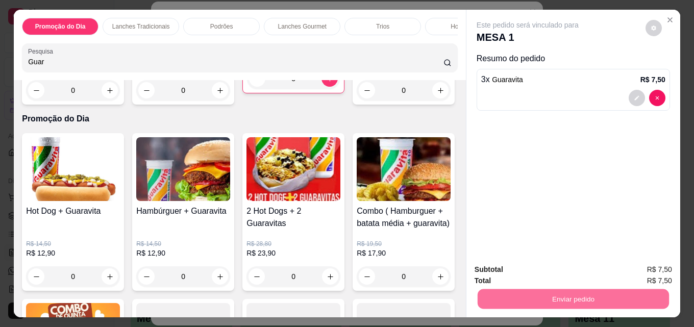
click at [650, 266] on button "Enviar pedido" at bounding box center [645, 269] width 58 height 19
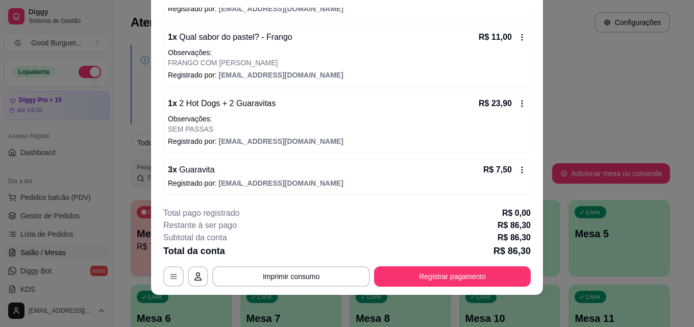
scroll to position [31, 0]
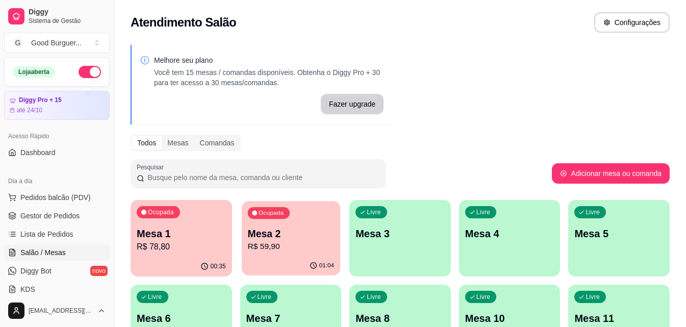
click at [282, 244] on p "R$ 59,90" at bounding box center [290, 247] width 86 height 12
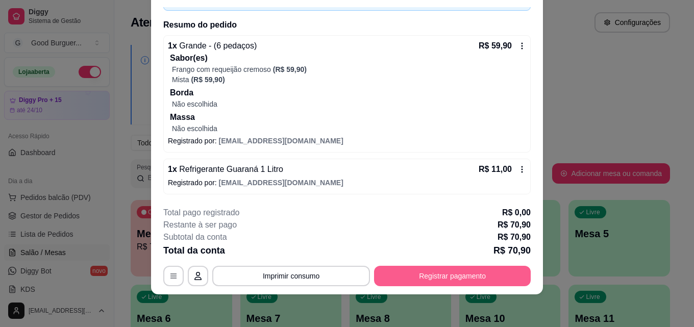
click at [445, 275] on button "Registrar pagamento" at bounding box center [452, 276] width 157 height 20
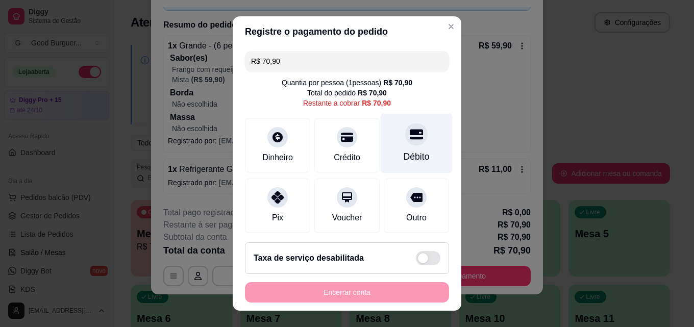
click at [410, 140] on icon at bounding box center [416, 134] width 13 height 13
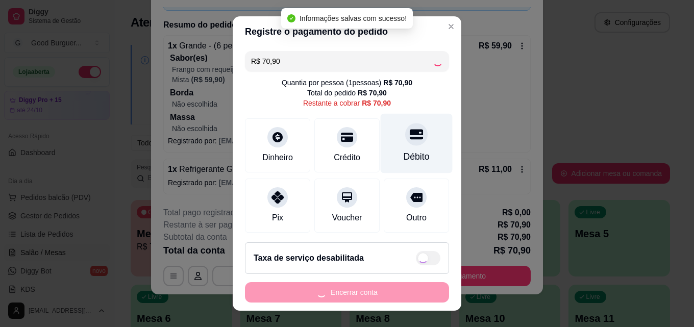
type input "R$ 0,00"
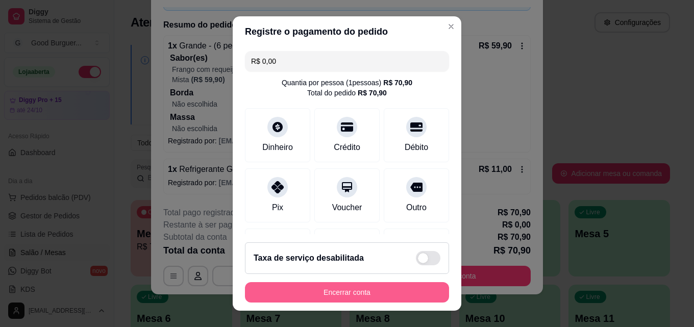
click at [360, 293] on button "Encerrar conta" at bounding box center [347, 292] width 204 height 20
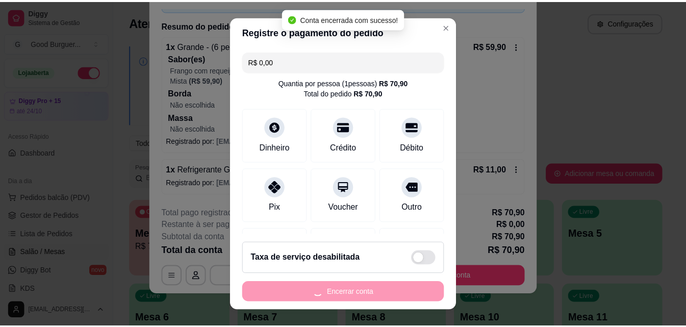
scroll to position [0, 0]
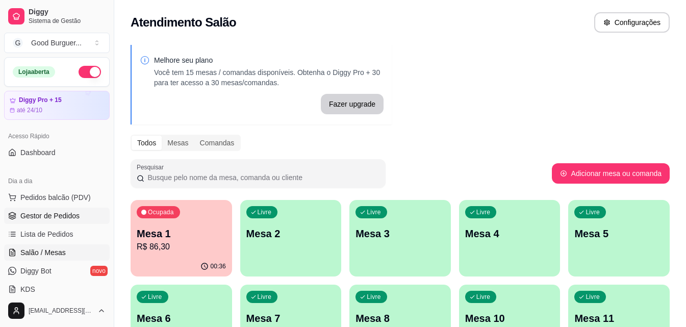
click at [54, 217] on span "Gestor de Pedidos" at bounding box center [49, 216] width 59 height 10
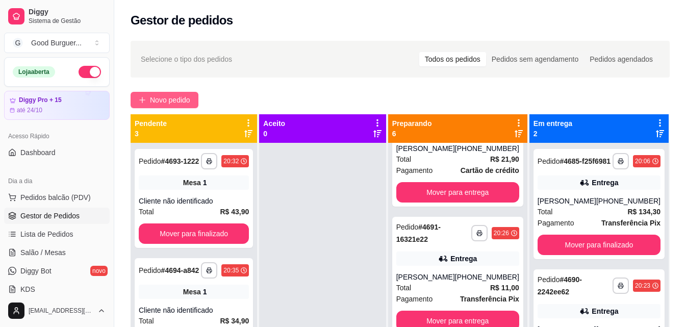
click at [159, 96] on span "Novo pedido" at bounding box center [170, 99] width 40 height 11
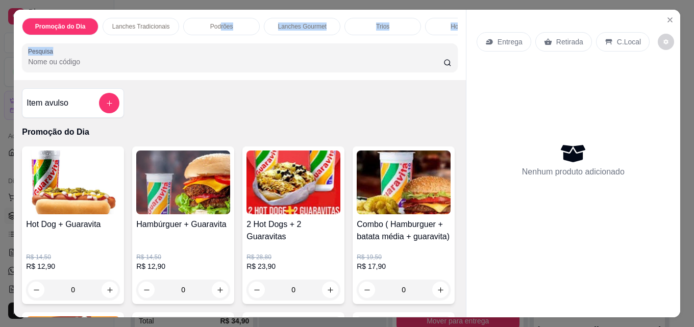
drag, startPoint x: 217, startPoint y: 31, endPoint x: 317, endPoint y: 46, distance: 100.6
click at [317, 46] on div "Promoção do Dia Lanches Tradicionais Podrões Lanches Gourmet Trios Hot Dogs Pas…" at bounding box center [240, 45] width 452 height 70
click at [286, 41] on div "Promoção do Dia Lanches Tradicionais Podrões Lanches Gourmet Trios Hot Dogs Pas…" at bounding box center [240, 45] width 452 height 70
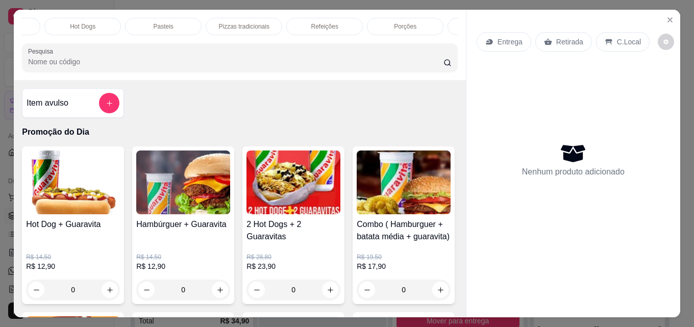
click at [398, 18] on div "Porções" at bounding box center [405, 26] width 77 height 17
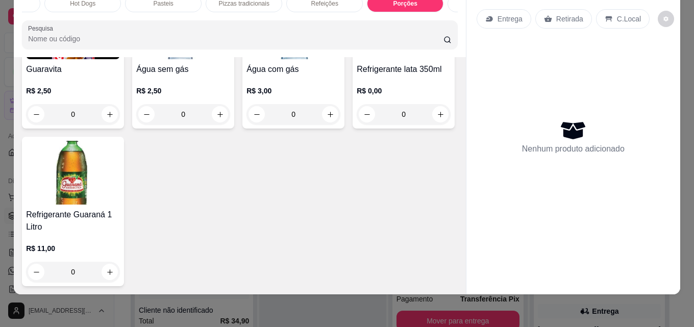
scroll to position [2922, 0]
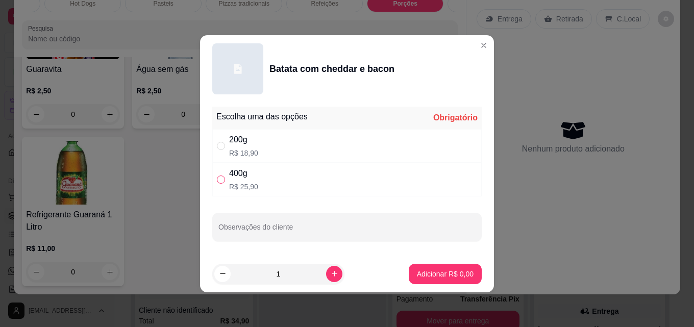
click at [222, 177] on input "" at bounding box center [221, 179] width 8 height 8
radio input "true"
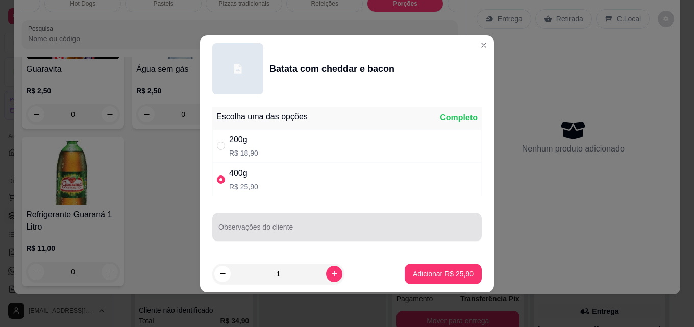
click at [282, 221] on div at bounding box center [346, 227] width 257 height 20
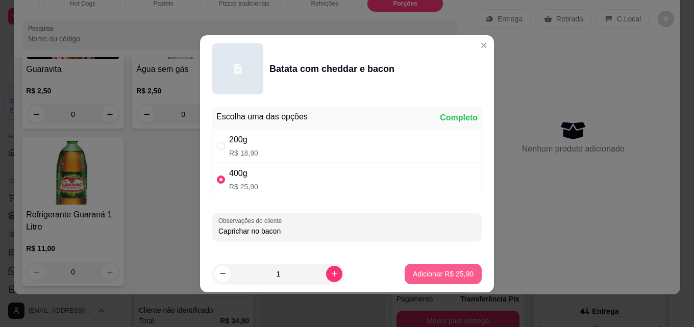
type input "Caprichar no bacon"
click at [430, 272] on p "Adicionar R$ 25,90" at bounding box center [443, 274] width 61 height 10
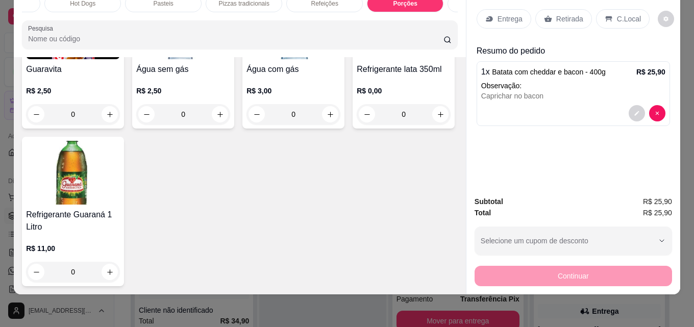
click at [501, 14] on p "Entrega" at bounding box center [509, 19] width 25 height 10
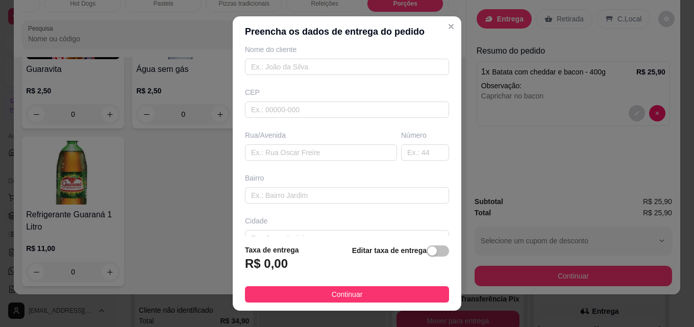
scroll to position [102, 0]
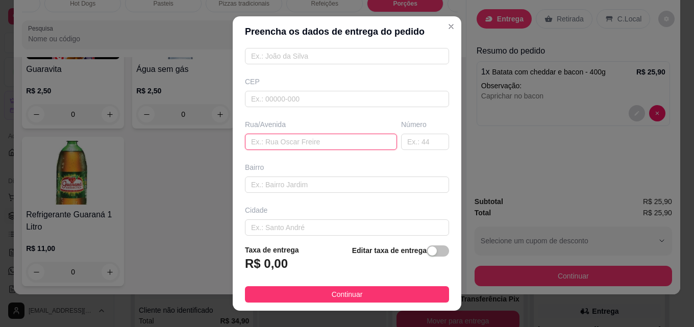
paste input "[PERSON_NAME]"
type input "[PERSON_NAME]"
click at [414, 139] on input "text" at bounding box center [425, 142] width 48 height 16
type input "01"
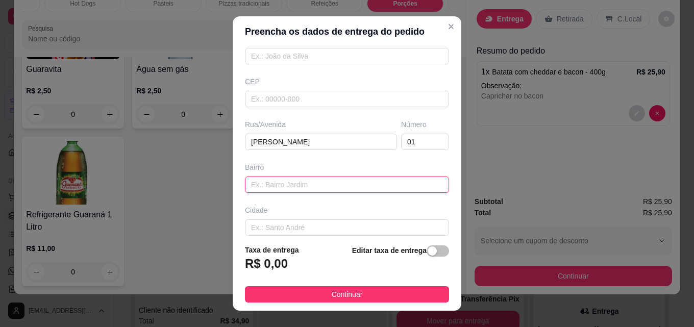
click at [400, 181] on input "text" at bounding box center [347, 185] width 204 height 16
click at [276, 183] on input "Santo ANônio" at bounding box center [347, 185] width 204 height 16
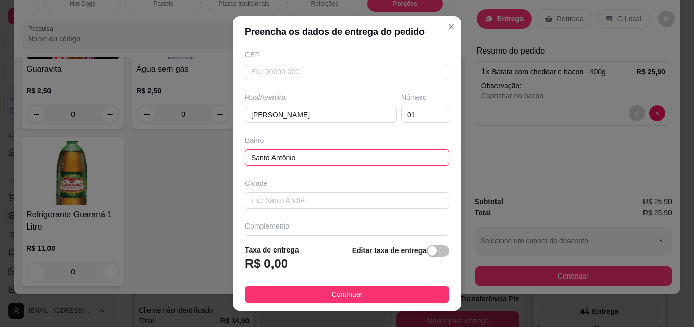
scroll to position [155, 0]
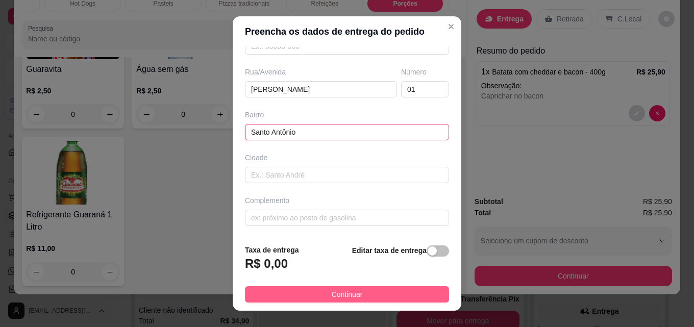
type input "Santo Antônio"
click at [338, 286] on button "Continuar" at bounding box center [347, 294] width 204 height 16
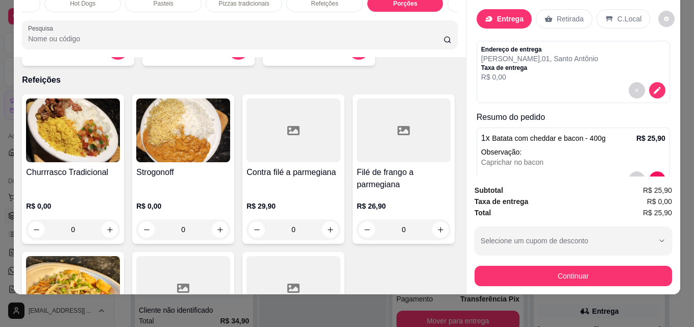
scroll to position [3485, 0]
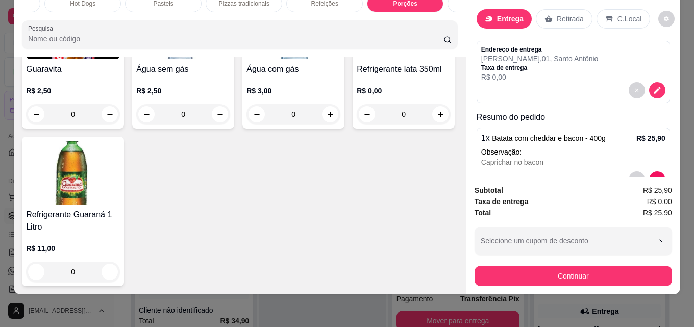
click at [120, 186] on img at bounding box center [73, 173] width 94 height 64
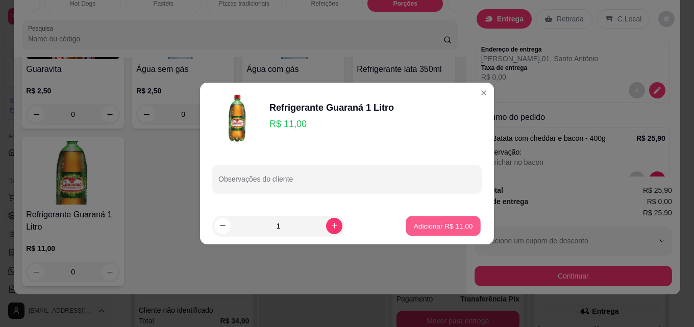
click at [439, 220] on button "Adicionar R$ 11,00" at bounding box center [443, 226] width 75 height 20
type input "1"
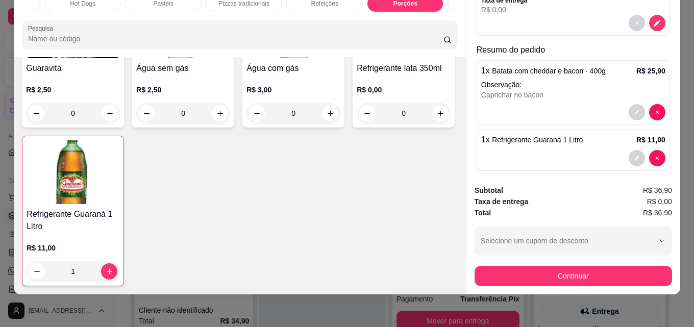
scroll to position [76, 0]
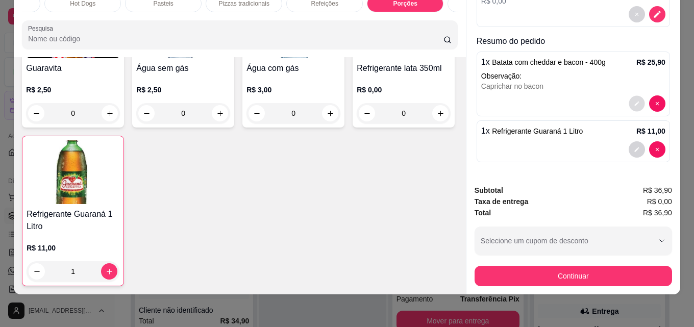
click at [634, 100] on icon "decrease-product-quantity" at bounding box center [637, 103] width 6 height 6
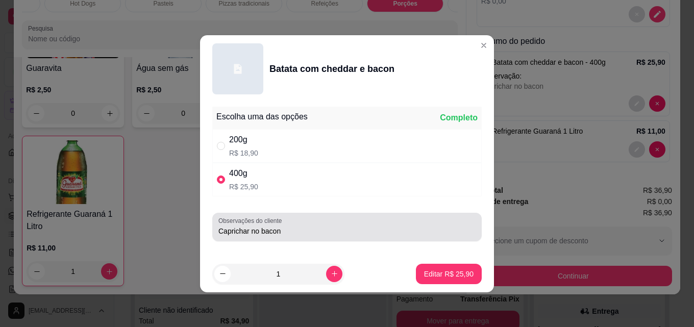
click at [217, 230] on div "Observações do cliente Caprichar no bacon" at bounding box center [346, 227] width 269 height 29
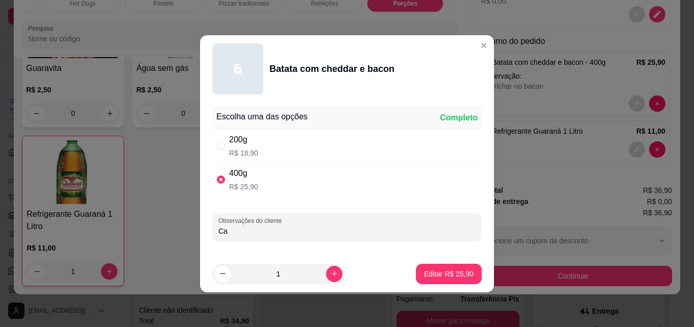
type input "C"
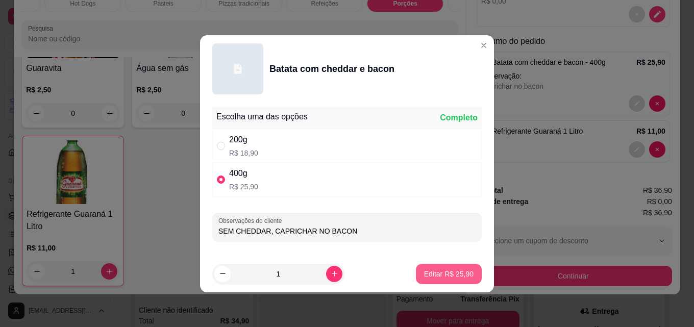
type input "SEM CHEDDAR, CAPRICHAR NO BACON"
click at [445, 274] on p "Editar R$ 25,90" at bounding box center [448, 274] width 48 height 10
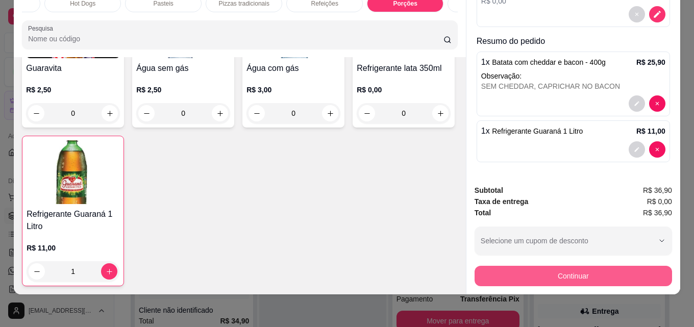
click at [564, 268] on button "Continuar" at bounding box center [572, 276] width 197 height 20
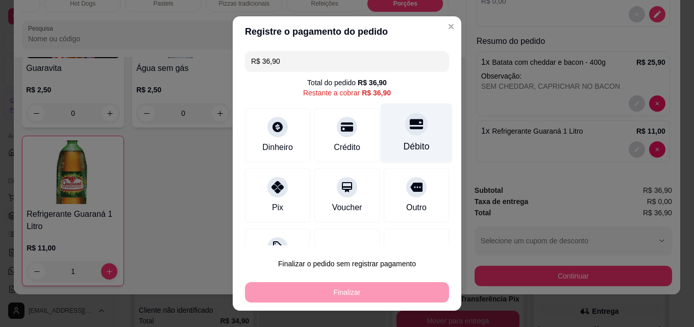
click at [410, 129] on icon at bounding box center [416, 124] width 13 height 10
type input "R$ 0,00"
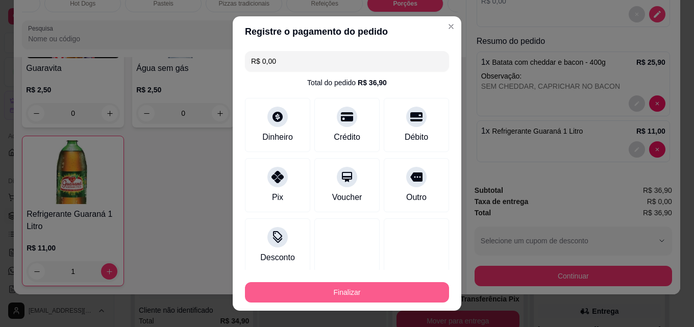
click at [358, 289] on button "Finalizar" at bounding box center [347, 292] width 204 height 20
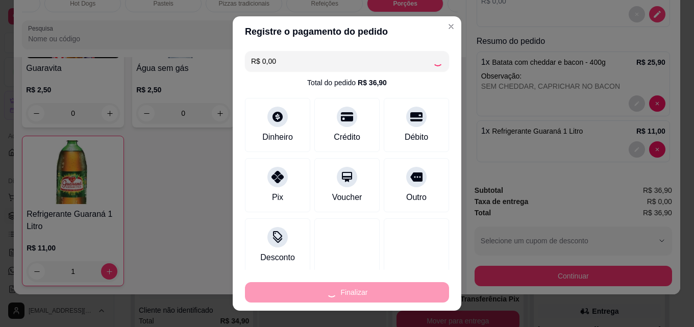
type input "0"
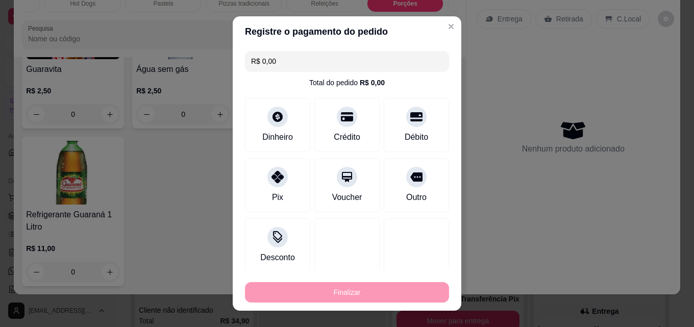
type input "-R$ 36,90"
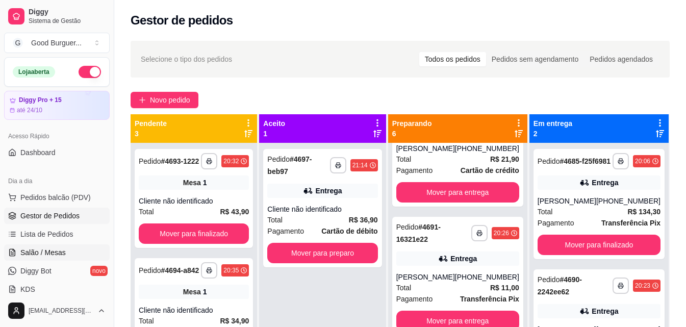
click at [48, 248] on span "Salão / Mesas" at bounding box center [42, 252] width 45 height 10
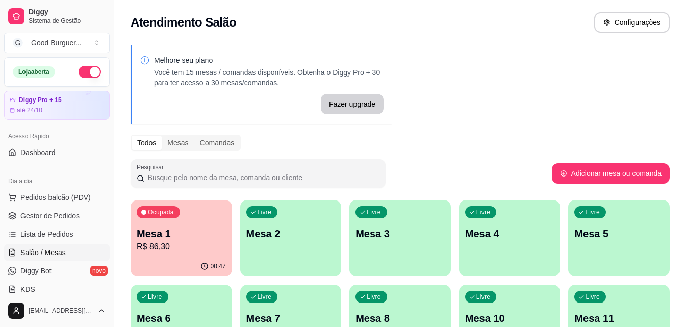
click at [174, 253] on p "R$ 86,30" at bounding box center [181, 247] width 89 height 12
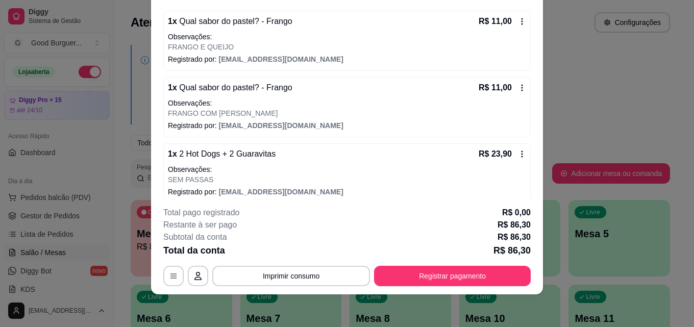
scroll to position [294, 0]
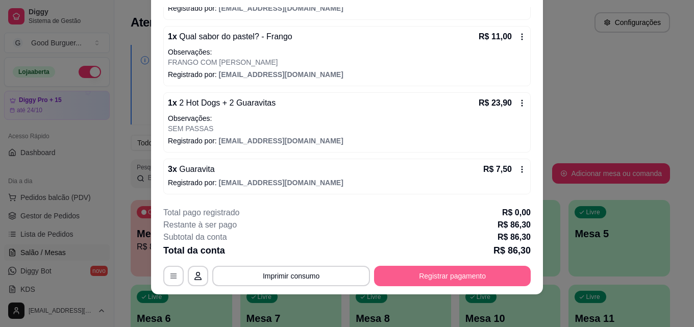
click at [443, 276] on button "Registrar pagamento" at bounding box center [452, 276] width 157 height 20
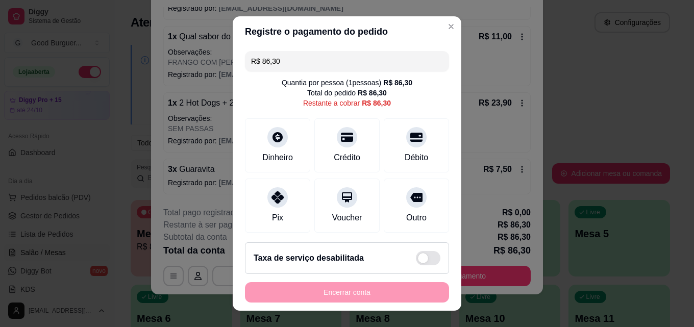
click at [287, 61] on input "R$ 86,30" at bounding box center [347, 61] width 192 height 20
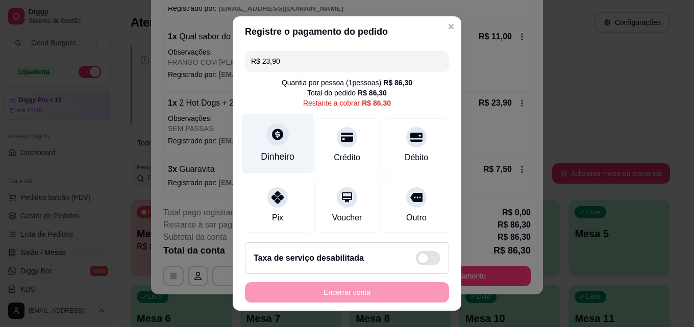
type input "R$ 23,90"
click at [274, 138] on icon at bounding box center [277, 134] width 11 height 11
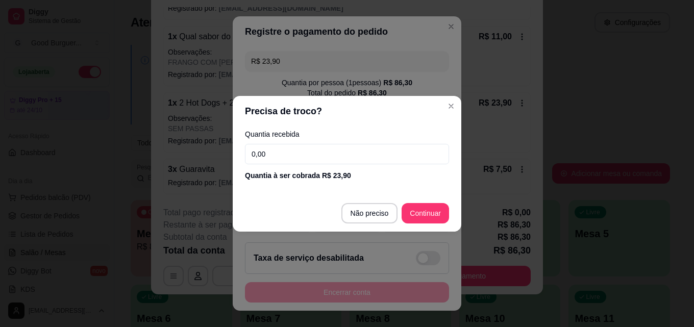
click at [303, 154] on input "0,00" at bounding box center [347, 154] width 204 height 20
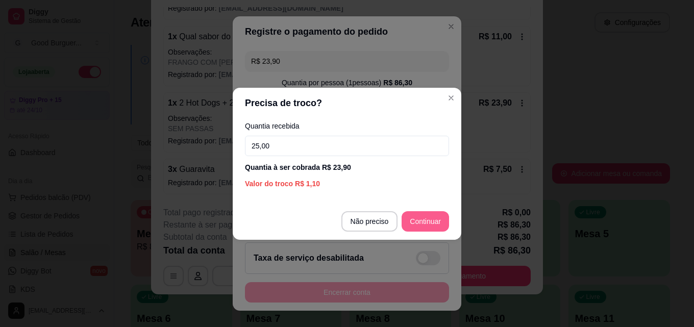
type input "25,00"
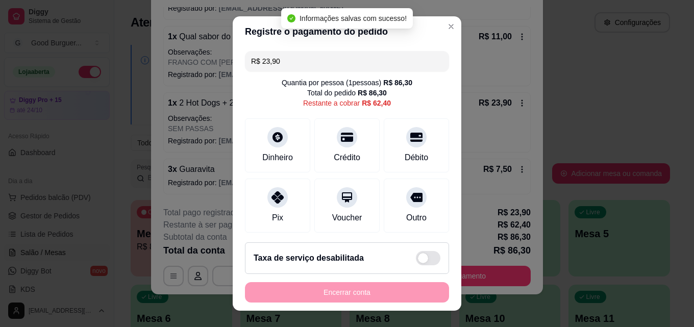
type input "R$ 62,40"
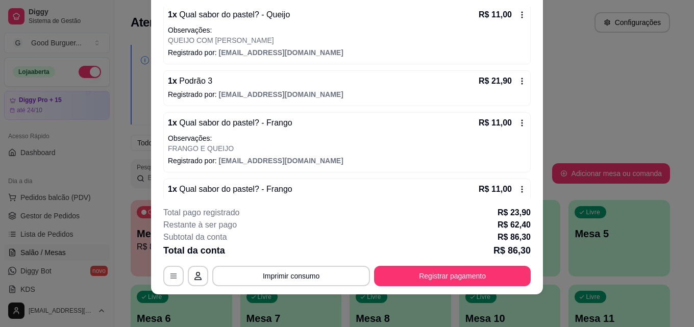
scroll to position [141, 0]
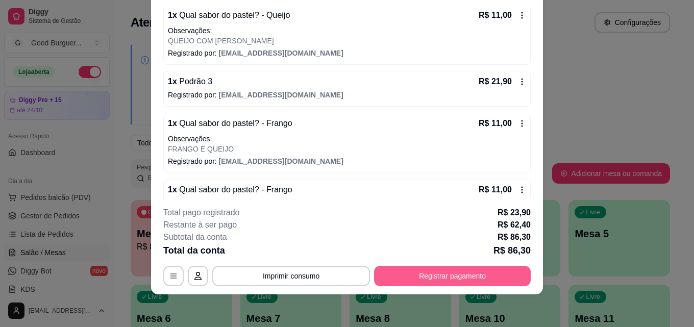
click at [441, 275] on button "Registrar pagamento" at bounding box center [452, 276] width 157 height 20
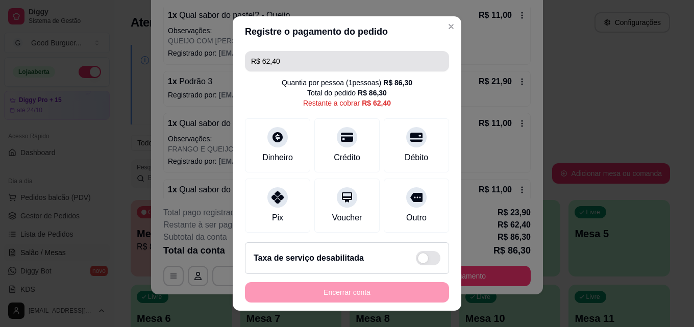
click at [296, 61] on input "R$ 62,40" at bounding box center [347, 61] width 192 height 20
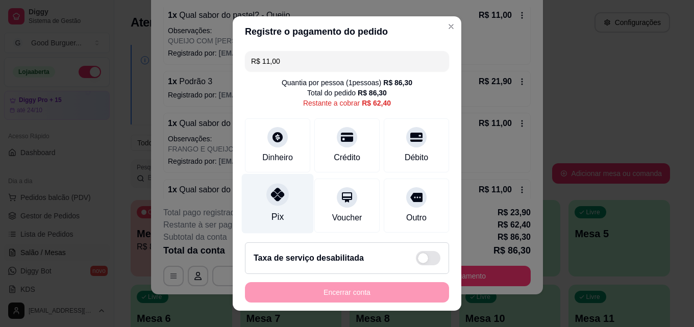
click at [274, 195] on icon at bounding box center [277, 194] width 13 height 13
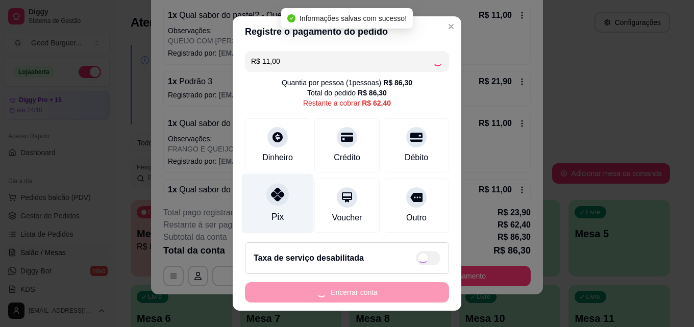
type input "R$ 51,40"
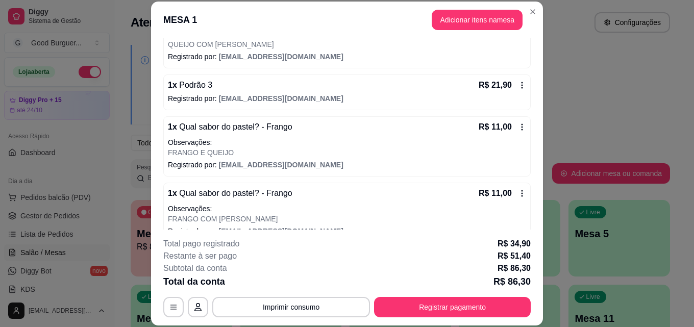
scroll to position [204, 0]
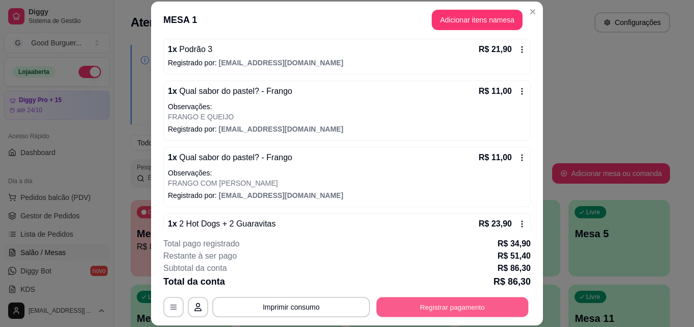
click at [442, 304] on button "Registrar pagamento" at bounding box center [452, 307] width 152 height 20
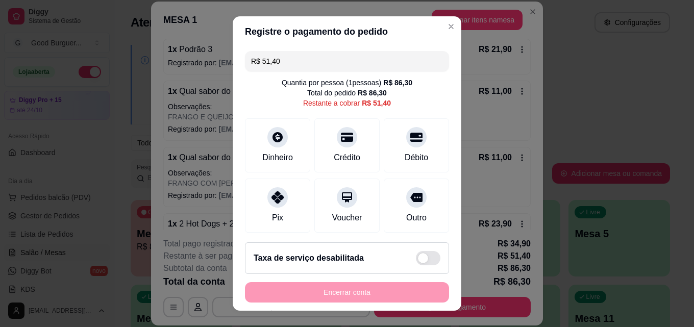
click at [280, 61] on input "R$ 51,40" at bounding box center [347, 61] width 192 height 20
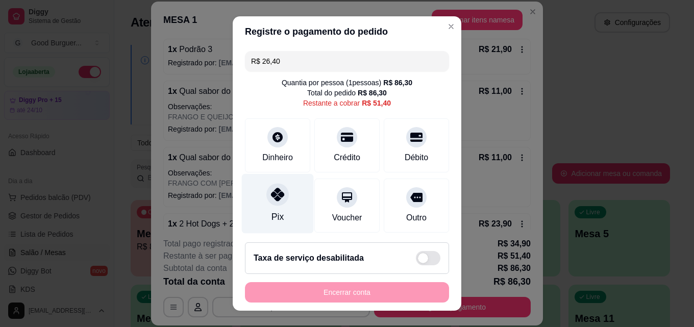
click at [272, 197] on icon at bounding box center [277, 194] width 13 height 13
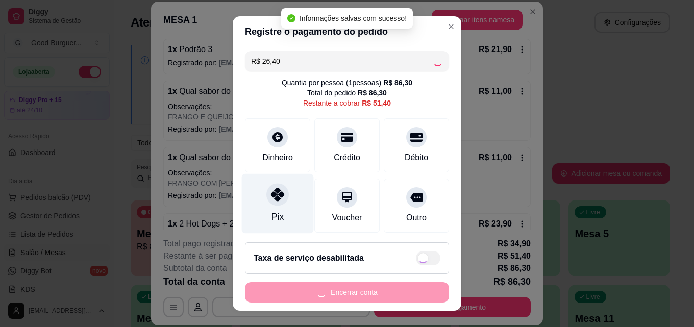
type input "R$ 25,00"
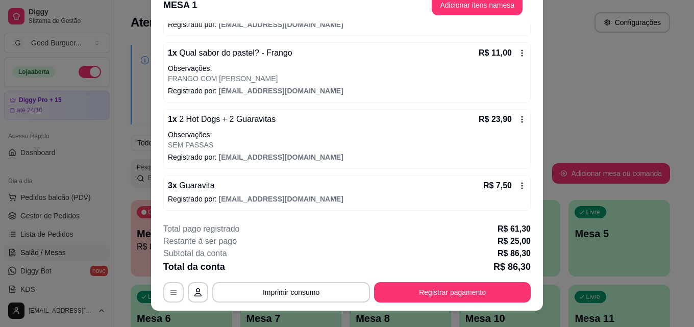
scroll to position [0, 0]
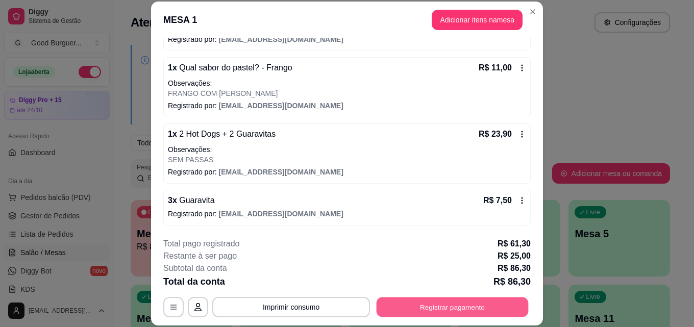
click at [433, 307] on button "Registrar pagamento" at bounding box center [452, 307] width 152 height 20
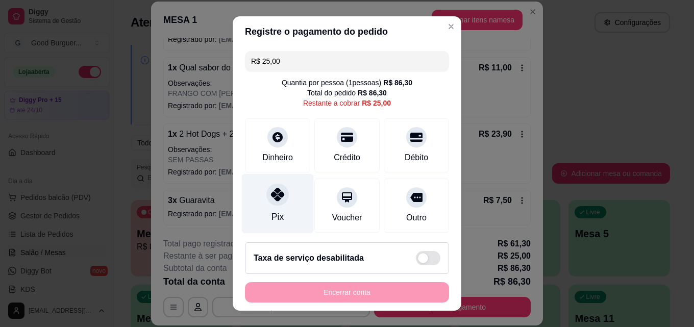
click at [272, 194] on icon at bounding box center [277, 194] width 13 height 13
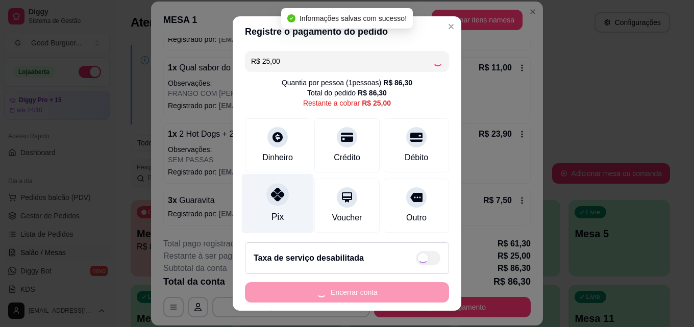
type input "R$ 0,00"
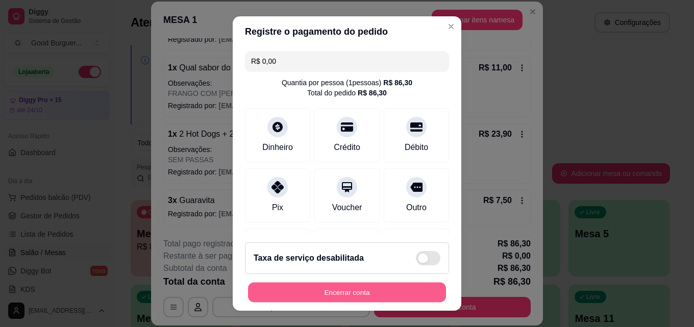
click at [333, 293] on button "Encerrar conta" at bounding box center [347, 293] width 198 height 20
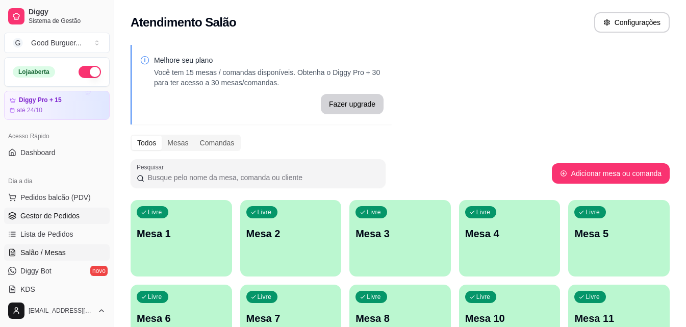
click at [60, 213] on span "Gestor de Pedidos" at bounding box center [49, 216] width 59 height 10
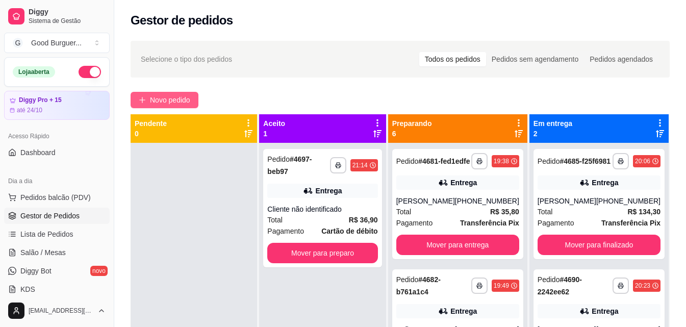
click at [184, 95] on span "Novo pedido" at bounding box center [170, 99] width 40 height 11
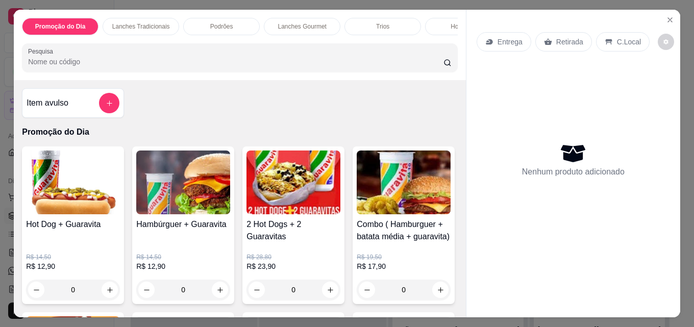
click at [182, 189] on img at bounding box center [183, 182] width 94 height 64
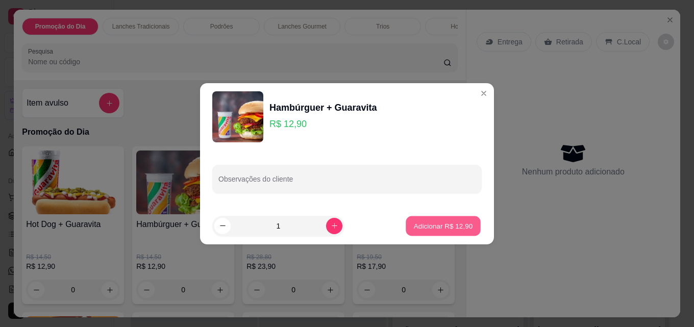
click at [439, 218] on button "Adicionar R$ 12,90" at bounding box center [443, 226] width 75 height 20
type input "1"
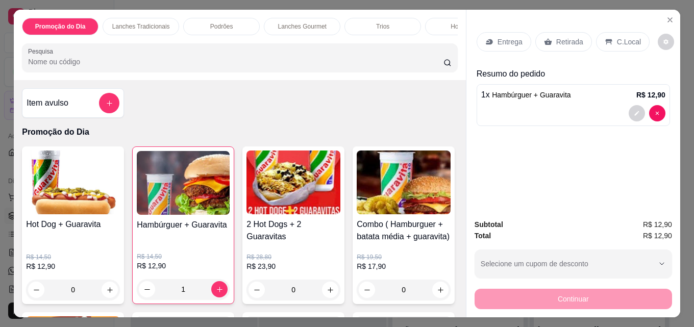
click at [501, 39] on p "Entrega" at bounding box center [509, 42] width 25 height 10
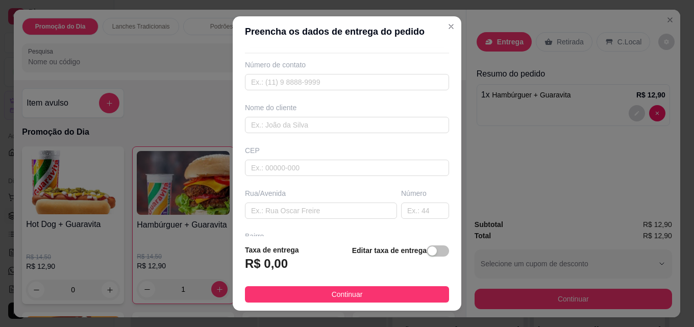
scroll to position [51, 0]
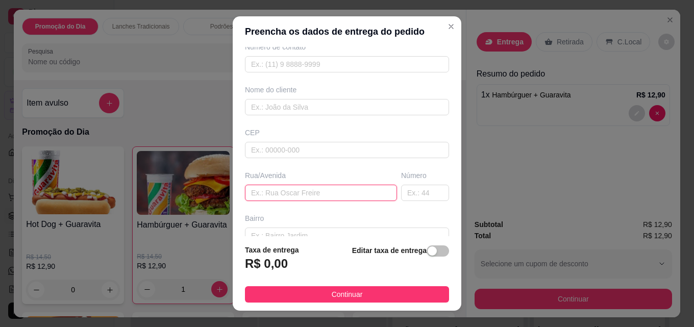
click at [296, 187] on input "text" at bounding box center [321, 193] width 152 height 16
paste input "[PERSON_NAME]"
type input "[PERSON_NAME]"
click at [408, 193] on input "text" at bounding box center [425, 193] width 48 height 16
paste input "420"
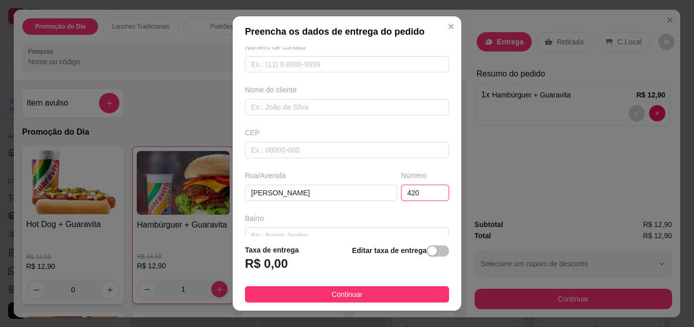
type input "420"
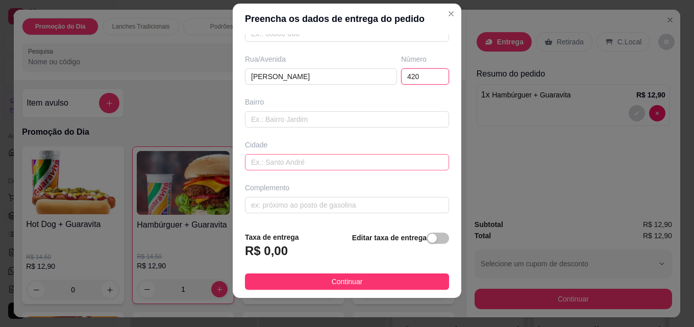
scroll to position [16, 0]
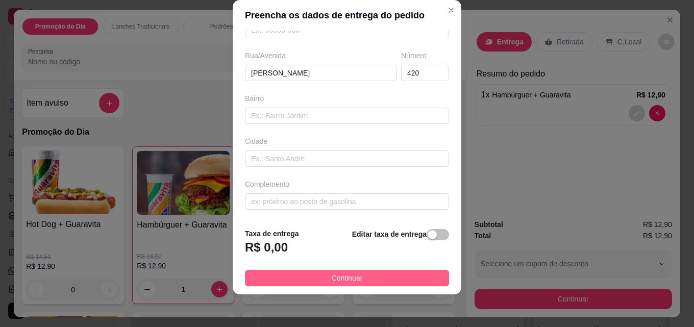
click at [338, 273] on span "Continuar" at bounding box center [347, 277] width 31 height 11
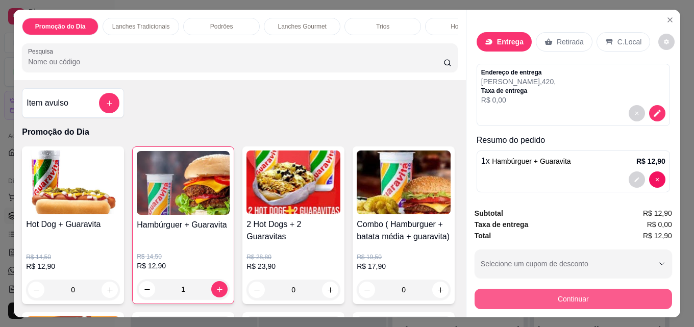
click at [586, 289] on button "Continuar" at bounding box center [572, 299] width 197 height 20
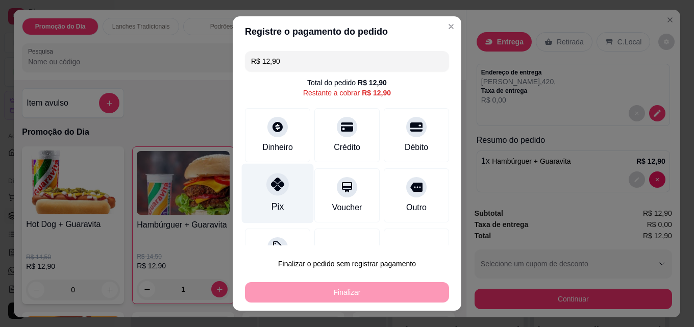
click at [271, 186] on icon at bounding box center [277, 184] width 13 height 13
type input "R$ 0,00"
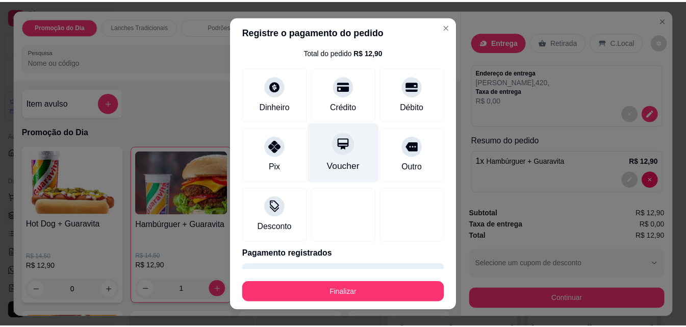
scroll to position [60, 0]
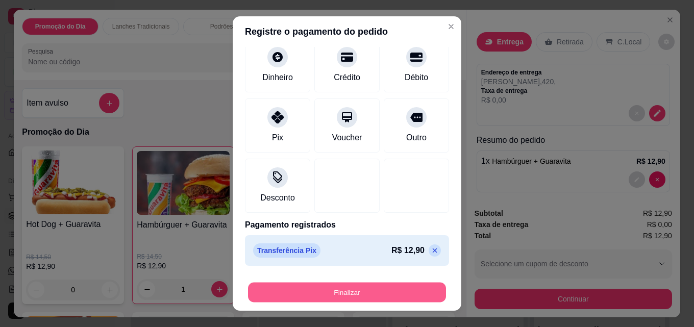
click at [342, 291] on button "Finalizar" at bounding box center [347, 293] width 198 height 20
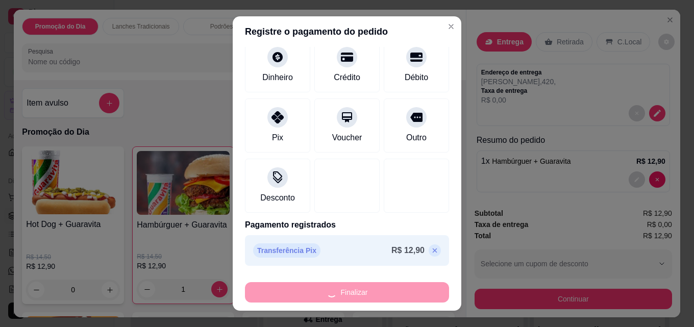
type input "0"
type input "-R$ 12,90"
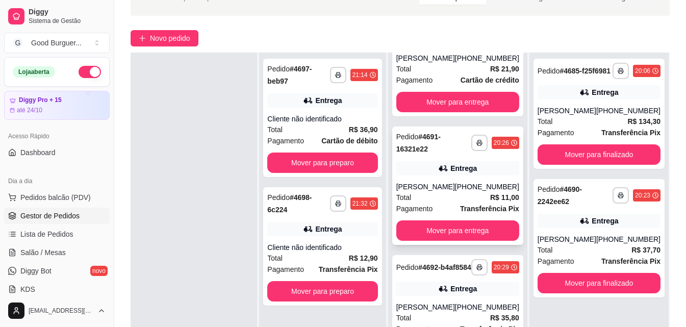
scroll to position [156, 0]
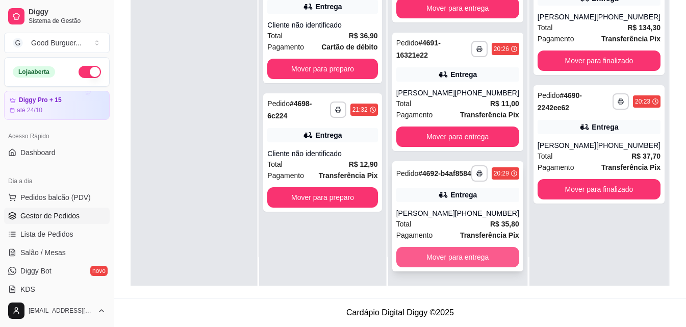
click at [460, 256] on button "Mover para entrega" at bounding box center [457, 257] width 123 height 20
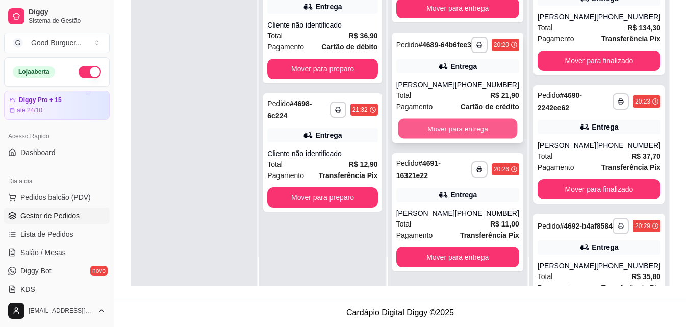
click at [460, 122] on button "Mover para entrega" at bounding box center [457, 129] width 119 height 20
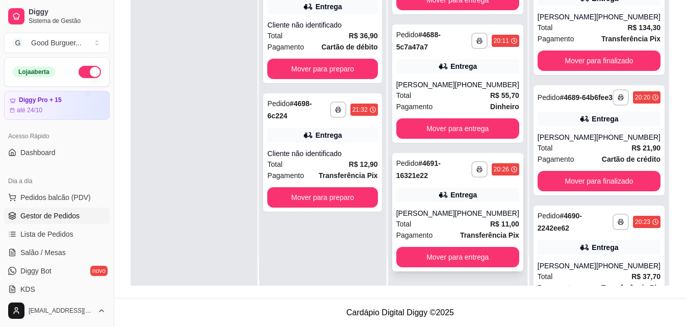
scroll to position [208, 0]
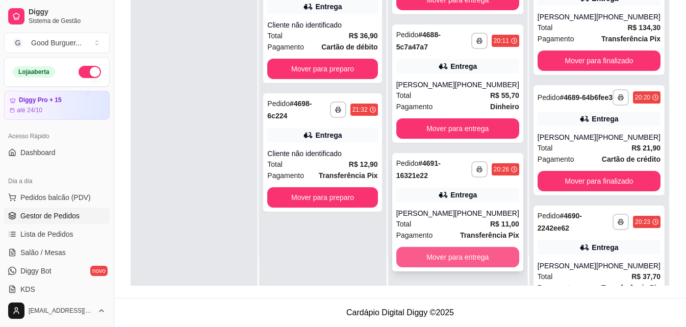
click at [452, 251] on button "Mover para entrega" at bounding box center [457, 257] width 123 height 20
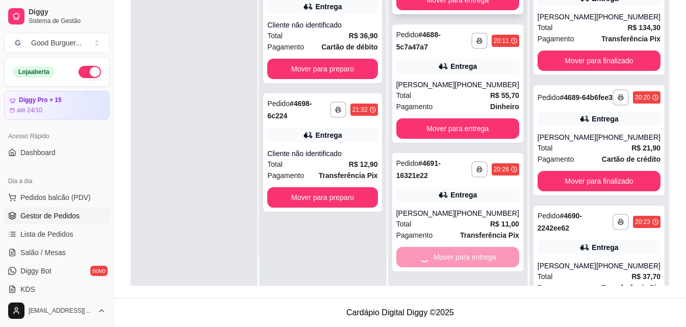
scroll to position [79, 0]
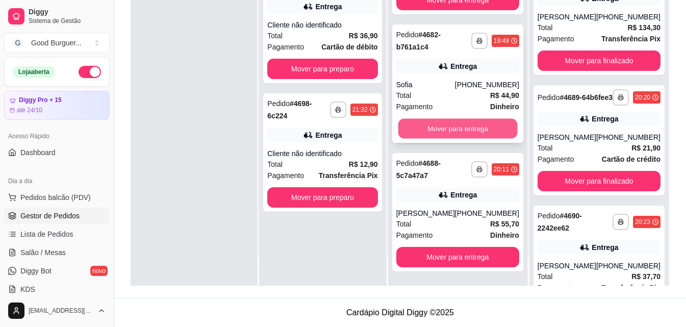
click at [438, 125] on button "Mover para entrega" at bounding box center [457, 129] width 119 height 20
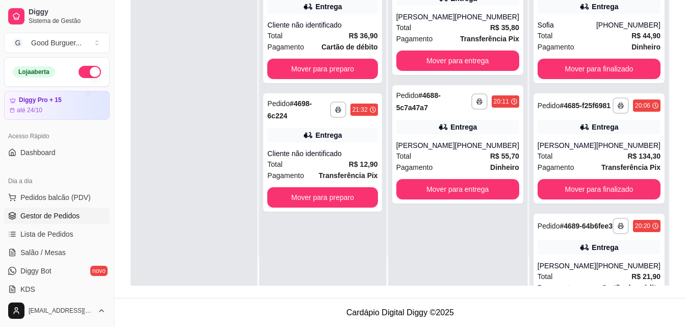
scroll to position [0, 0]
click at [459, 199] on button "Mover para entrega" at bounding box center [457, 189] width 123 height 20
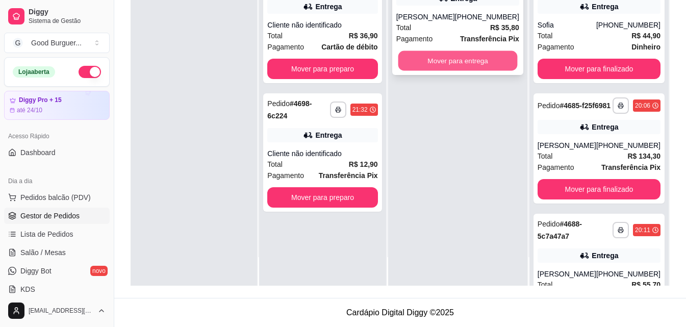
click at [449, 71] on button "Mover para entrega" at bounding box center [457, 61] width 119 height 20
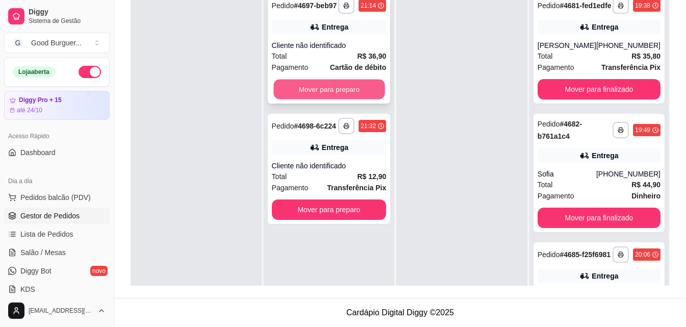
click at [333, 85] on button "Mover para preparo" at bounding box center [328, 90] width 111 height 20
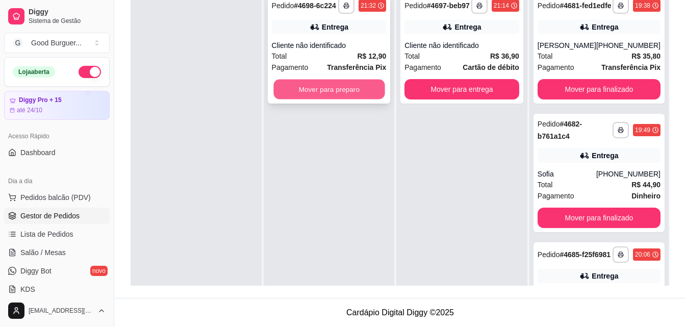
click at [334, 87] on button "Mover para preparo" at bounding box center [328, 90] width 111 height 20
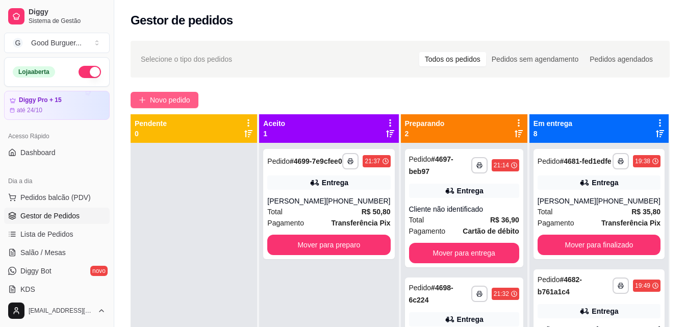
click at [171, 97] on span "Novo pedido" at bounding box center [170, 99] width 40 height 11
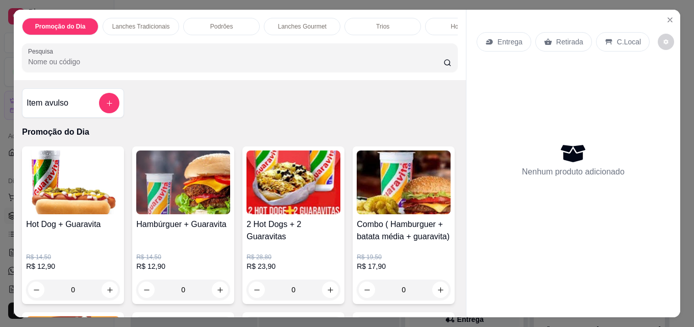
click at [560, 32] on div "Retirada" at bounding box center [563, 41] width 57 height 19
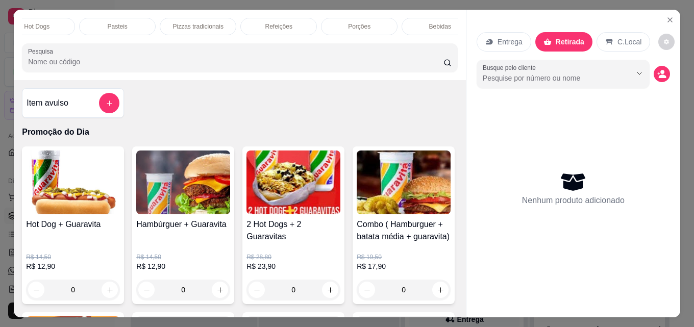
scroll to position [0, 445]
click at [417, 24] on p "Bebidas" at bounding box center [422, 26] width 22 height 8
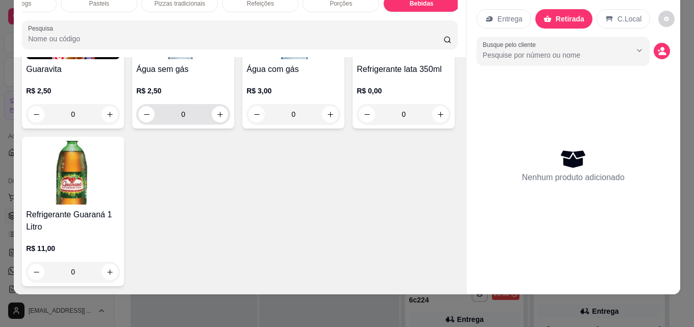
scroll to position [3485, 0]
click at [357, 59] on img at bounding box center [404, 27] width 94 height 64
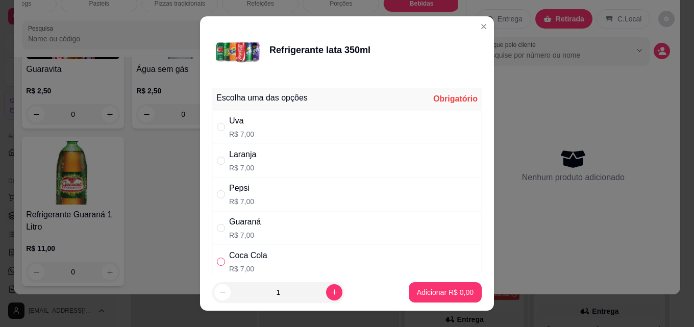
click at [217, 257] on label "" at bounding box center [221, 261] width 8 height 11
click at [217, 258] on input "" at bounding box center [221, 262] width 8 height 8
click at [218, 262] on input "" at bounding box center [221, 262] width 8 height 8
radio input "true"
click at [427, 289] on p "Adicionar R$ 7,00" at bounding box center [444, 292] width 55 height 10
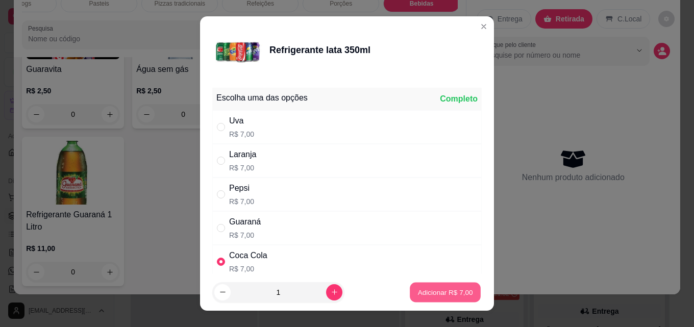
type input "1"
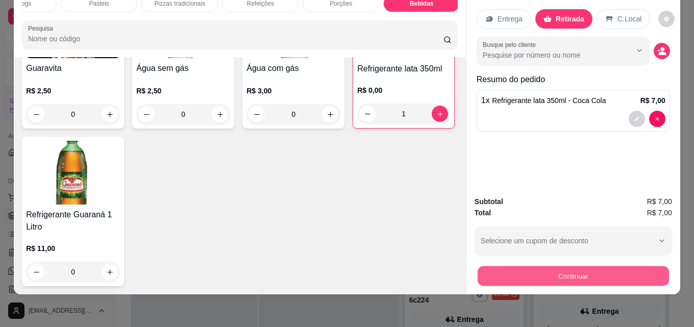
click at [559, 269] on button "Continuar" at bounding box center [572, 276] width 191 height 20
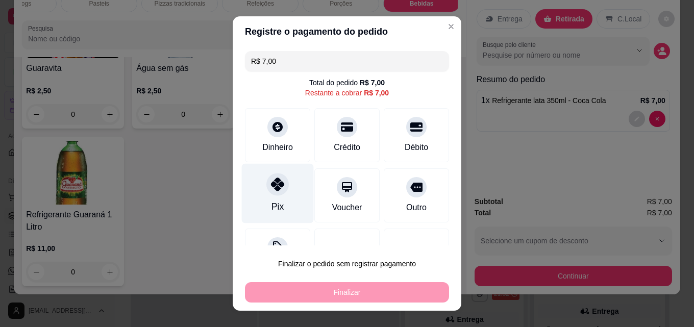
click at [272, 182] on icon at bounding box center [277, 184] width 13 height 13
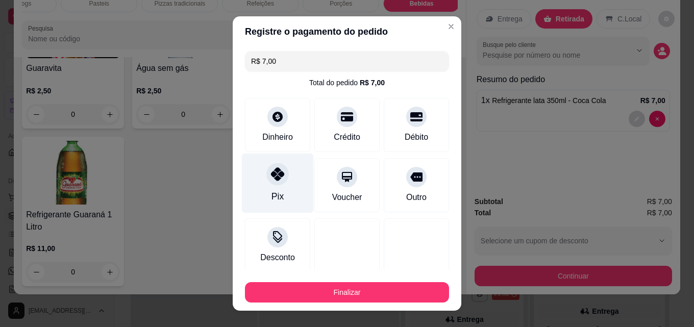
type input "R$ 0,00"
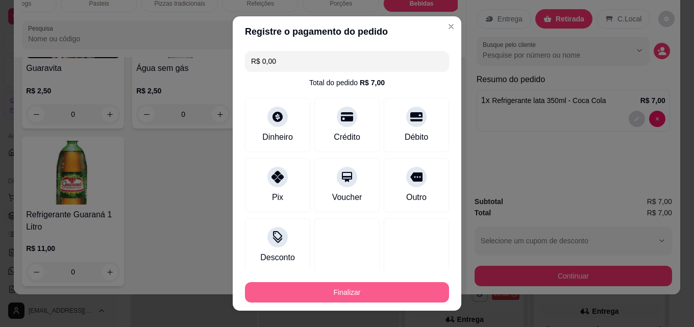
click at [355, 295] on button "Finalizar" at bounding box center [347, 292] width 204 height 20
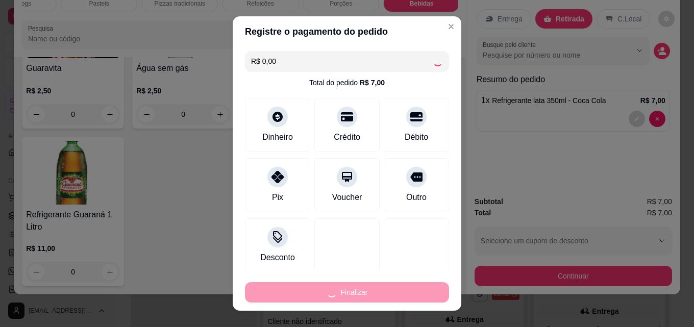
type input "0"
type input "-R$ 7,00"
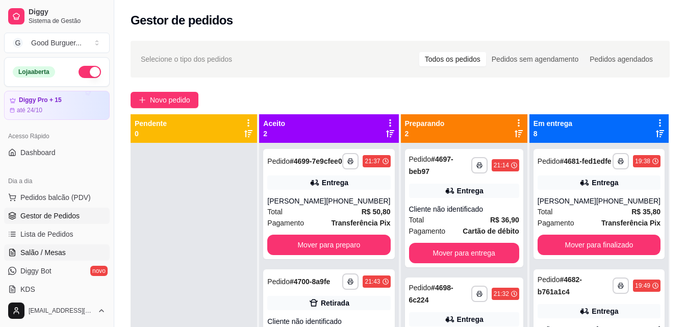
click at [48, 248] on span "Salão / Mesas" at bounding box center [42, 252] width 45 height 10
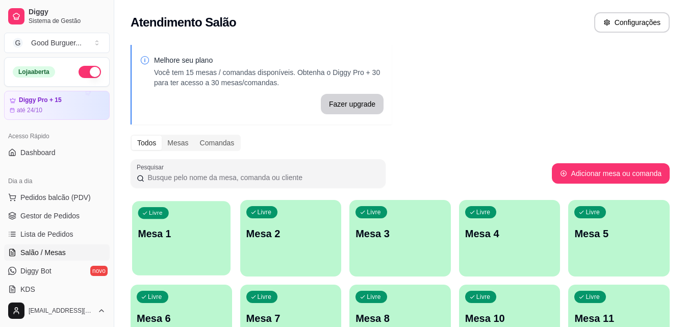
click at [184, 238] on p "Mesa 1" at bounding box center [181, 234] width 86 height 14
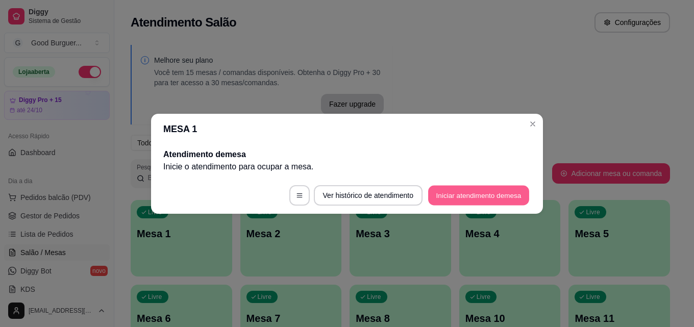
click at [469, 193] on button "Iniciar atendimento de mesa" at bounding box center [478, 195] width 101 height 20
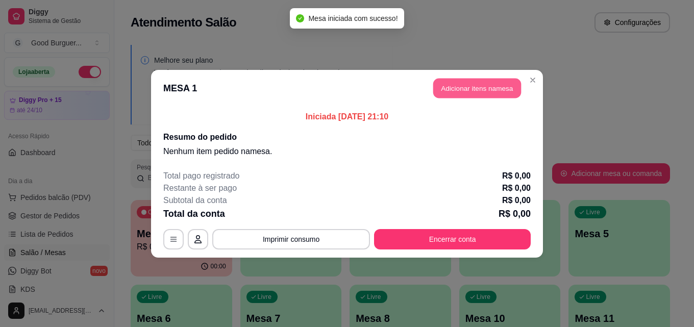
click at [459, 87] on button "Adicionar itens na mesa" at bounding box center [477, 88] width 88 height 20
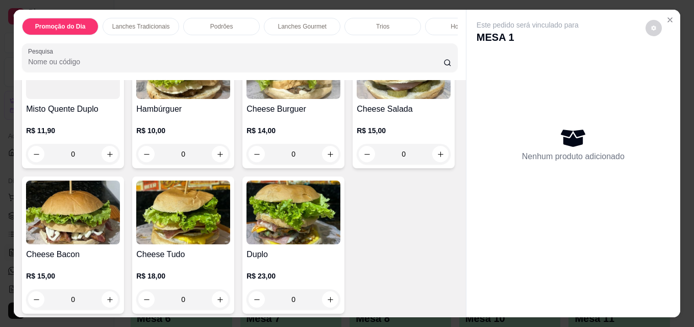
scroll to position [510, 0]
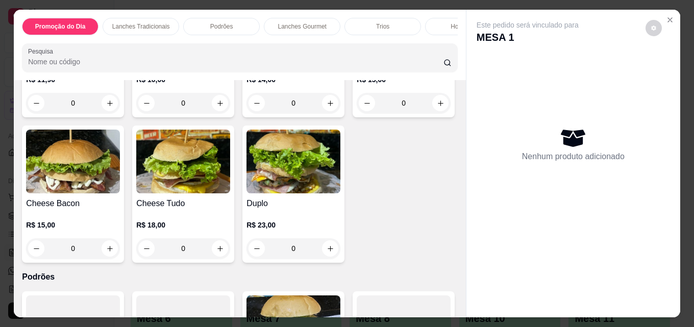
click at [174, 48] on img at bounding box center [183, 16] width 94 height 64
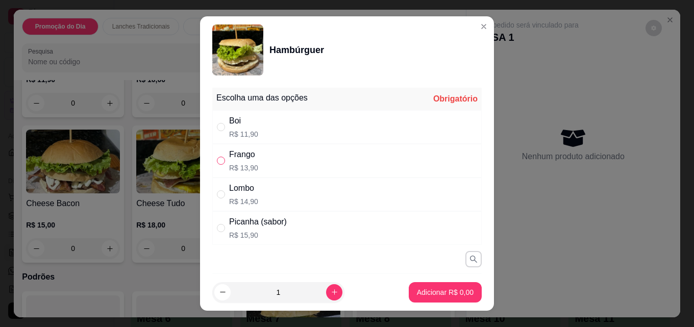
click at [217, 160] on input "" at bounding box center [221, 161] width 8 height 8
click at [218, 160] on input "" at bounding box center [221, 161] width 8 height 8
radio input "false"
click at [217, 124] on input "" at bounding box center [221, 127] width 8 height 8
radio input "true"
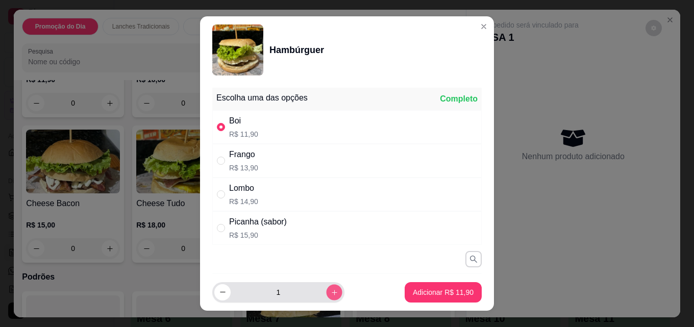
click at [331, 290] on icon "increase-product-quantity" at bounding box center [335, 293] width 8 height 8
type input "2"
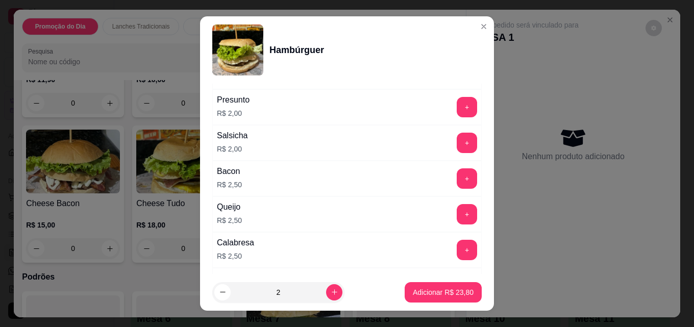
scroll to position [612, 0]
click at [457, 172] on button "+" at bounding box center [467, 179] width 20 height 20
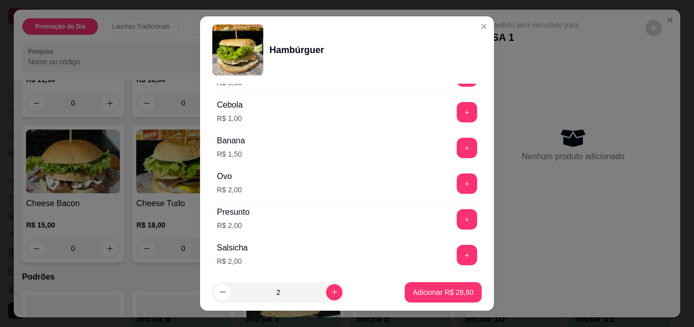
scroll to position [459, 0]
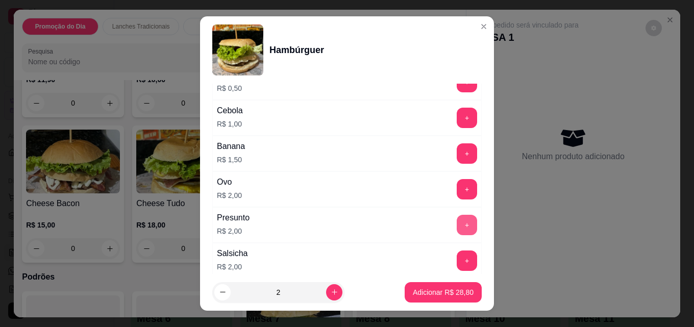
click at [457, 221] on button "+" at bounding box center [467, 225] width 20 height 20
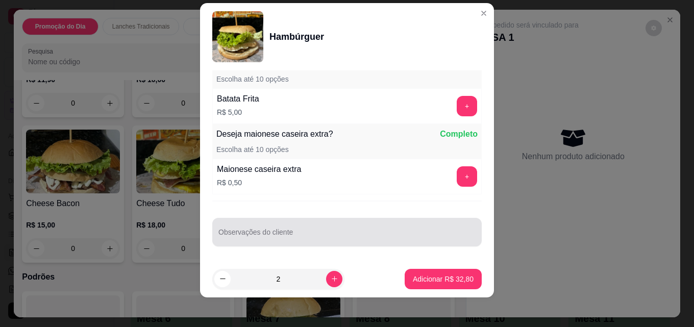
scroll to position [16, 0]
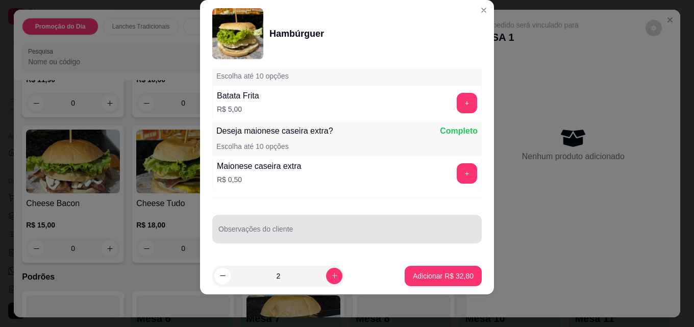
click at [290, 228] on div at bounding box center [346, 229] width 257 height 20
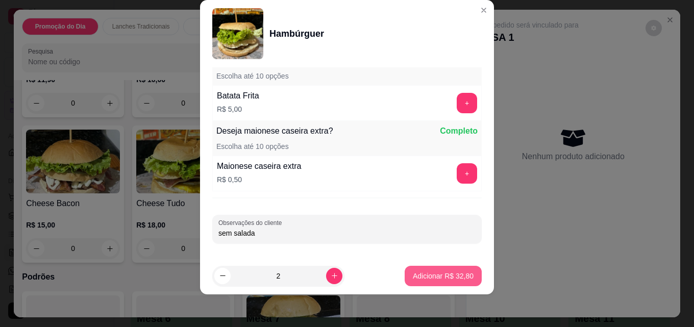
type input "sem salada"
click at [436, 275] on p "Adicionar R$ 32,80" at bounding box center [443, 276] width 59 height 10
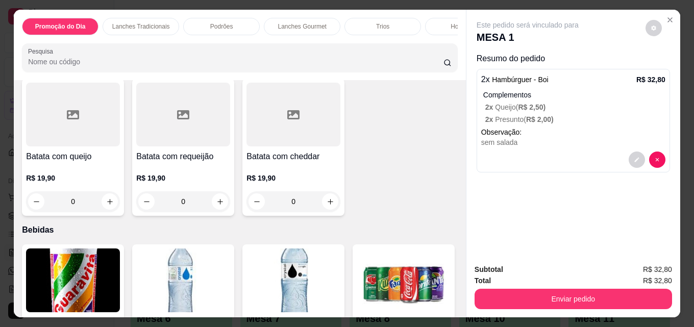
scroll to position [2704, 0]
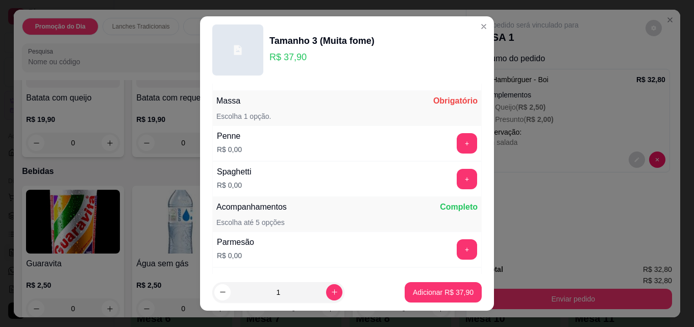
scroll to position [559, 0]
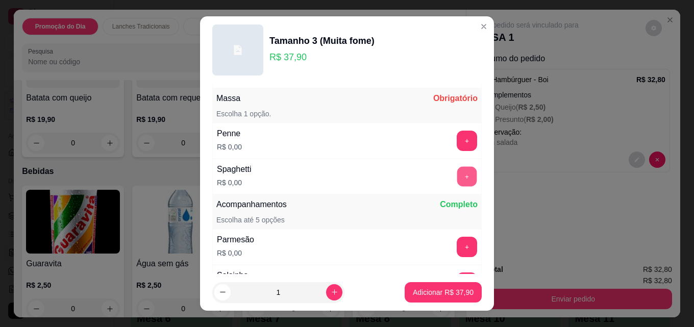
click at [457, 175] on button "+" at bounding box center [467, 177] width 20 height 20
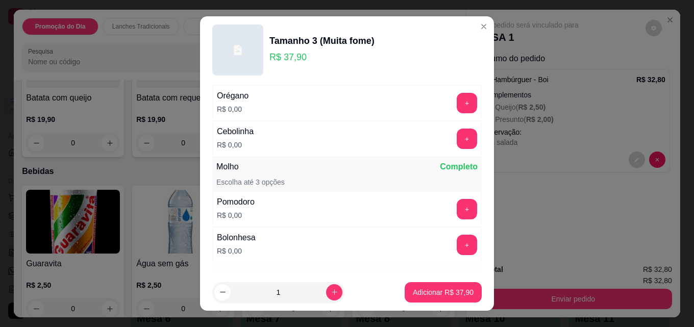
scroll to position [814, 0]
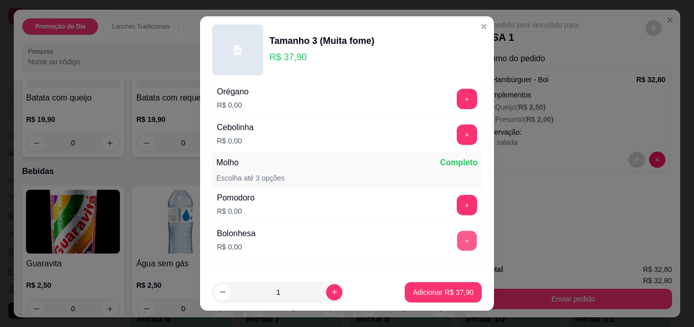
click at [457, 241] on button "+" at bounding box center [467, 241] width 20 height 20
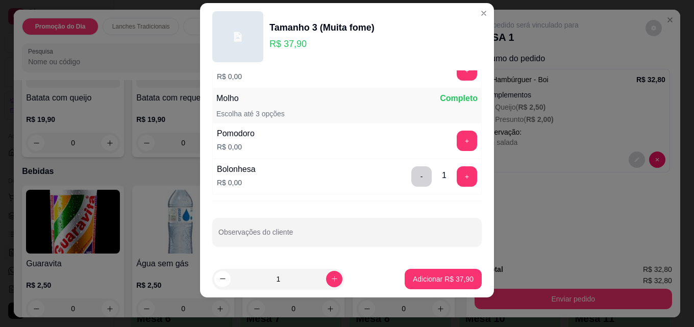
scroll to position [16, 0]
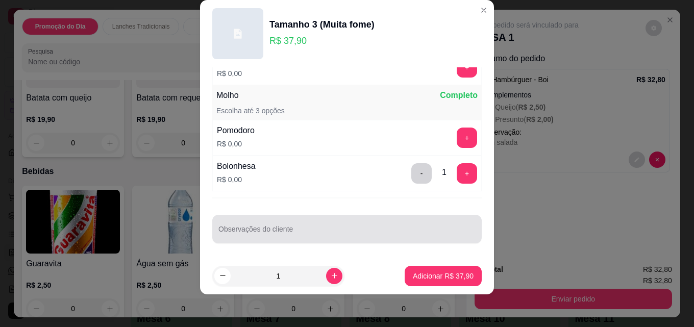
click at [292, 228] on div at bounding box center [346, 229] width 257 height 20
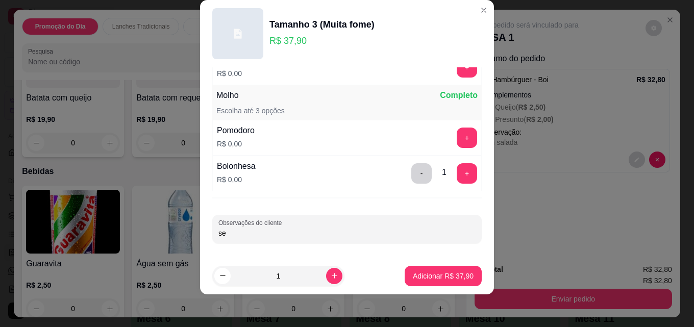
type input "s"
type input "S"
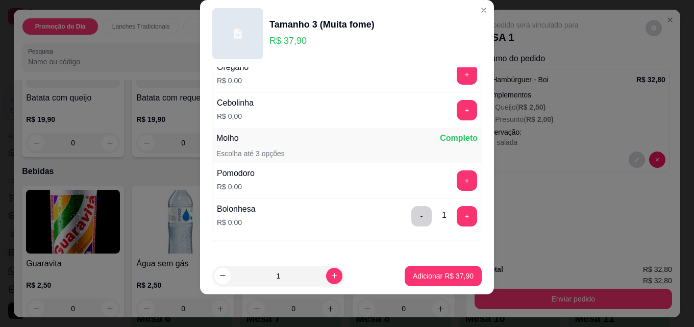
scroll to position [712, 0]
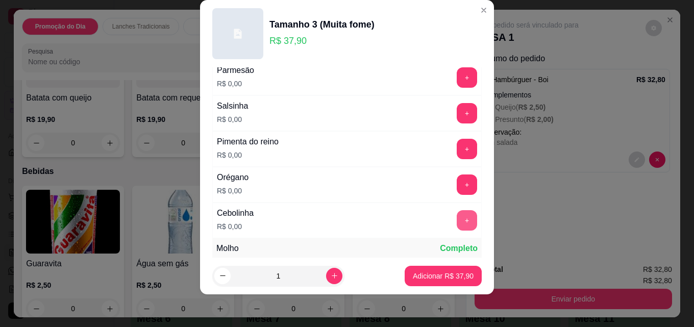
click at [457, 217] on button "+" at bounding box center [467, 220] width 20 height 20
click at [457, 178] on button "+" at bounding box center [467, 185] width 20 height 20
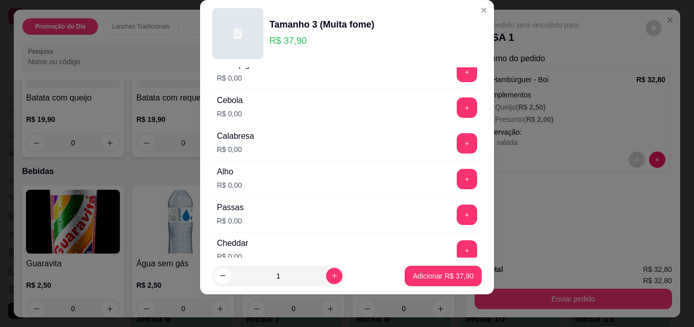
scroll to position [304, 0]
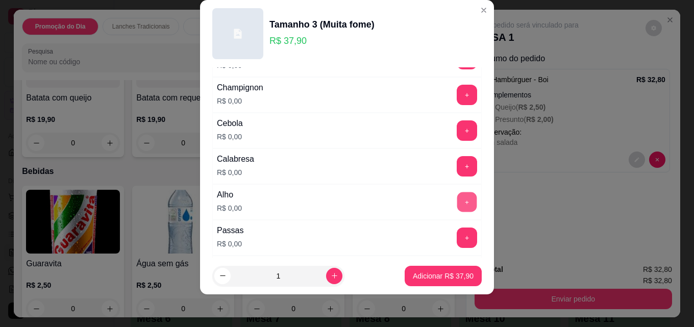
click at [457, 199] on button "+" at bounding box center [467, 202] width 20 height 20
click at [457, 165] on button "+" at bounding box center [467, 167] width 20 height 20
click at [457, 122] on button "+" at bounding box center [467, 131] width 20 height 20
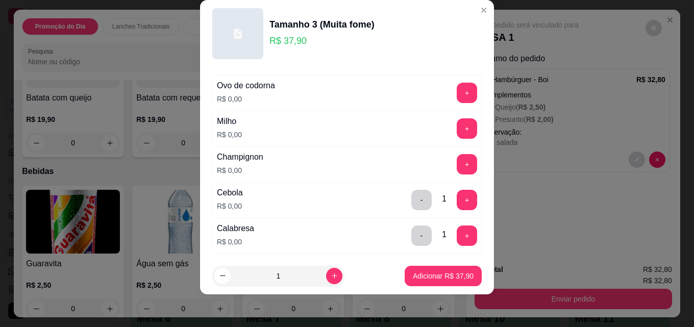
scroll to position [201, 0]
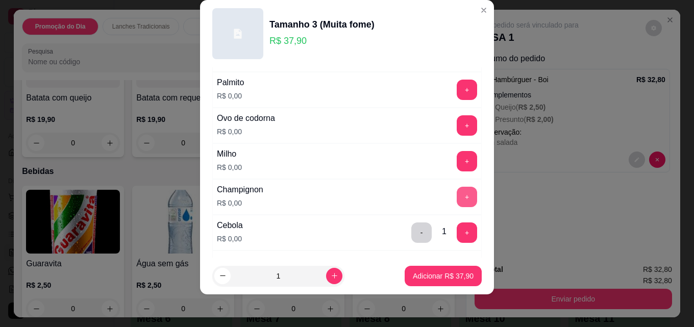
click at [457, 194] on button "+" at bounding box center [467, 197] width 20 height 20
click at [457, 155] on button "+" at bounding box center [467, 162] width 20 height 20
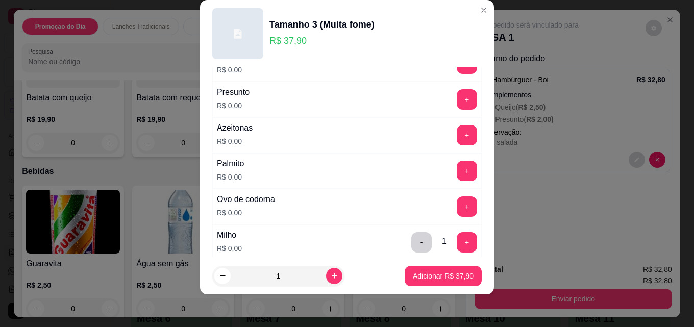
scroll to position [99, 0]
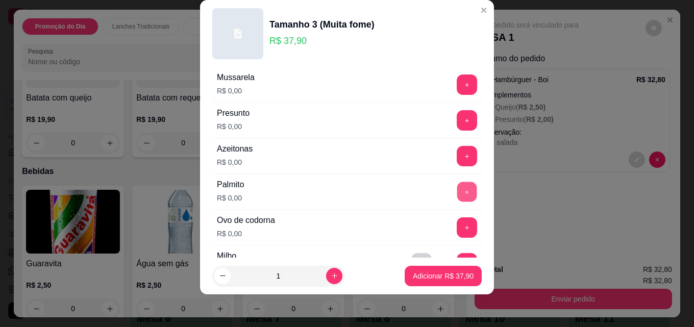
click at [457, 189] on button "+" at bounding box center [467, 192] width 20 height 20
click at [457, 153] on button "+" at bounding box center [467, 156] width 20 height 20
click at [457, 116] on button "+" at bounding box center [467, 121] width 20 height 20
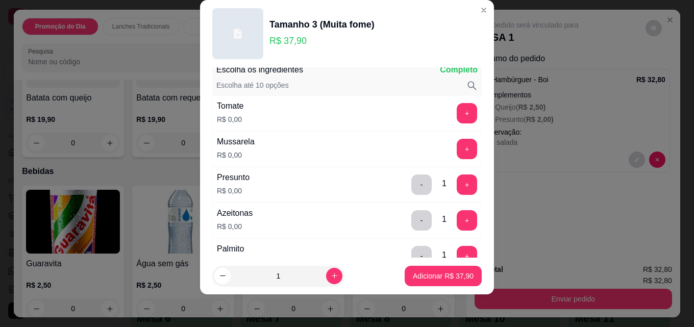
scroll to position [51, 0]
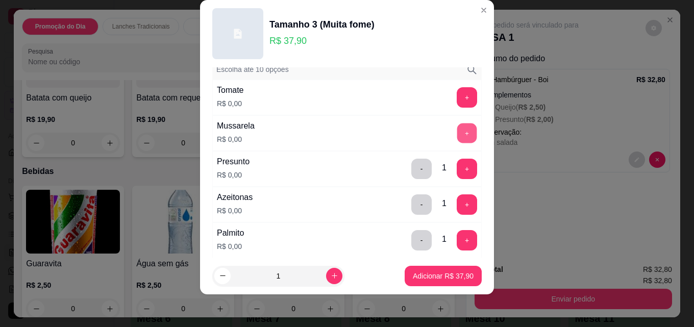
click at [457, 133] on button "+" at bounding box center [467, 133] width 20 height 20
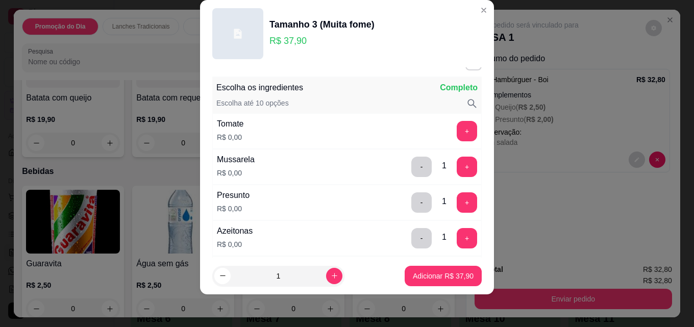
scroll to position [0, 0]
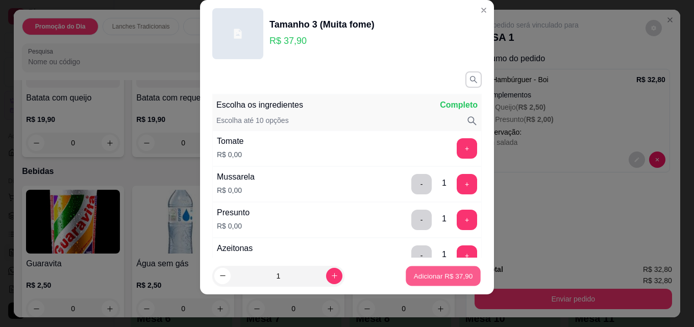
click at [433, 274] on p "Adicionar R$ 37,90" at bounding box center [443, 276] width 59 height 10
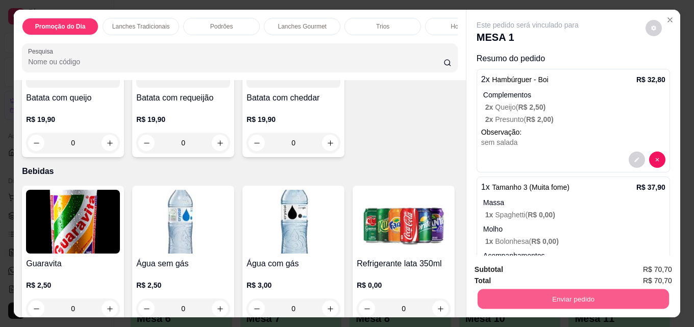
click at [576, 292] on button "Enviar pedido" at bounding box center [572, 299] width 191 height 20
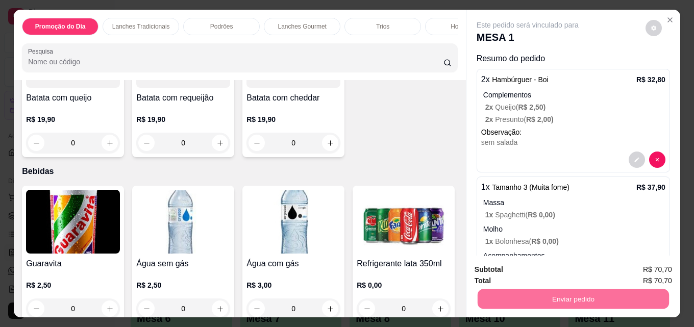
click at [642, 267] on button "Enviar pedido" at bounding box center [645, 269] width 58 height 19
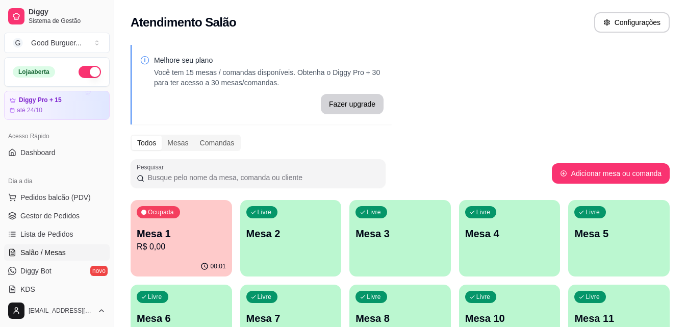
click at [68, 207] on ul "Pedidos balcão (PDV) Gestor de Pedidos Lista de Pedidos Salão / Mesas Diggy Bot…" at bounding box center [57, 243] width 106 height 108
click at [68, 210] on link "Gestor de Pedidos" at bounding box center [57, 216] width 106 height 16
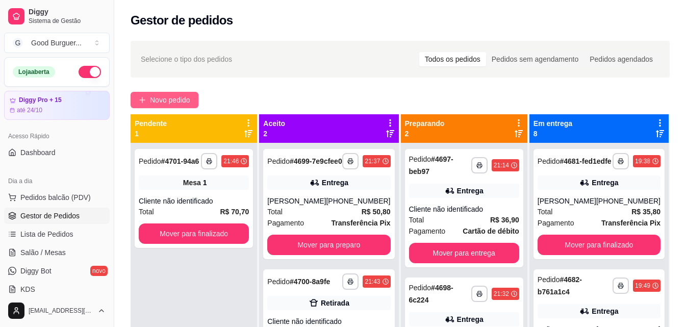
click at [174, 96] on span "Novo pedido" at bounding box center [170, 99] width 40 height 11
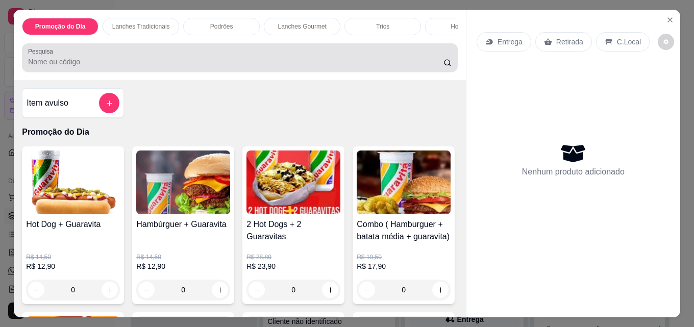
click at [134, 59] on div at bounding box center [239, 57] width 423 height 20
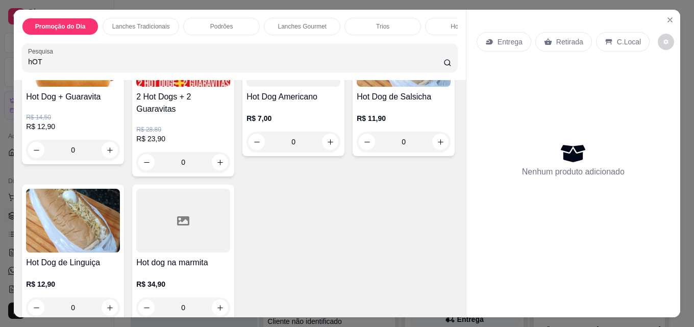
scroll to position [153, 0]
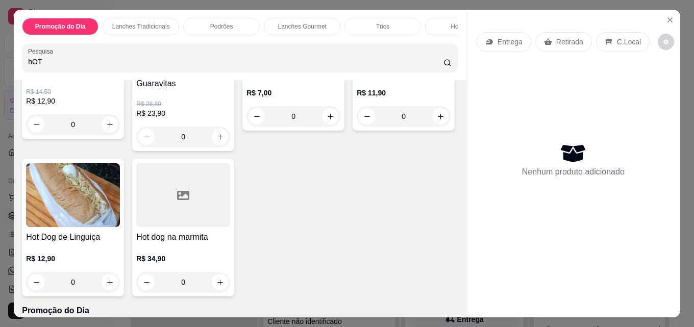
type input "hOT"
click at [357, 61] on img at bounding box center [404, 29] width 94 height 64
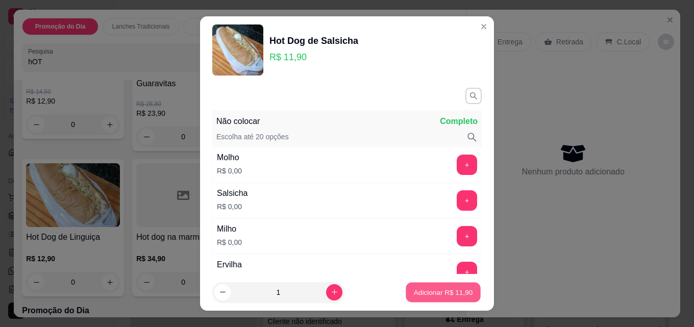
click at [417, 291] on p "Adicionar R$ 11,90" at bounding box center [443, 292] width 59 height 10
type input "1"
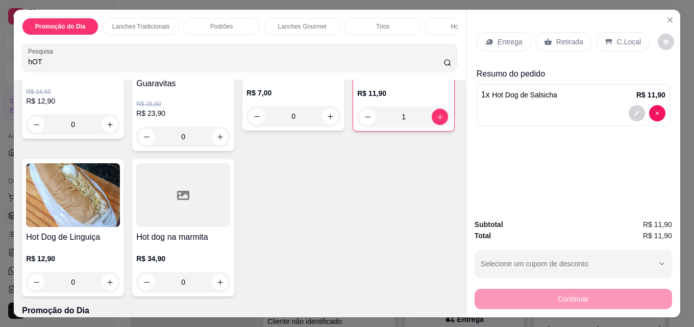
click at [357, 78] on h4 "Hot Dog de Salsicha" at bounding box center [403, 72] width 93 height 12
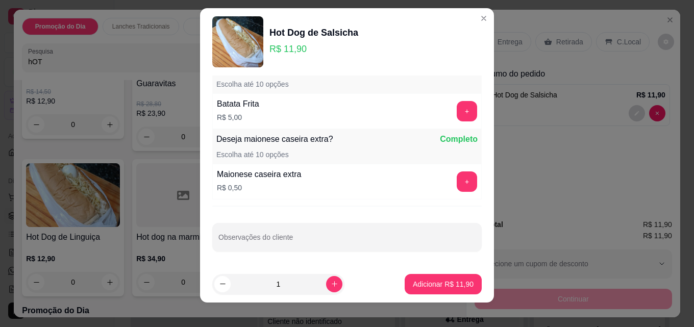
scroll to position [16, 0]
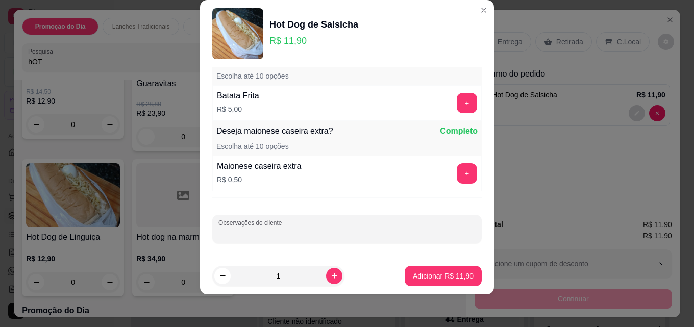
click at [309, 232] on input "Observações do cliente" at bounding box center [346, 233] width 257 height 10
type input "SEM QUEIJO"
click at [423, 281] on button "Adicionar R$ 11,90" at bounding box center [443, 276] width 75 height 20
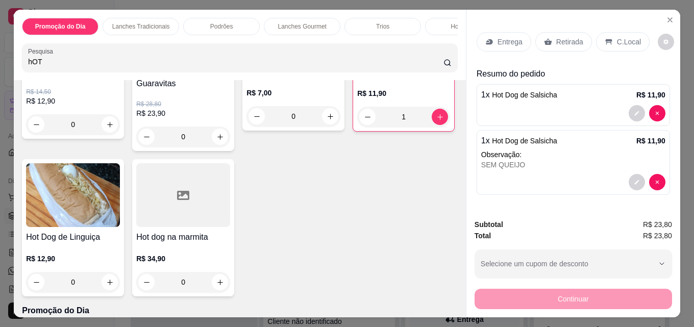
click at [493, 35] on div "Entrega" at bounding box center [503, 41] width 55 height 19
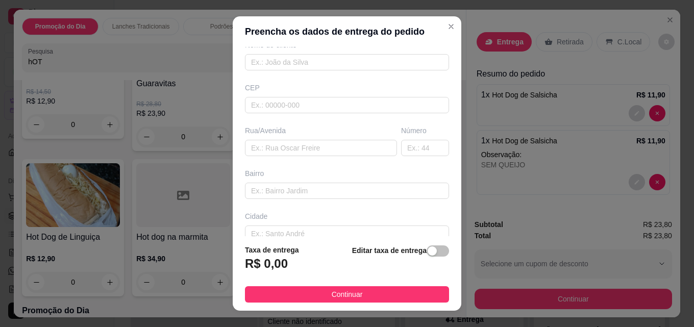
scroll to position [102, 0]
click at [298, 141] on input "text" at bounding box center [321, 142] width 152 height 16
paste input "[PERSON_NAME]"
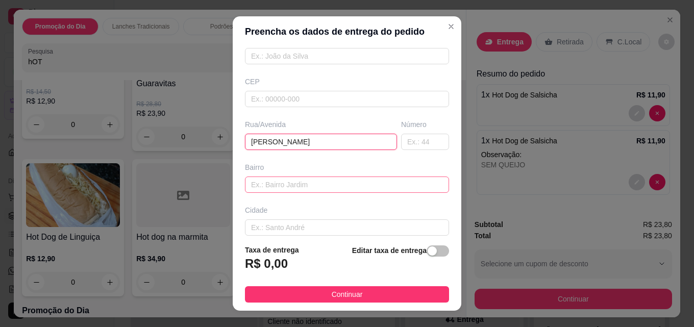
type input "[PERSON_NAME]"
click at [303, 183] on input "text" at bounding box center [347, 185] width 204 height 16
type input "Ilha"
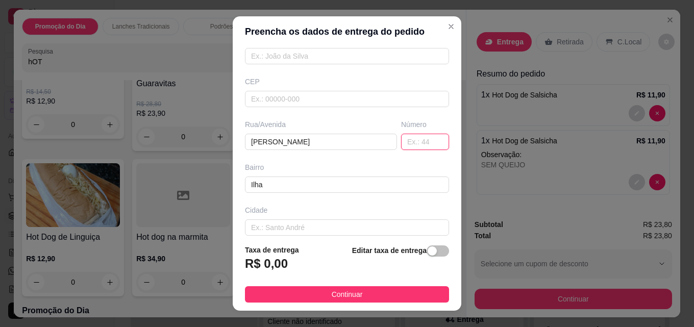
click at [401, 141] on input "text" at bounding box center [425, 142] width 48 height 16
type input "25"
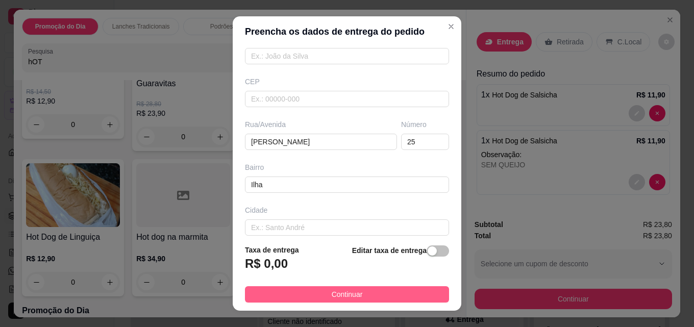
click at [351, 292] on span "Continuar" at bounding box center [347, 294] width 31 height 11
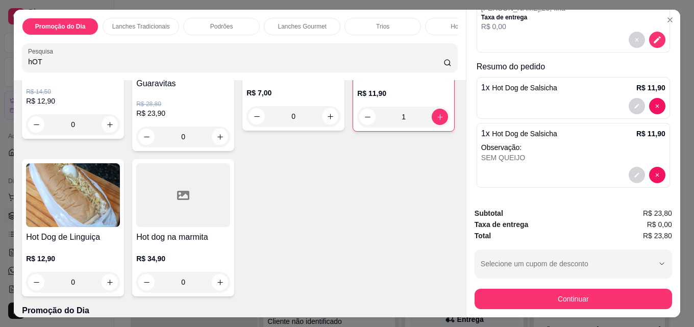
scroll to position [76, 0]
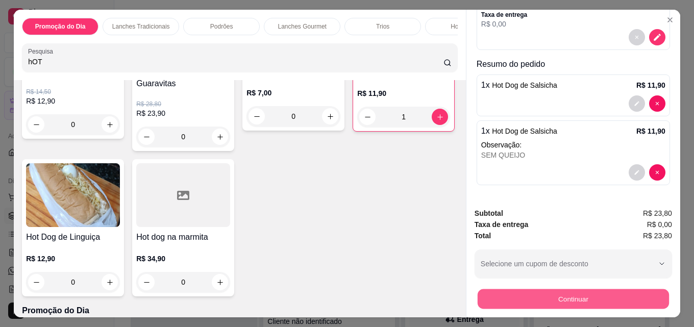
click at [567, 293] on button "Continuar" at bounding box center [572, 299] width 191 height 20
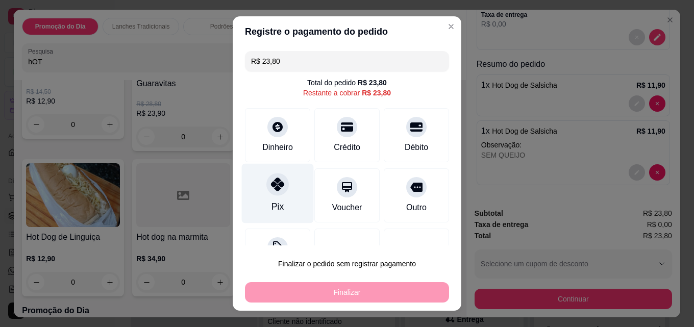
click at [271, 188] on icon at bounding box center [277, 184] width 13 height 13
type input "R$ 0,00"
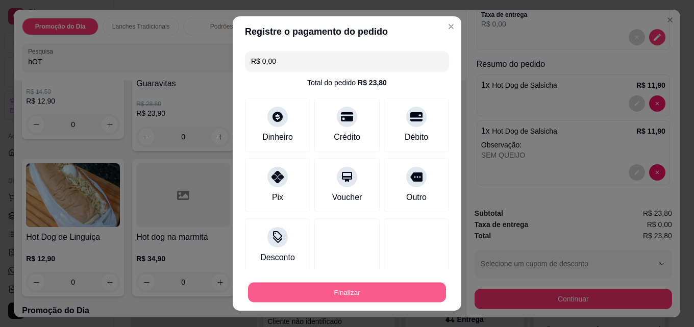
click at [344, 289] on button "Finalizar" at bounding box center [347, 293] width 198 height 20
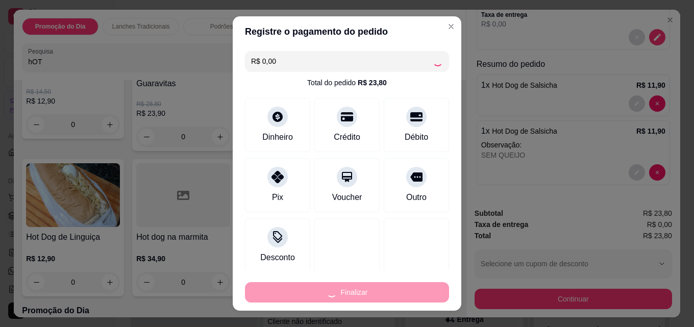
type input "0"
type input "-R$ 23,80"
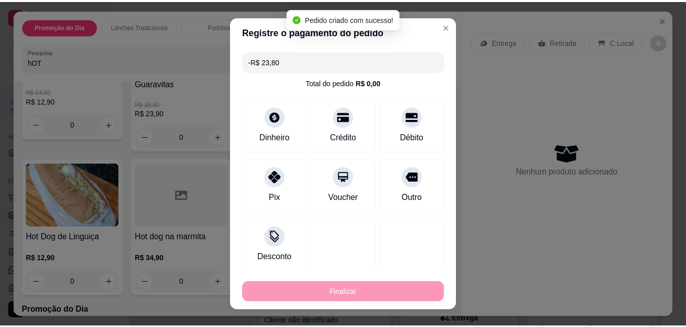
scroll to position [0, 0]
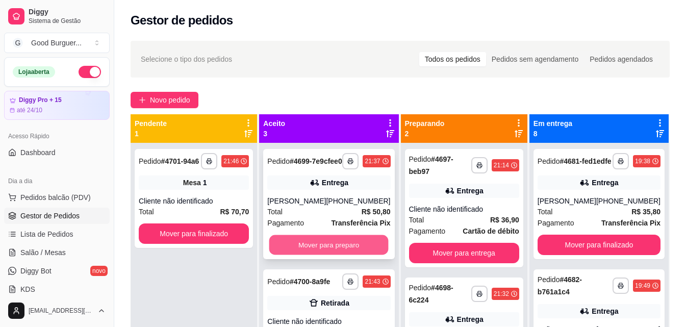
click at [301, 255] on button "Mover para preparo" at bounding box center [328, 245] width 119 height 20
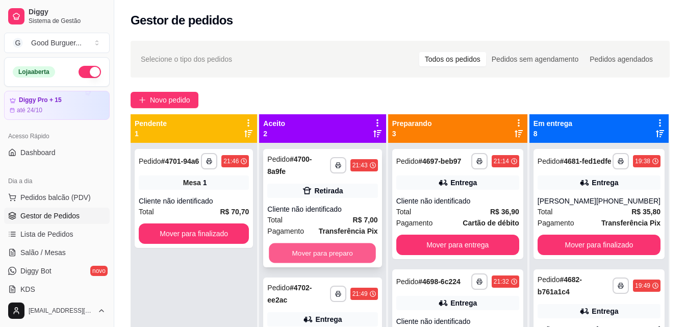
click at [306, 243] on button "Mover para preparo" at bounding box center [322, 253] width 107 height 20
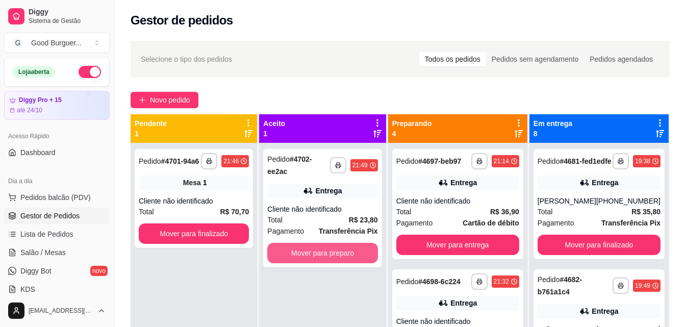
click at [306, 243] on button "Mover para preparo" at bounding box center [322, 253] width 110 height 20
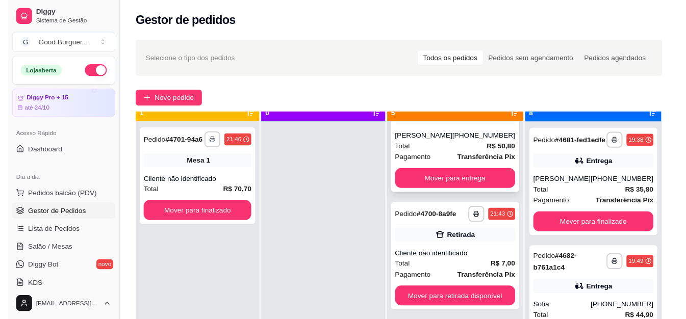
scroll to position [29, 0]
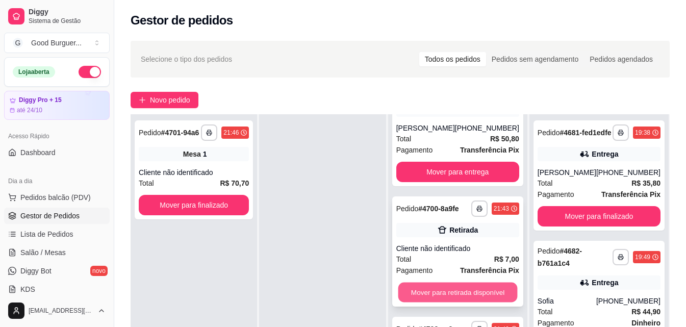
click at [458, 294] on button "Mover para retirada disponível" at bounding box center [457, 293] width 119 height 20
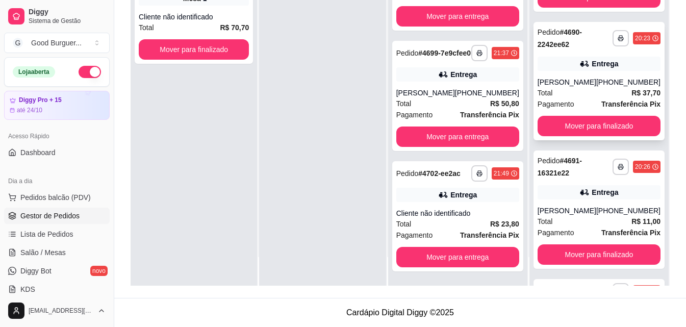
scroll to position [850, 0]
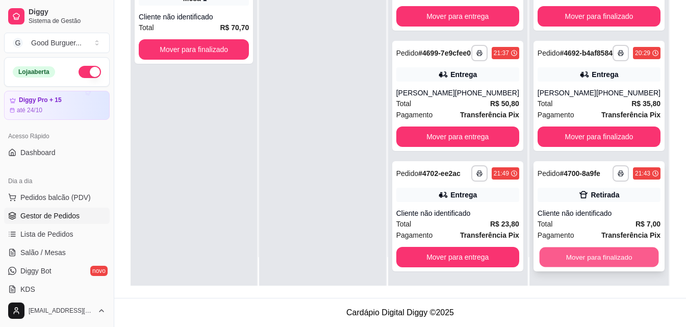
click at [604, 254] on button "Mover para finalizado" at bounding box center [598, 257] width 119 height 20
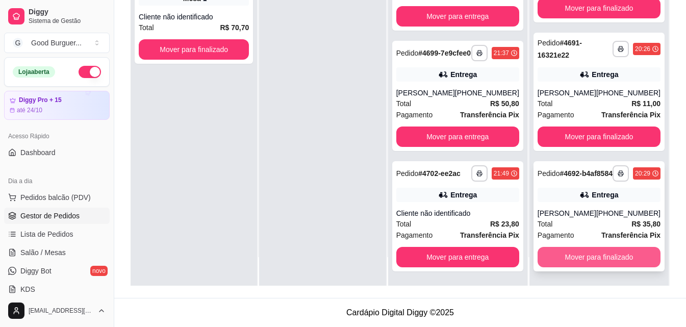
scroll to position [722, 0]
click at [606, 253] on button "Mover para finalizado" at bounding box center [599, 257] width 123 height 20
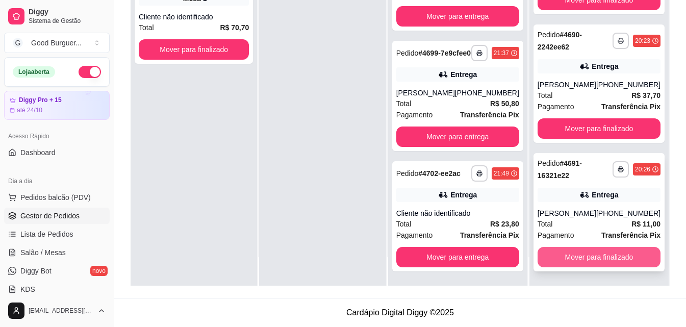
click at [604, 251] on button "Mover para finalizado" at bounding box center [599, 257] width 123 height 20
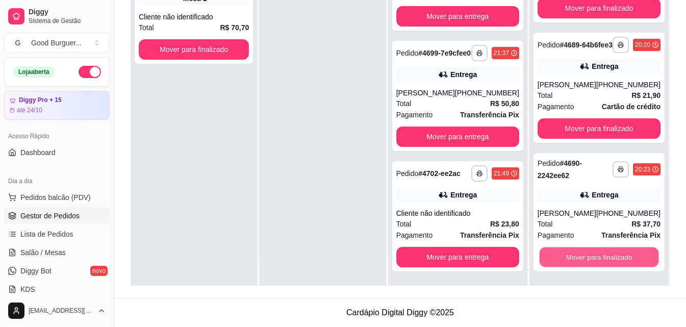
click at [604, 251] on button "Mover para finalizado" at bounding box center [598, 257] width 119 height 20
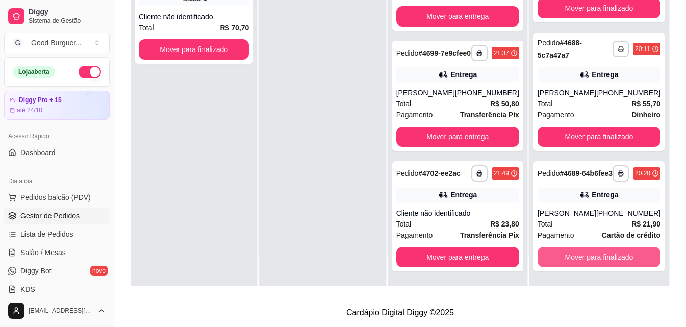
click at [604, 251] on button "Mover para finalizado" at bounding box center [599, 257] width 123 height 20
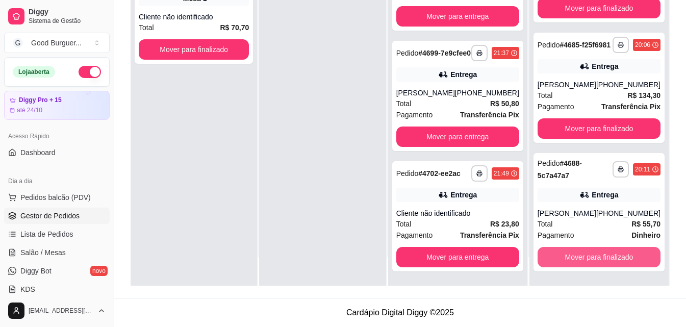
click at [603, 251] on button "Mover para finalizado" at bounding box center [599, 257] width 123 height 20
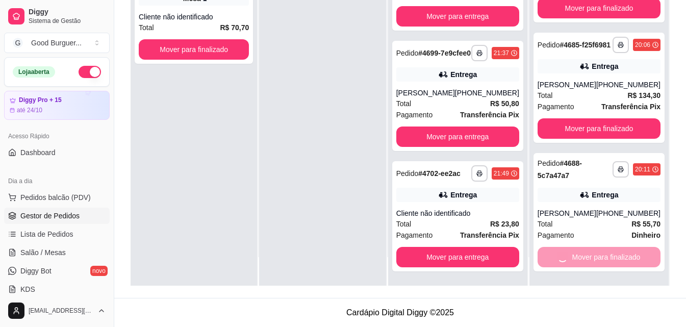
scroll to position [79, 0]
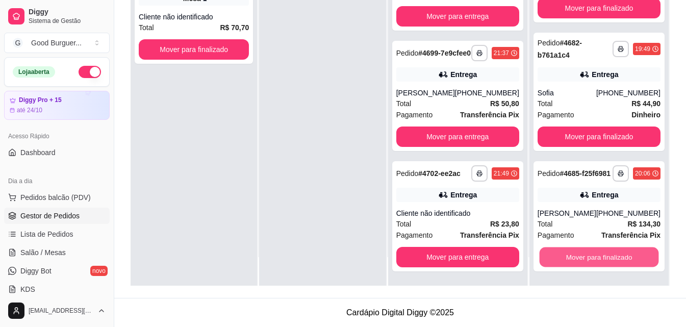
click at [603, 251] on button "Mover para finalizado" at bounding box center [598, 257] width 119 height 20
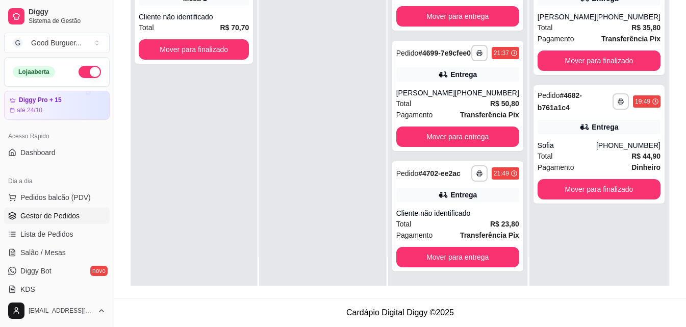
scroll to position [0, 0]
click at [590, 199] on button "Mover para finalizado" at bounding box center [599, 189] width 123 height 20
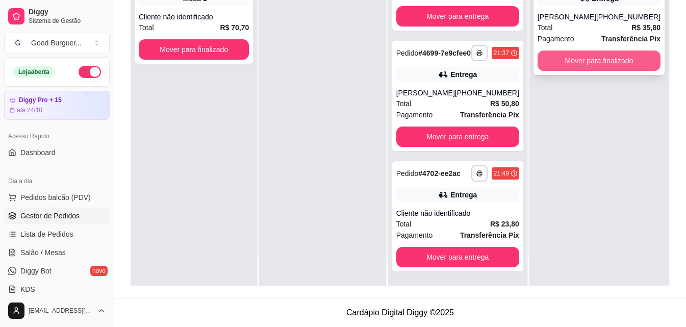
click at [594, 71] on button "Mover para finalizado" at bounding box center [599, 61] width 123 height 20
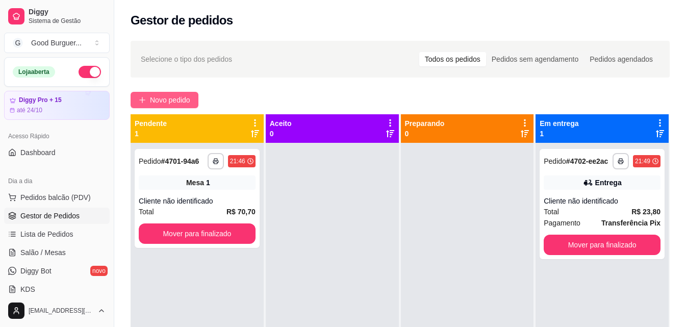
click at [164, 98] on span "Novo pedido" at bounding box center [170, 99] width 40 height 11
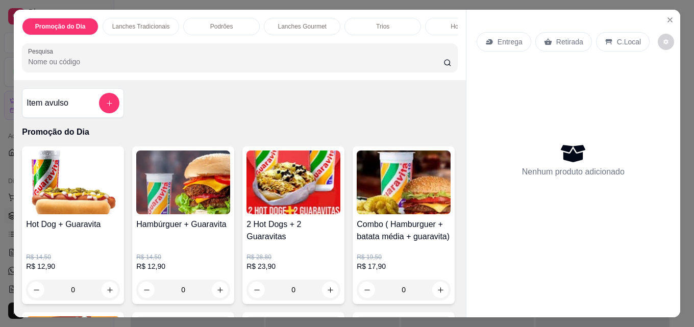
click at [129, 60] on input "Pesquisa" at bounding box center [235, 62] width 415 height 10
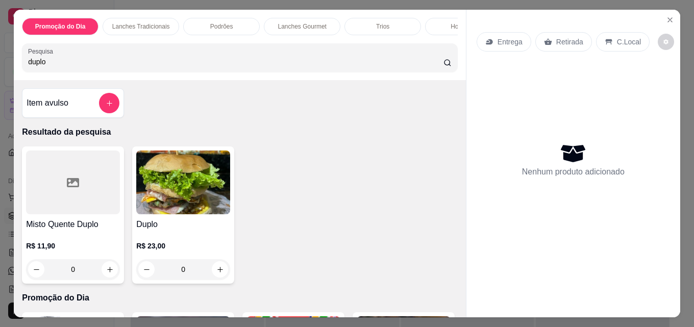
type input "duplo"
click at [197, 183] on img at bounding box center [183, 182] width 94 height 64
click at [667, 16] on icon "Close" at bounding box center [670, 20] width 8 height 8
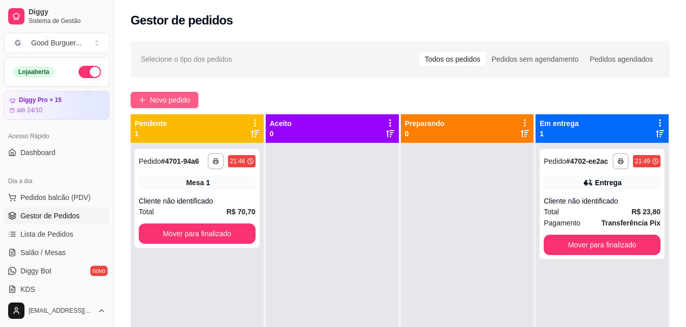
click at [162, 99] on span "Novo pedido" at bounding box center [170, 99] width 40 height 11
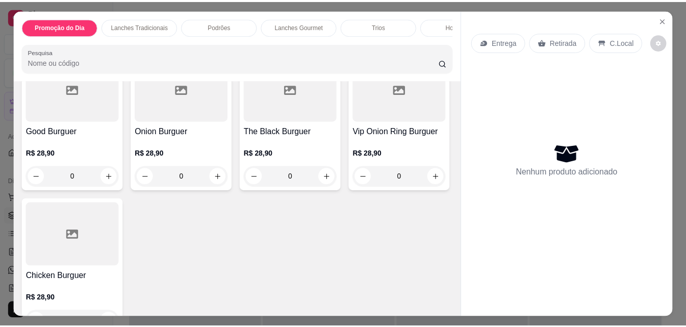
scroll to position [1071, 0]
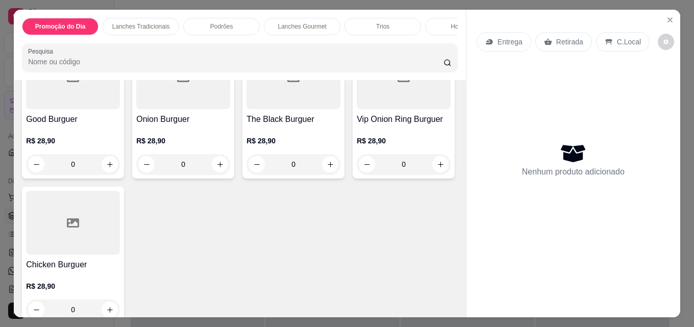
click at [668, 16] on icon "Close" at bounding box center [670, 20] width 8 height 8
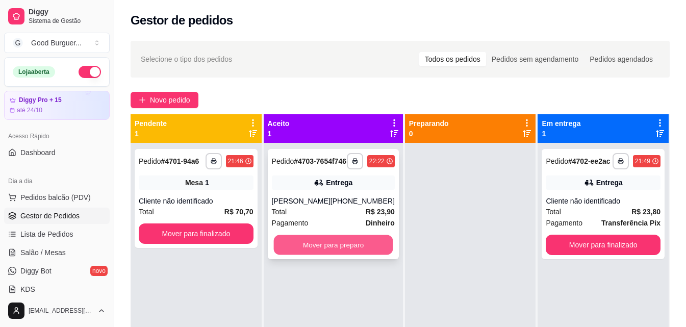
click at [329, 254] on button "Mover para preparo" at bounding box center [332, 245] width 119 height 20
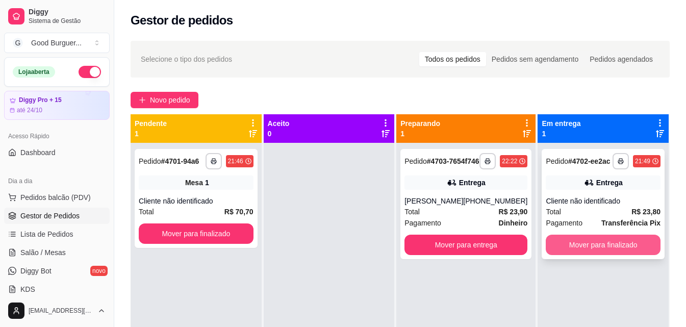
click at [600, 246] on button "Mover para finalizado" at bounding box center [603, 245] width 115 height 20
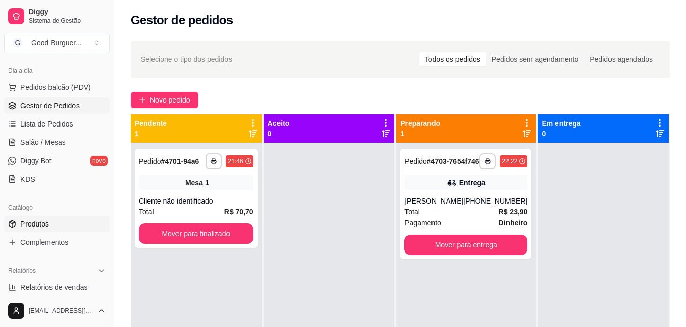
scroll to position [153, 0]
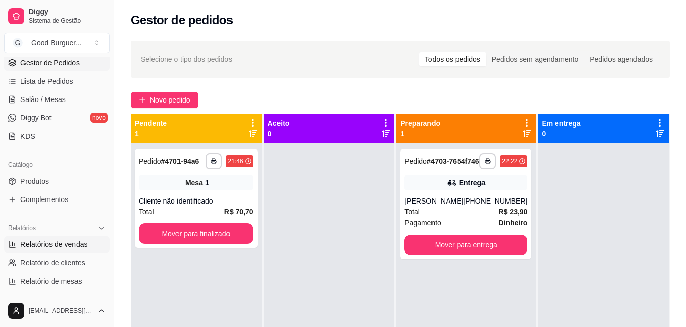
click at [69, 244] on span "Relatórios de vendas" at bounding box center [53, 244] width 67 height 10
select select "ALL"
select select "0"
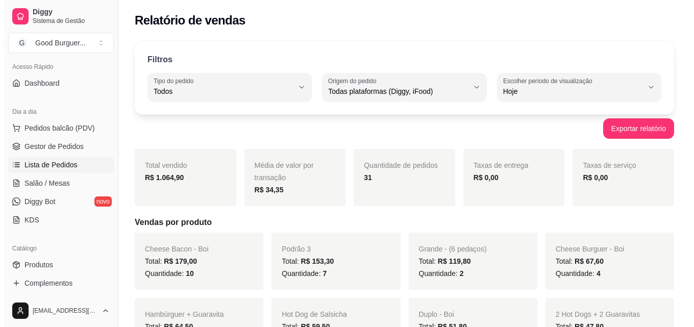
scroll to position [51, 0]
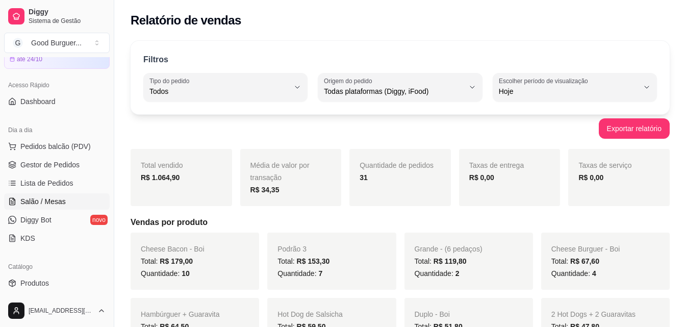
click at [48, 200] on span "Salão / Mesas" at bounding box center [42, 201] width 45 height 10
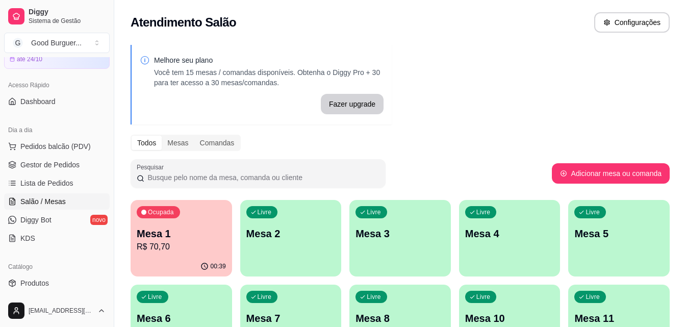
click at [169, 239] on p "Mesa 1" at bounding box center [181, 233] width 89 height 14
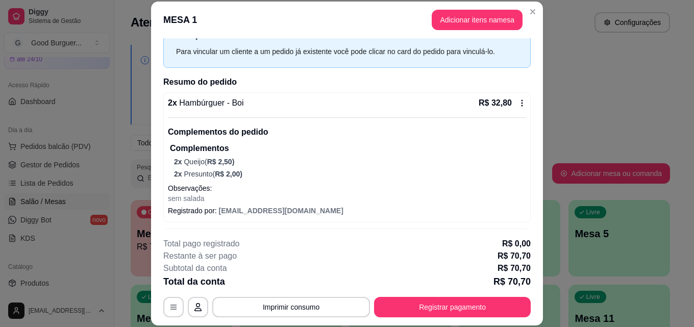
scroll to position [29, 0]
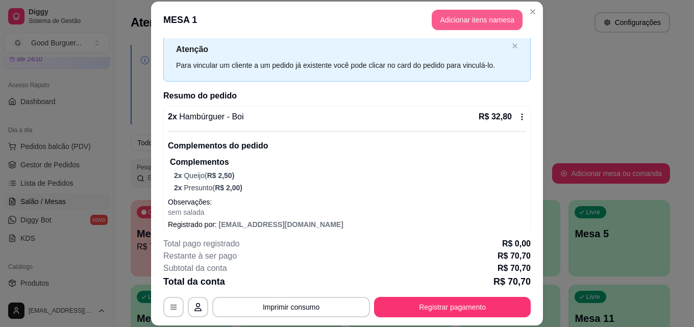
click at [483, 18] on button "Adicionar itens na mesa" at bounding box center [477, 20] width 91 height 20
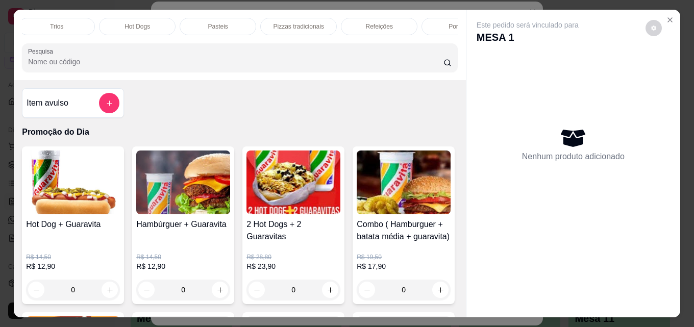
scroll to position [0, 447]
click at [416, 22] on p "Bebidas" at bounding box center [420, 26] width 22 height 8
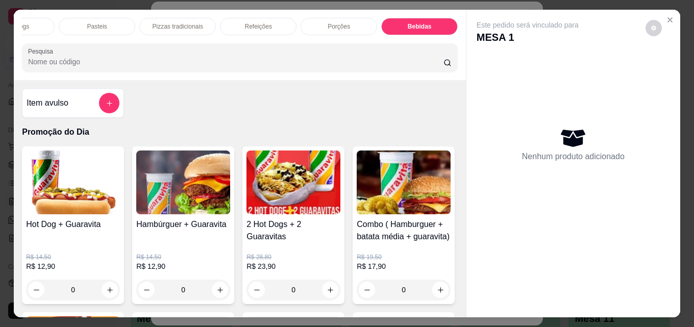
scroll to position [27, 0]
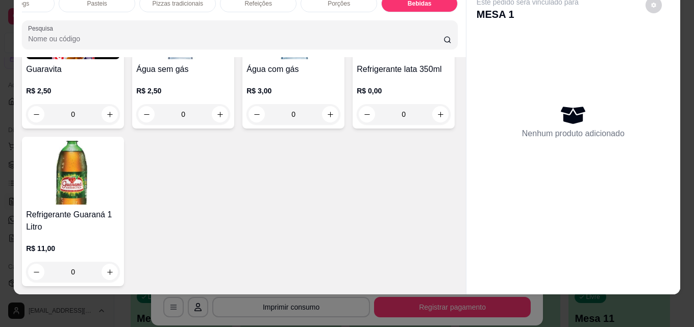
click at [120, 205] on img at bounding box center [73, 173] width 94 height 64
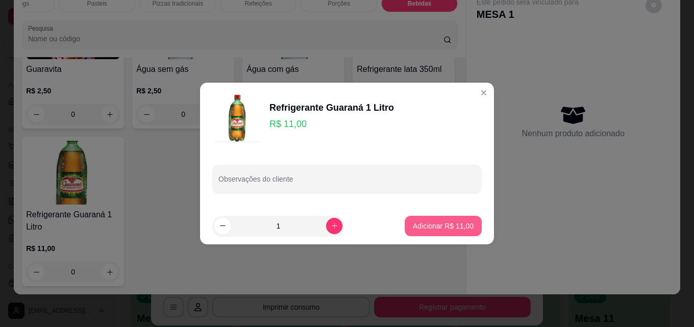
click at [459, 225] on p "Adicionar R$ 11,00" at bounding box center [443, 226] width 61 height 10
type input "1"
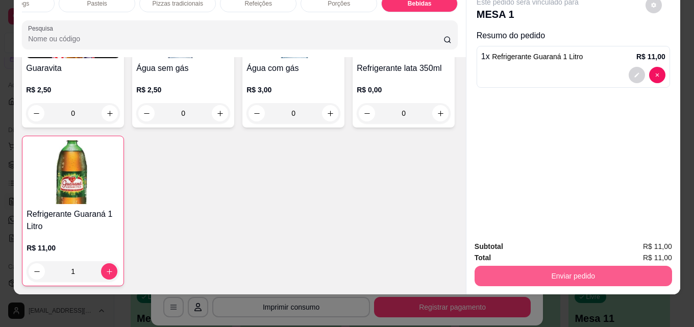
click at [538, 267] on button "Enviar pedido" at bounding box center [572, 276] width 197 height 20
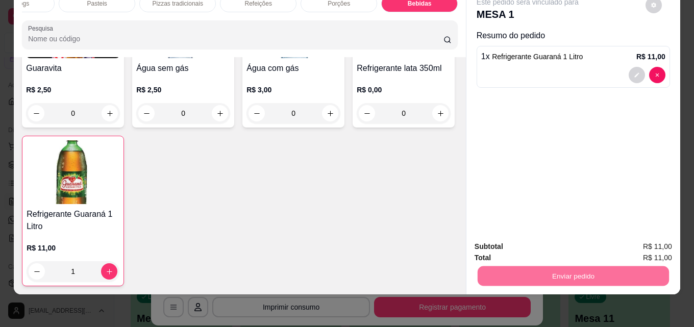
click at [653, 240] on button "Enviar pedido" at bounding box center [645, 243] width 56 height 19
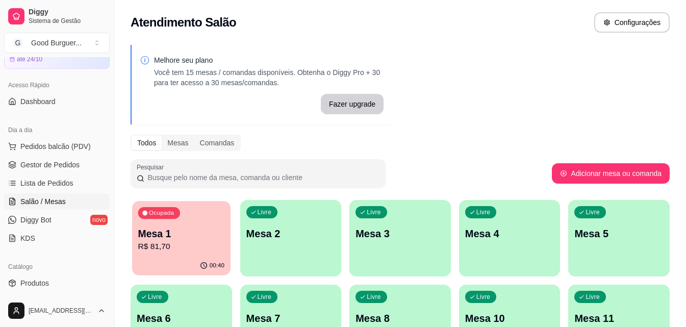
click at [180, 236] on p "Mesa 1" at bounding box center [181, 234] width 86 height 14
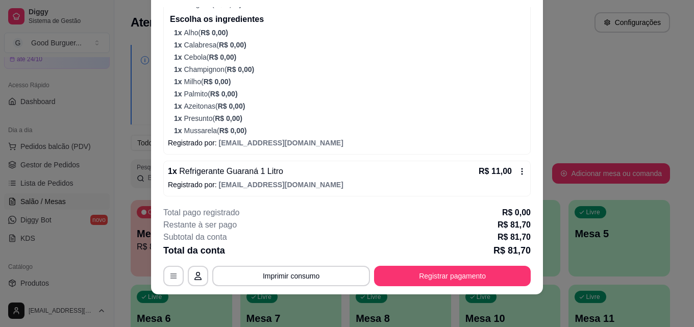
scroll to position [376, 0]
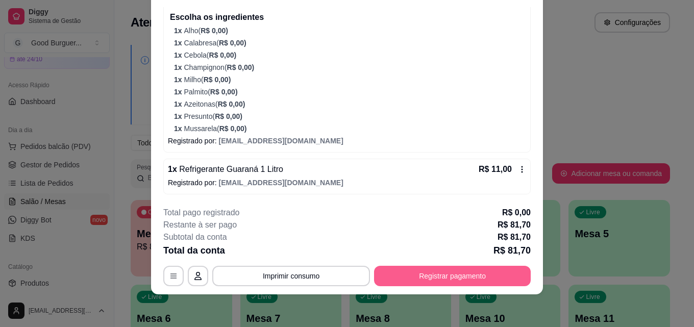
click at [490, 273] on button "Registrar pagamento" at bounding box center [452, 276] width 157 height 20
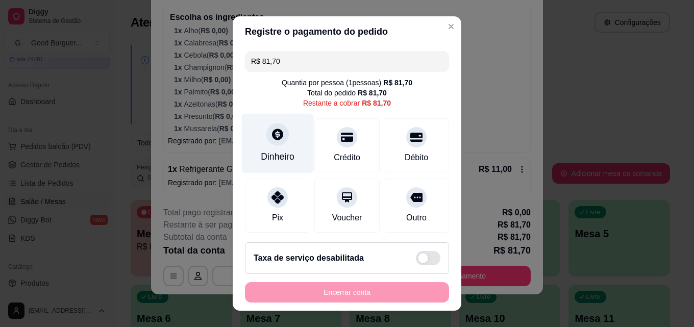
click at [272, 137] on icon at bounding box center [277, 134] width 11 height 11
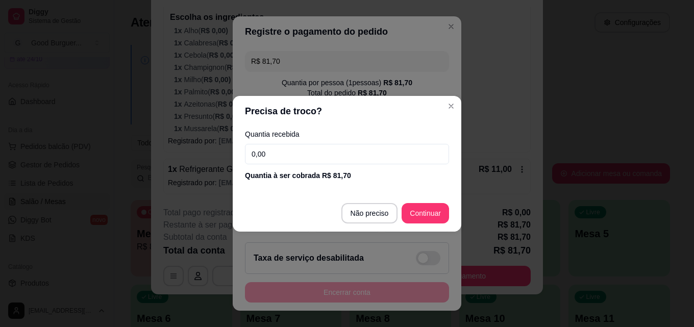
click at [303, 155] on input "0,00" at bounding box center [347, 154] width 204 height 20
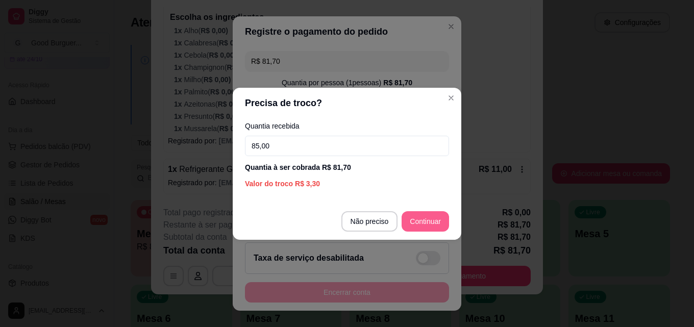
type input "85,00"
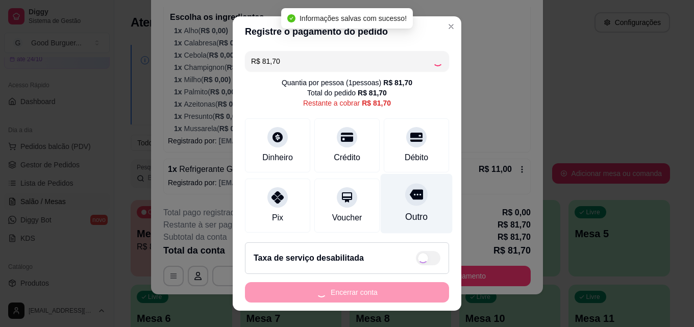
type input "R$ 0,00"
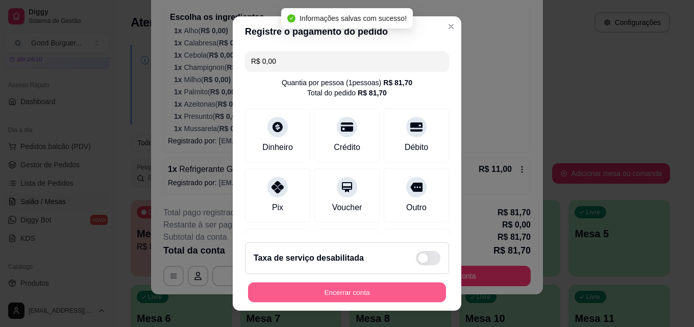
click at [364, 291] on button "Encerrar conta" at bounding box center [347, 293] width 198 height 20
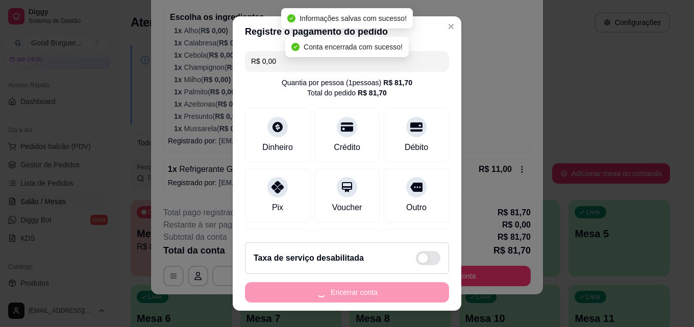
scroll to position [0, 0]
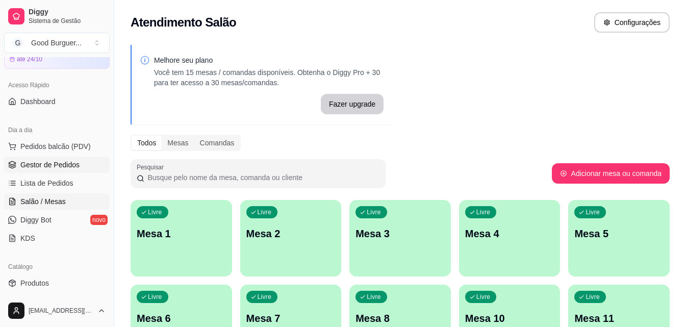
click at [53, 161] on span "Gestor de Pedidos" at bounding box center [49, 165] width 59 height 10
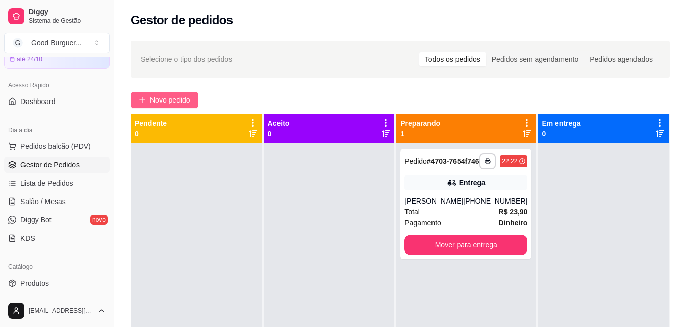
click at [177, 93] on button "Novo pedido" at bounding box center [165, 100] width 68 height 16
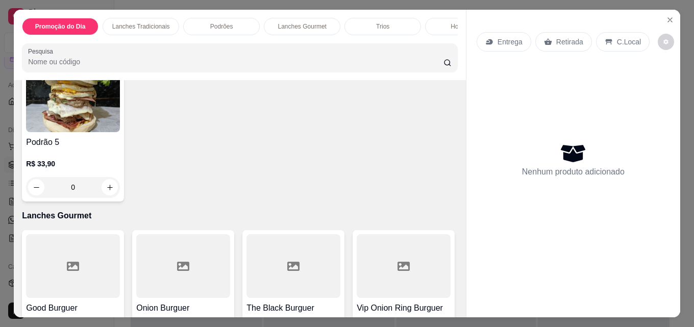
scroll to position [918, 0]
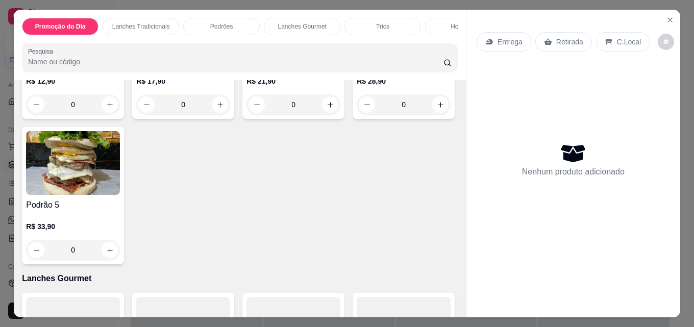
scroll to position [663, 0]
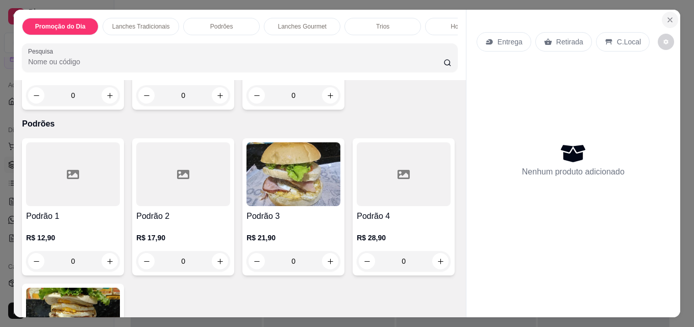
click at [666, 16] on icon "Close" at bounding box center [670, 20] width 8 height 8
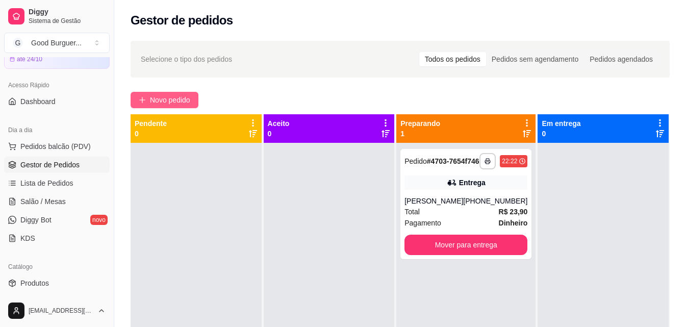
click at [159, 101] on span "Novo pedido" at bounding box center [170, 99] width 40 height 11
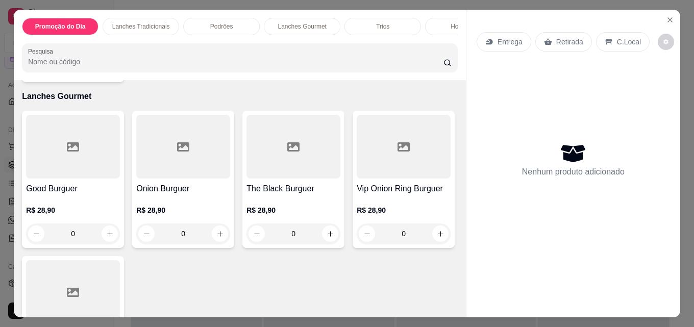
scroll to position [1020, 0]
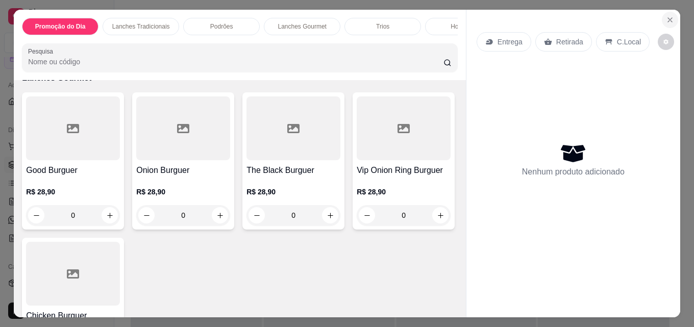
click at [667, 16] on icon "Close" at bounding box center [670, 20] width 8 height 8
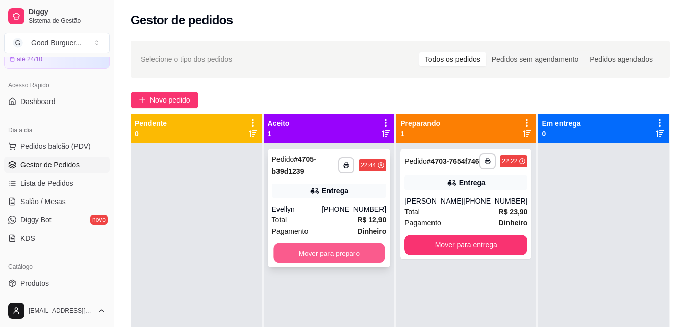
click at [345, 252] on button "Mover para preparo" at bounding box center [328, 253] width 111 height 20
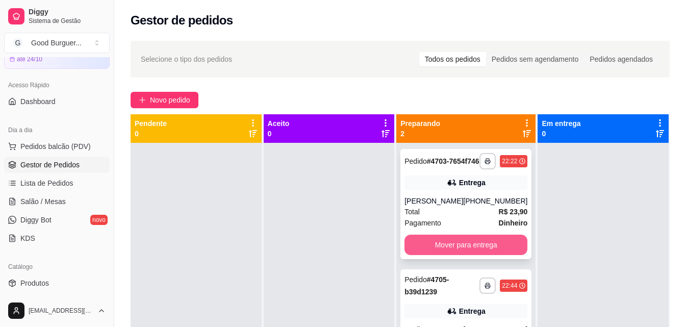
click at [450, 255] on button "Mover para entrega" at bounding box center [466, 245] width 123 height 20
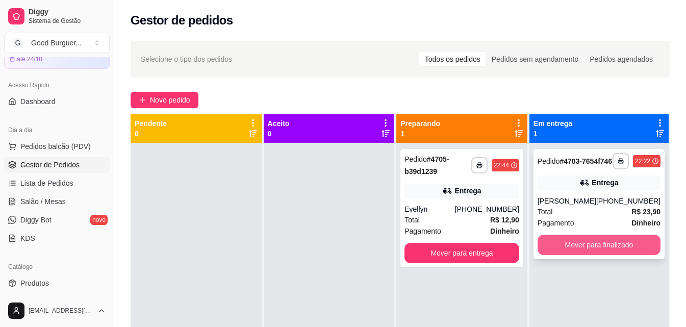
click at [592, 251] on button "Mover para finalizado" at bounding box center [599, 245] width 123 height 20
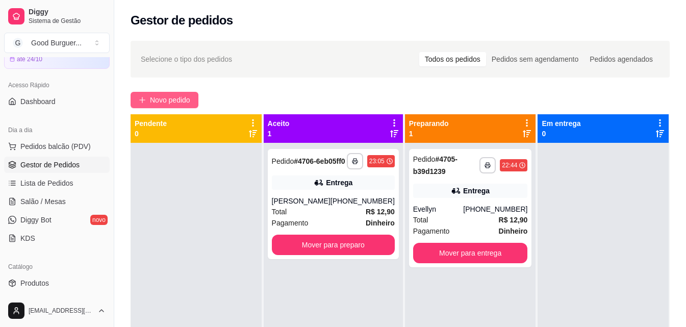
click at [173, 97] on span "Novo pedido" at bounding box center [170, 99] width 40 height 11
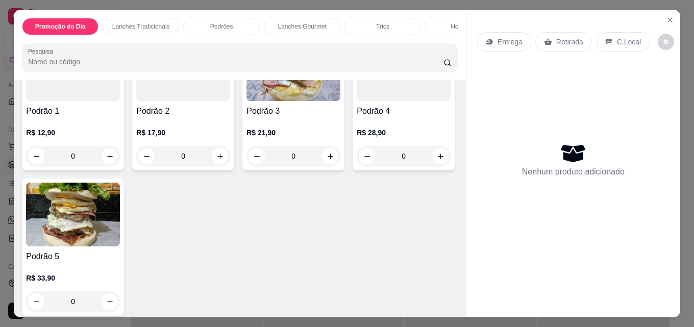
scroll to position [816, 0]
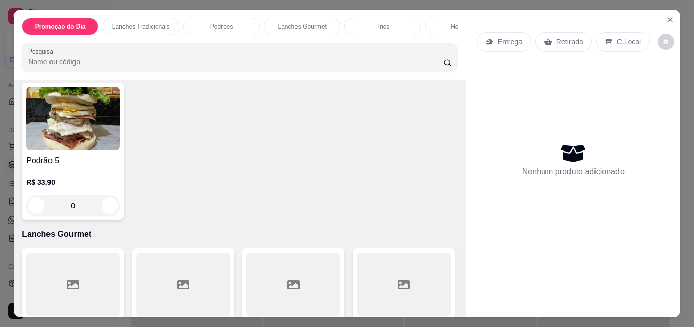
scroll to position [867, 0]
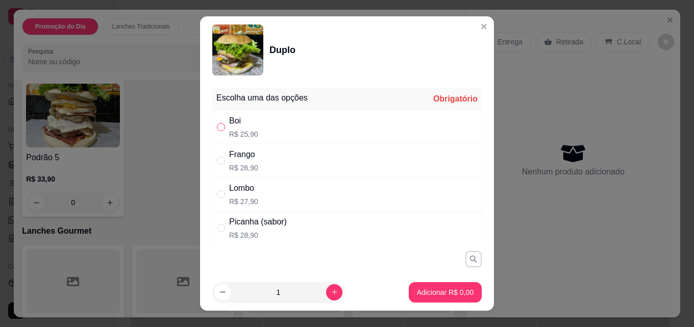
click at [217, 128] on input "" at bounding box center [221, 127] width 8 height 8
radio input "true"
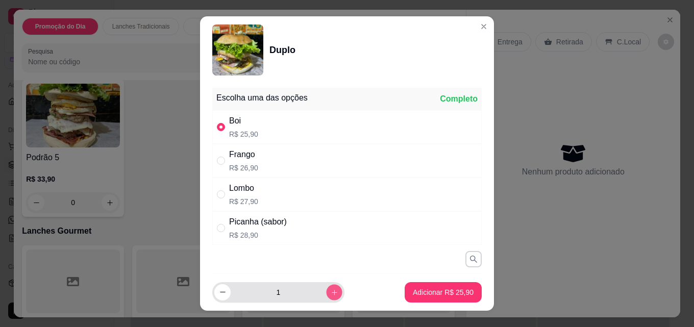
click at [331, 290] on icon "increase-product-quantity" at bounding box center [335, 293] width 8 height 8
click at [332, 290] on icon "increase-product-quantity" at bounding box center [334, 292] width 5 height 5
type input "3"
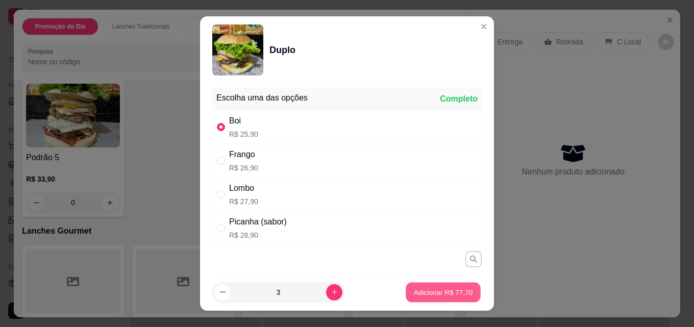
click at [437, 293] on p "Adicionar R$ 77,70" at bounding box center [443, 292] width 59 height 10
type input "3"
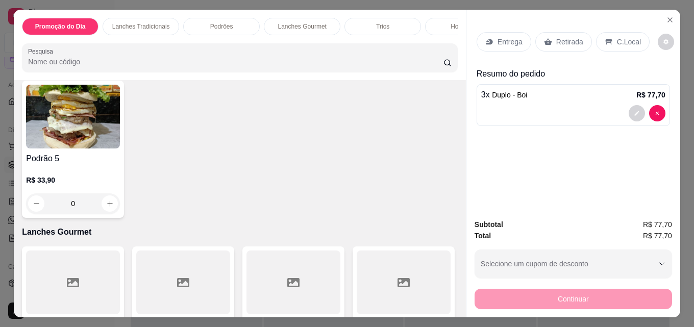
scroll to position [868, 0]
click at [567, 39] on p "Retirada" at bounding box center [569, 42] width 27 height 10
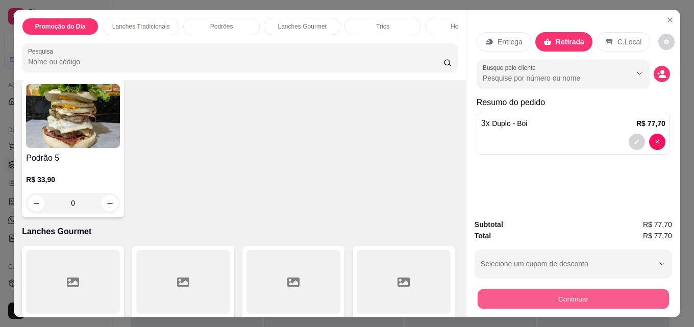
click at [571, 289] on button "Continuar" at bounding box center [572, 299] width 191 height 20
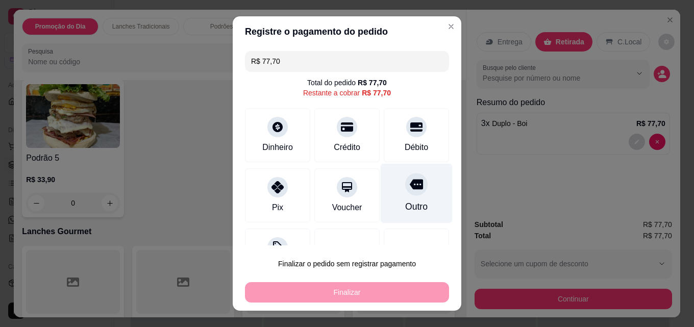
click at [410, 189] on icon at bounding box center [416, 184] width 13 height 13
type input "R$ 0,00"
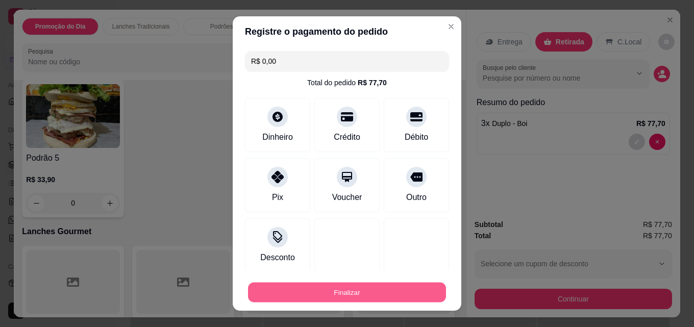
click at [347, 292] on button "Finalizar" at bounding box center [347, 293] width 198 height 20
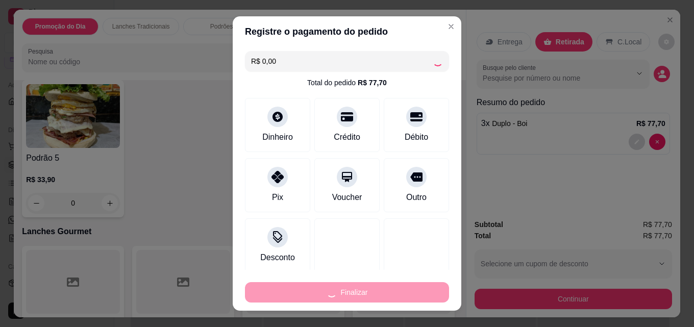
type input "0"
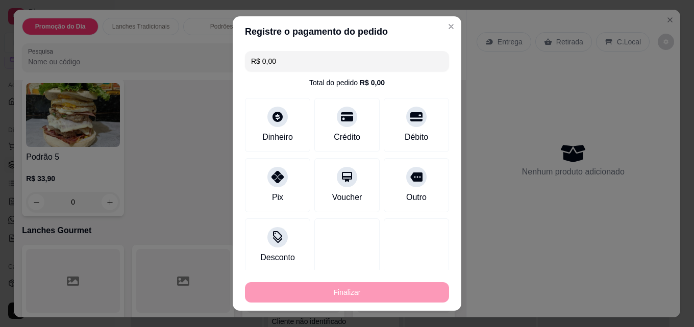
type input "-R$ 77,70"
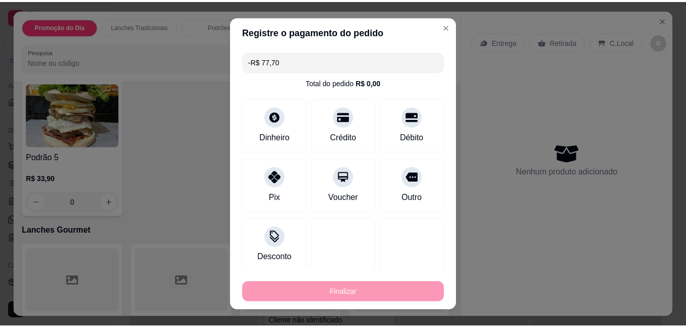
scroll to position [867, 0]
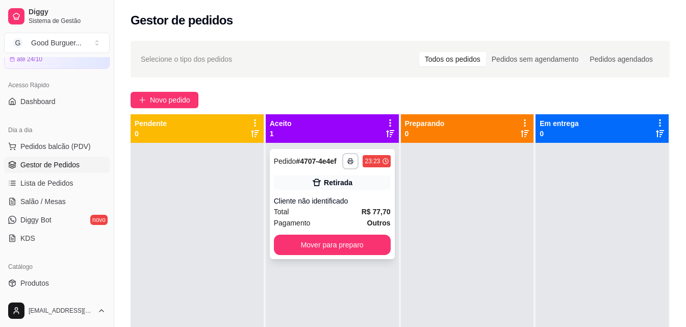
click at [318, 194] on div "**********" at bounding box center [332, 204] width 125 height 110
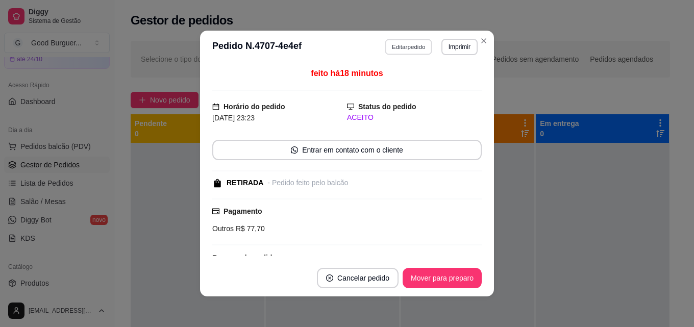
click at [405, 44] on button "Editar pedido" at bounding box center [408, 47] width 47 height 16
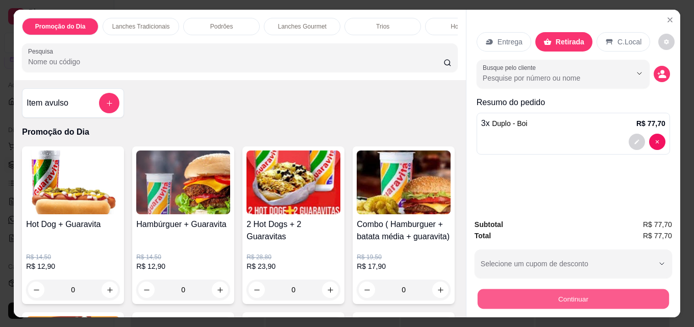
click at [562, 294] on button "Continuar" at bounding box center [572, 299] width 191 height 20
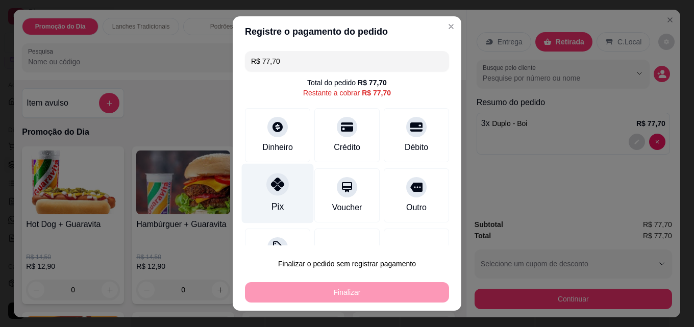
click at [271, 188] on icon at bounding box center [277, 184] width 13 height 13
type input "R$ 0,00"
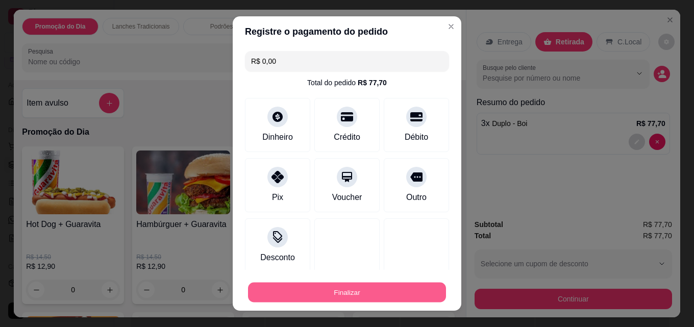
click at [340, 287] on button "Finalizar" at bounding box center [347, 293] width 198 height 20
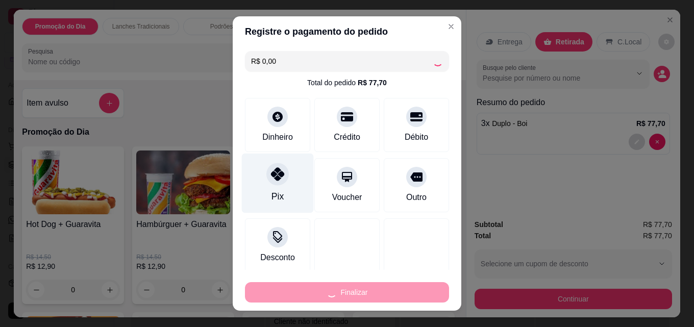
type input "0"
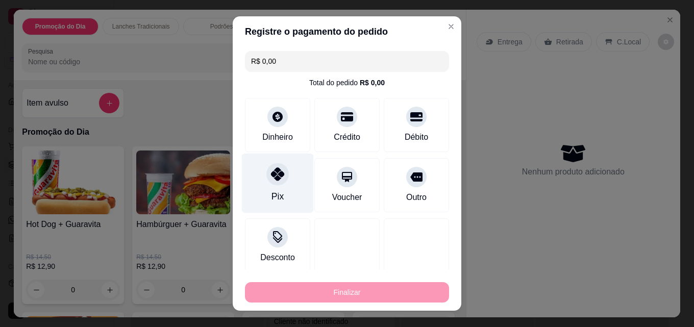
type input "-R$ 77,70"
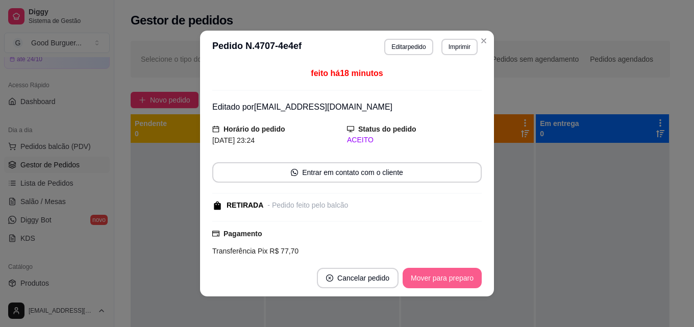
click at [442, 285] on button "Mover para preparo" at bounding box center [441, 278] width 79 height 20
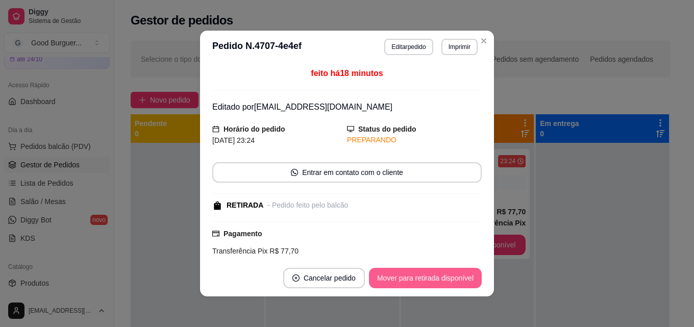
click at [440, 280] on button "Mover para retirada disponível" at bounding box center [425, 278] width 113 height 20
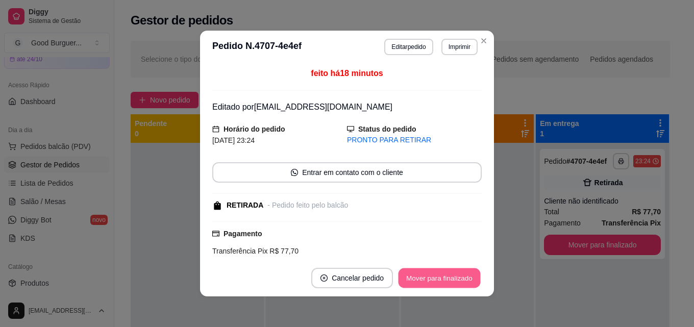
click at [440, 280] on button "Mover para finalizado" at bounding box center [439, 278] width 82 height 20
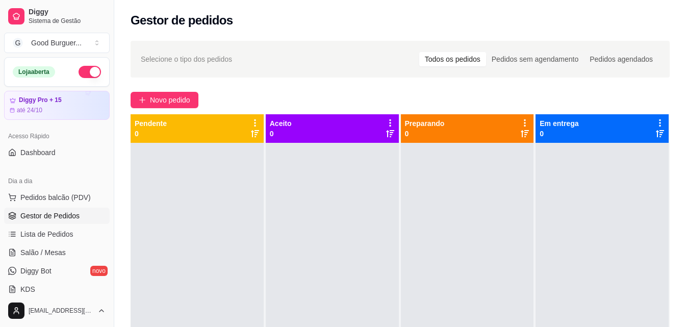
click at [79, 70] on button "button" at bounding box center [90, 72] width 22 height 12
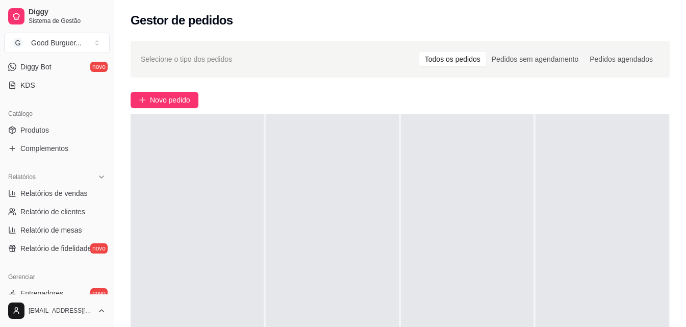
scroll to position [255, 0]
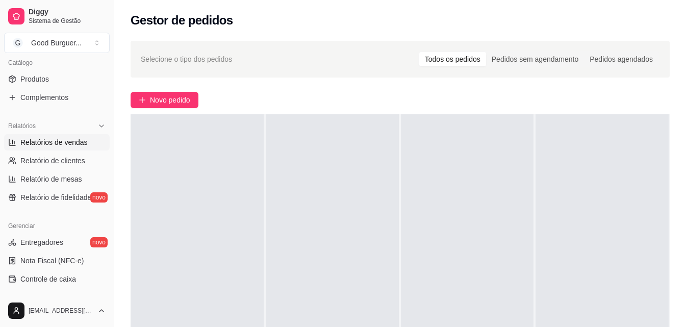
click at [72, 141] on span "Relatórios de vendas" at bounding box center [53, 142] width 67 height 10
select select "ALL"
select select "0"
